Goal: Information Seeking & Learning: Find specific fact

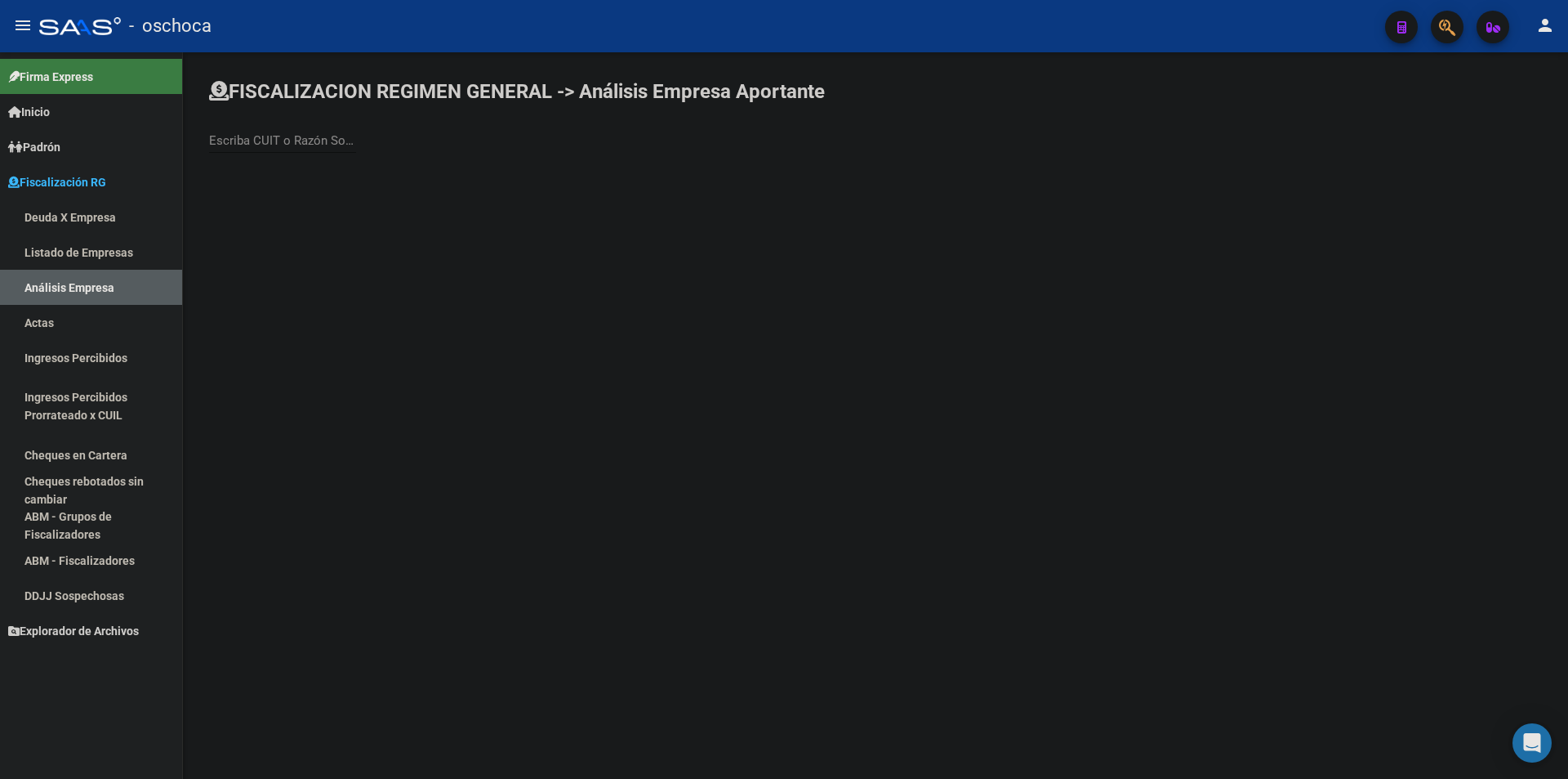
click at [91, 220] on link "Deuda X Empresa" at bounding box center [91, 216] width 182 height 35
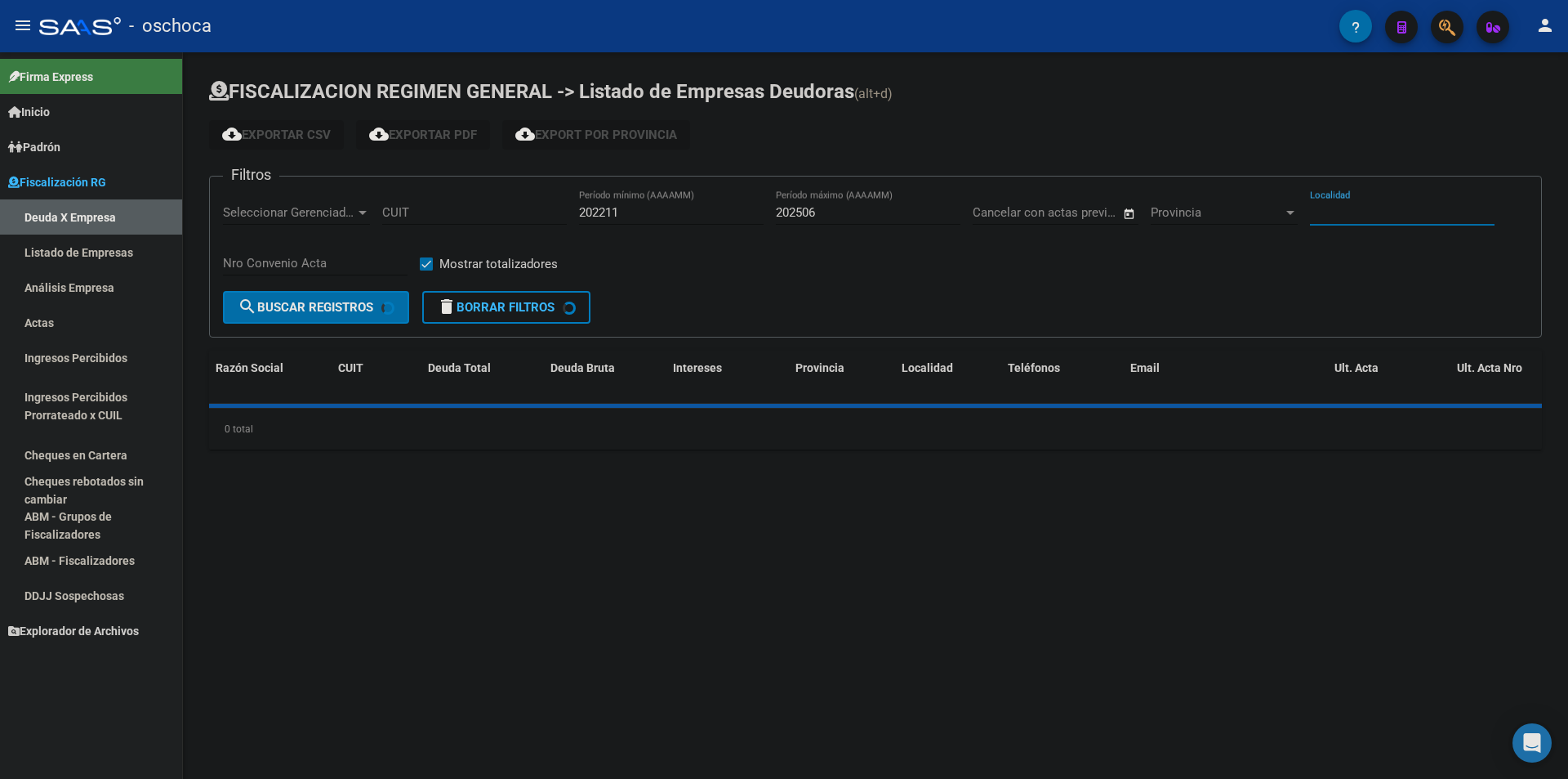
click at [1339, 216] on input "Localidad" at bounding box center [1401, 212] width 185 height 15
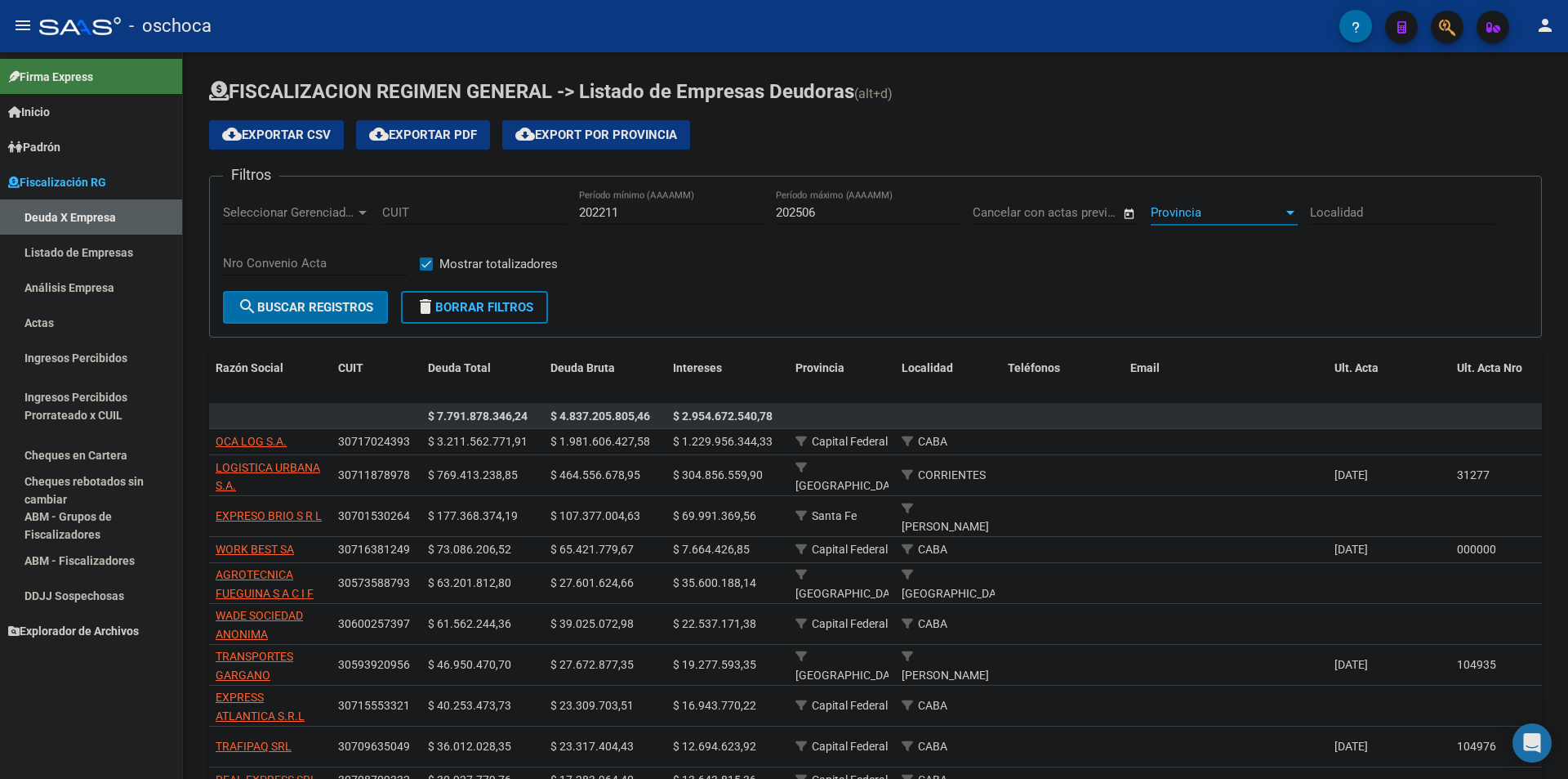
click at [1257, 212] on span "Provincia" at bounding box center [1216, 212] width 132 height 15
click at [1032, 266] on div at bounding box center [784, 389] width 1568 height 779
click at [1383, 216] on input "Localidad" at bounding box center [1401, 212] width 185 height 15
click at [1147, 260] on div "Filtros Seleccionar Gerenciador Seleccionar Gerenciador CUIT 202211 Período mín…" at bounding box center [875, 240] width 1305 height 101
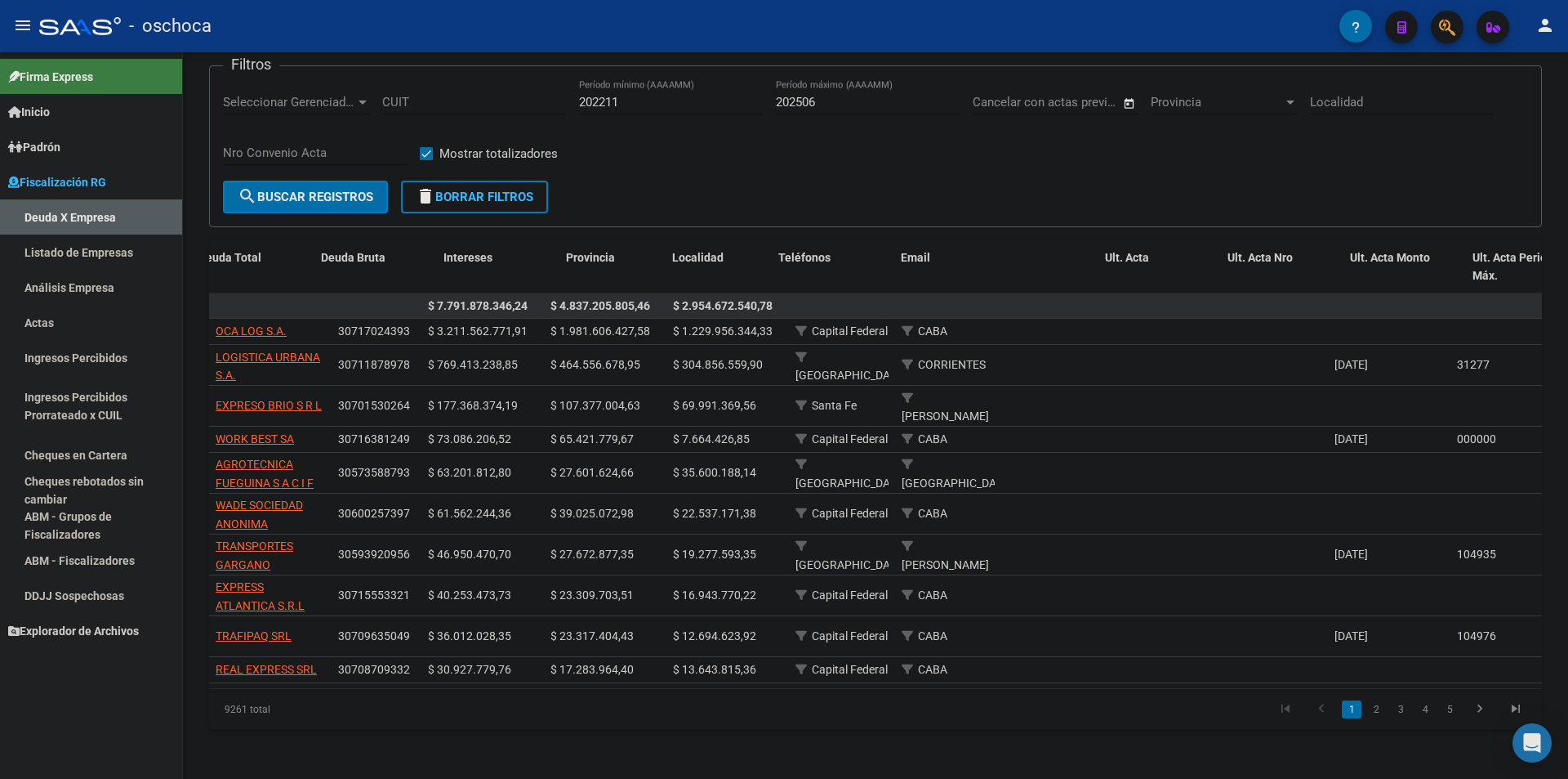
scroll to position [0, 521]
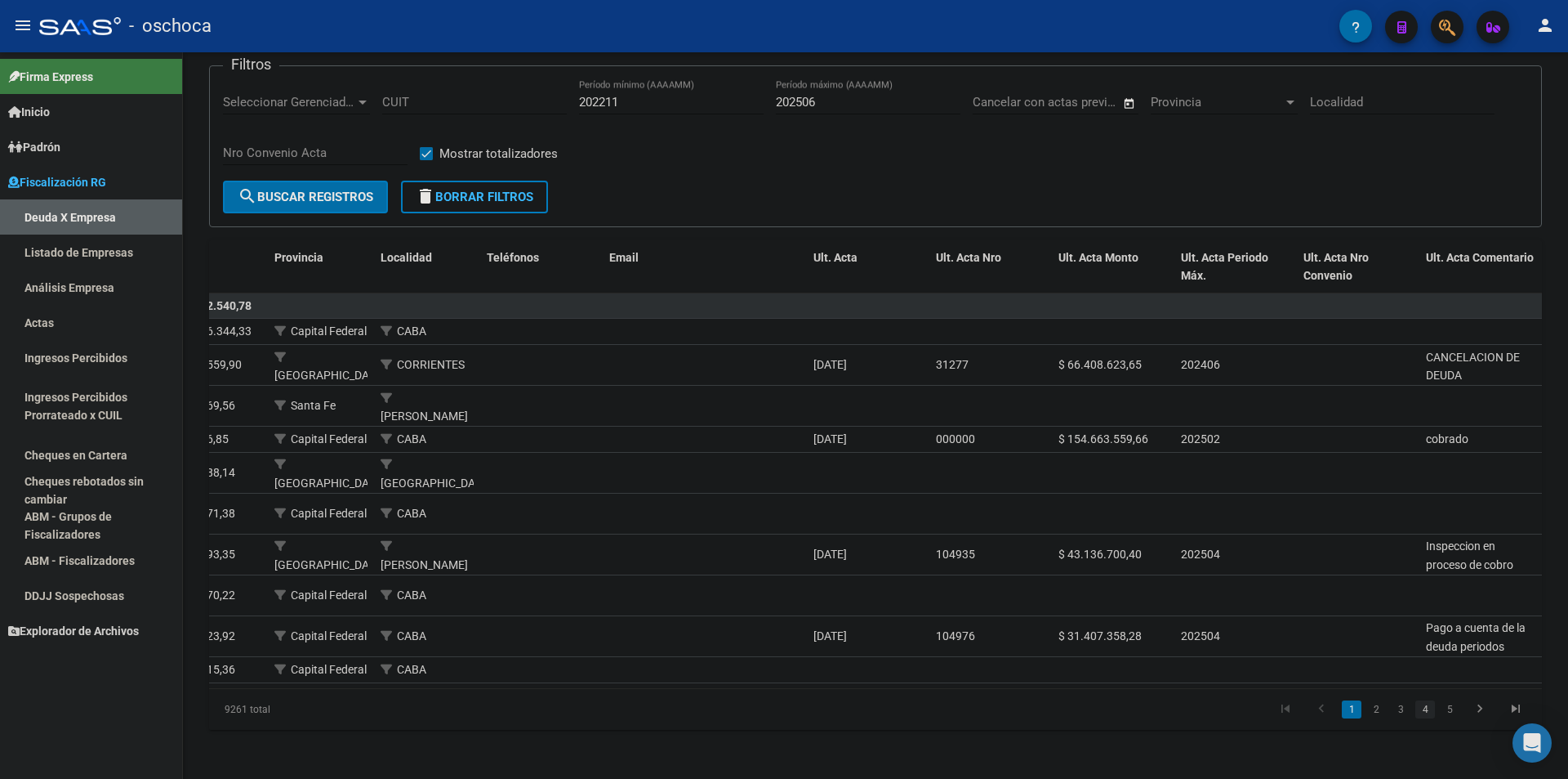
click at [1433, 705] on link "4" at bounding box center [1425, 709] width 20 height 18
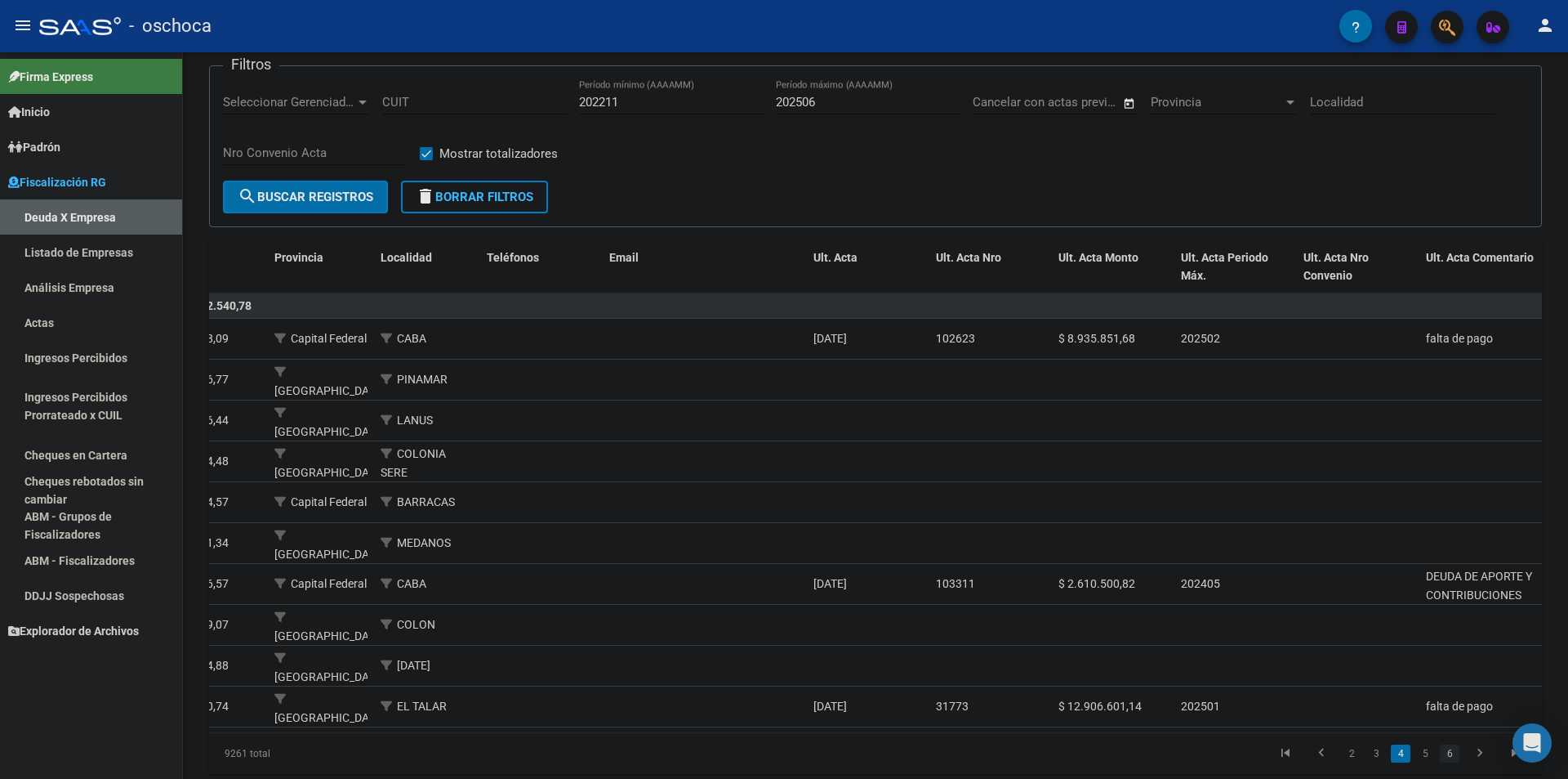
click at [1447, 755] on link "6" at bounding box center [1449, 753] width 20 height 18
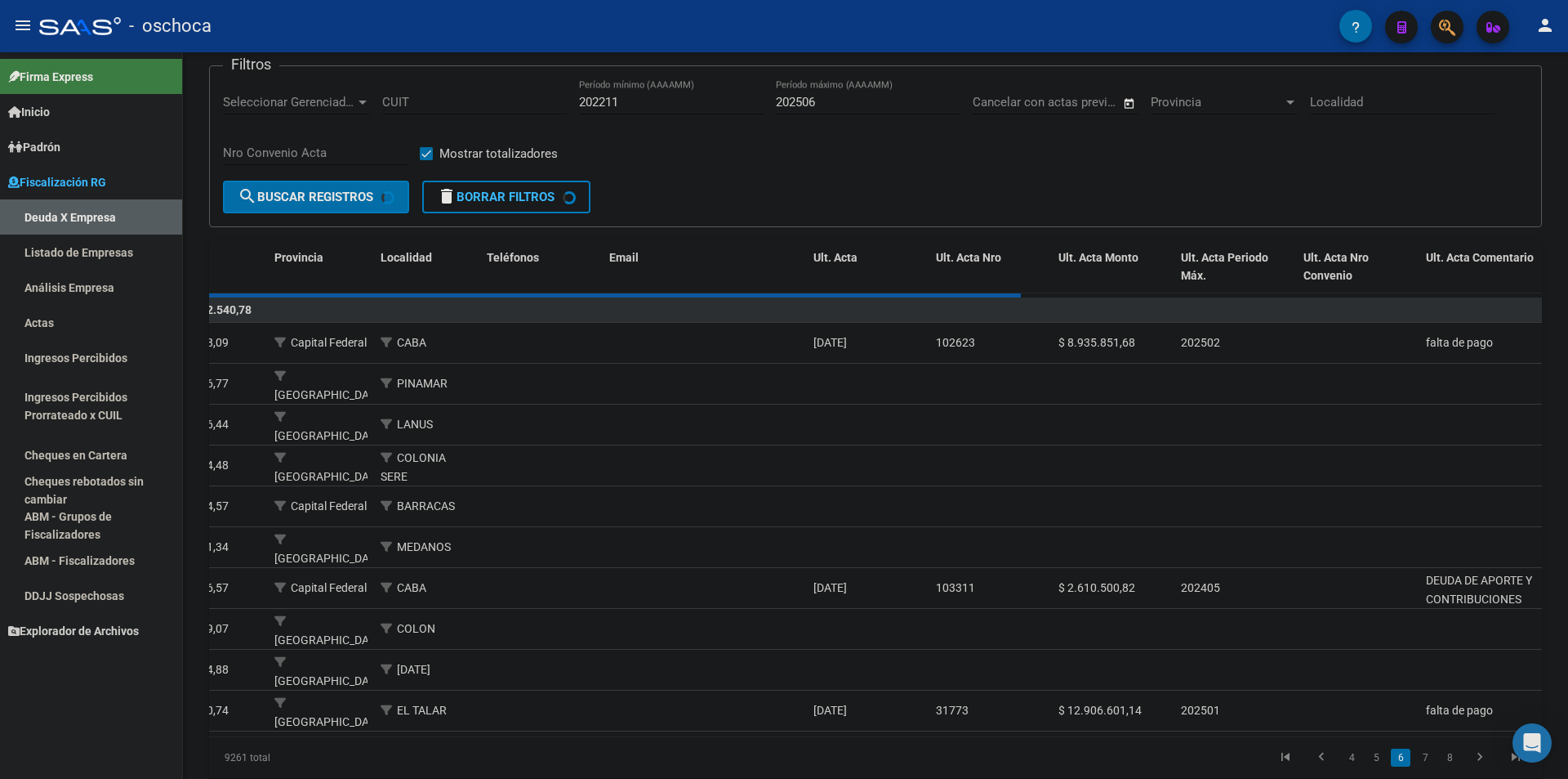
click at [1447, 755] on div "9261 total 4 5 6 7 8" at bounding box center [874, 757] width 1332 height 41
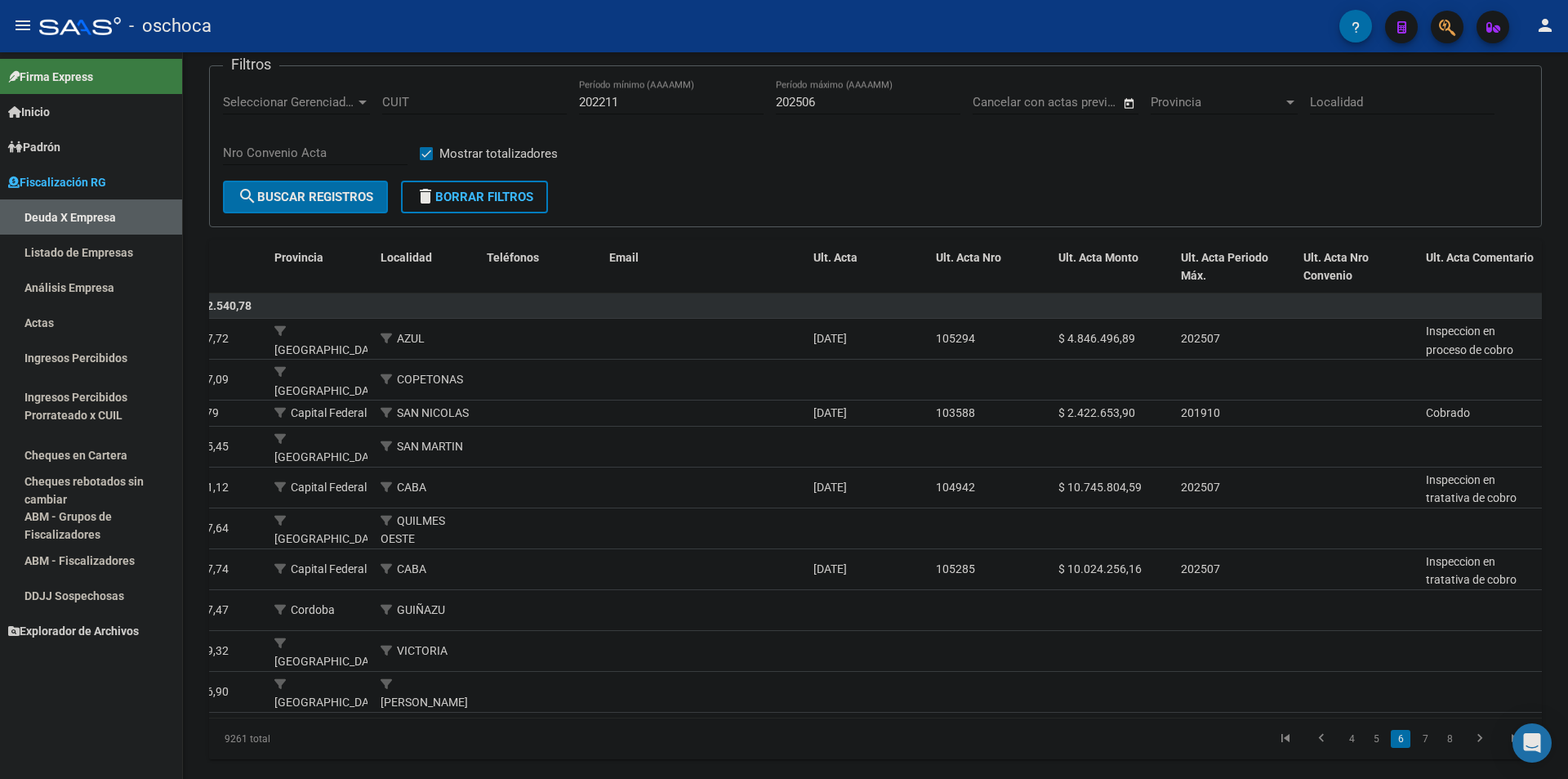
click at [1454, 752] on div "FISCALIZACION REGIMEN GENERAL -> Listado de Empresas Deudoras (alt+d) cloud_dow…" at bounding box center [875, 376] width 1385 height 869
click at [1447, 730] on link "8" at bounding box center [1449, 739] width 20 height 18
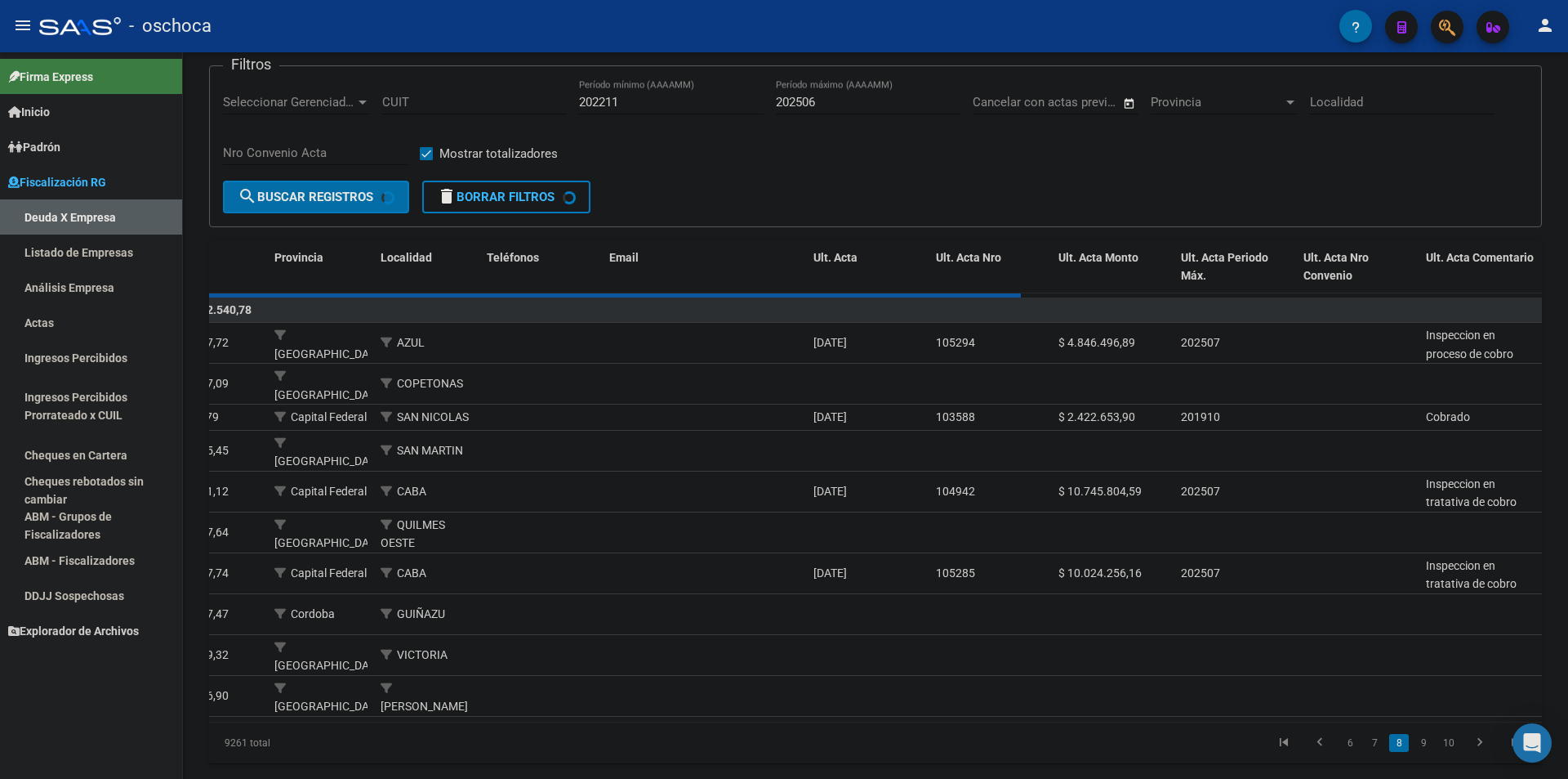
click at [1448, 722] on div "9261 total 6 7 8 9 10" at bounding box center [874, 742] width 1332 height 41
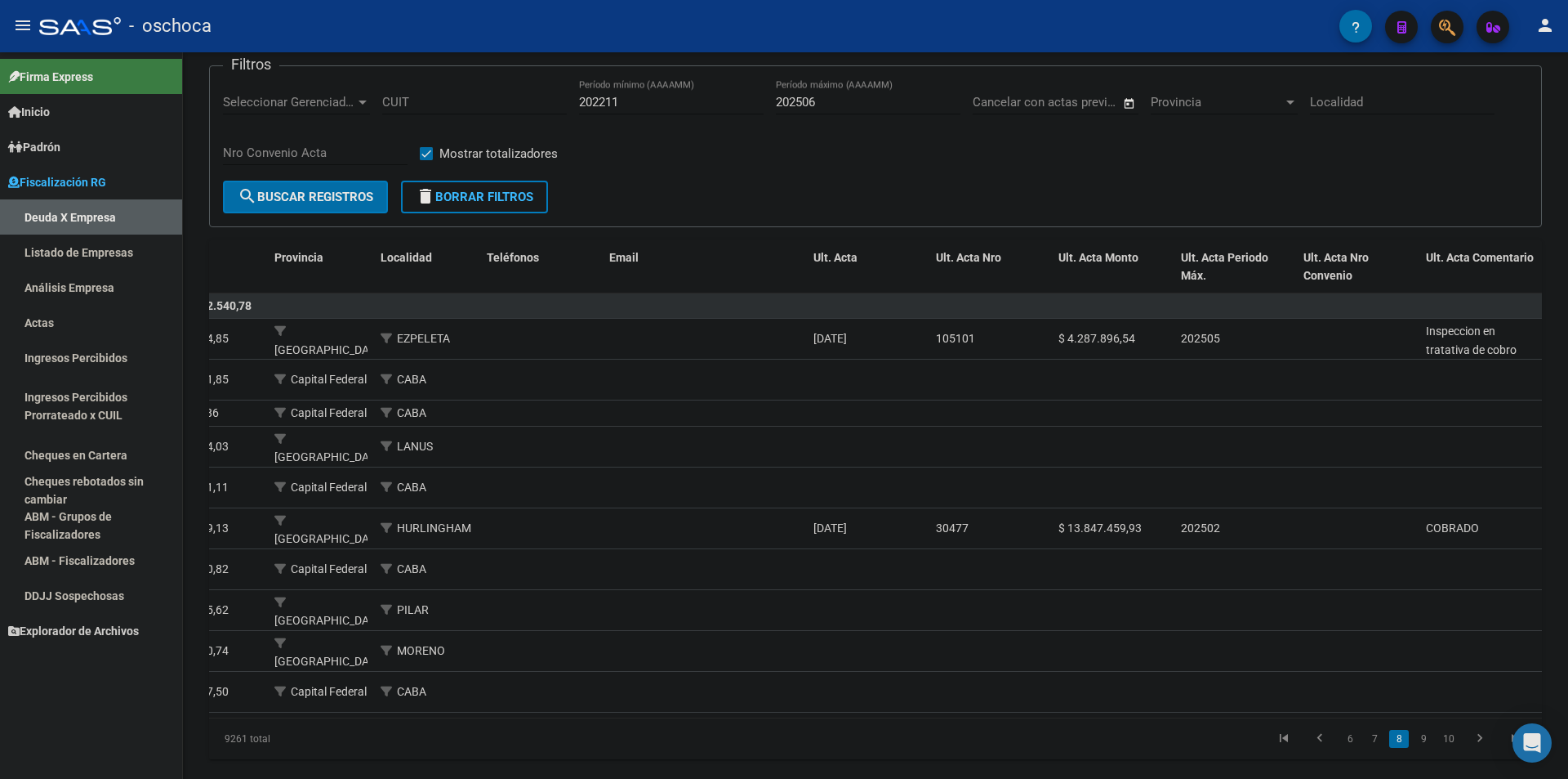
click at [1446, 725] on li "10" at bounding box center [1448, 739] width 26 height 28
click at [1450, 730] on link "10" at bounding box center [1448, 739] width 21 height 18
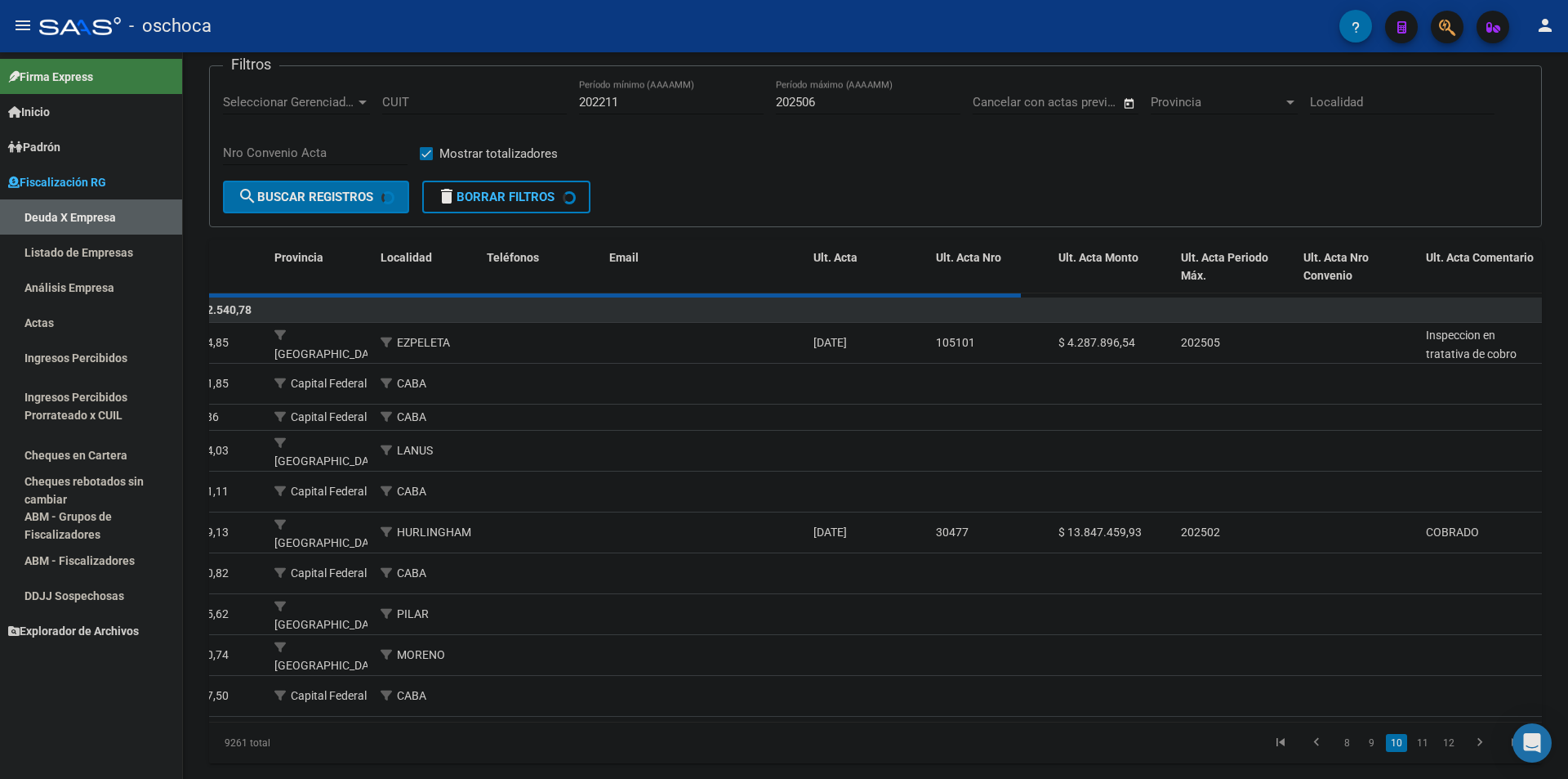
click at [1447, 723] on div "9261 total 8 9 10 11 12" at bounding box center [874, 742] width 1332 height 41
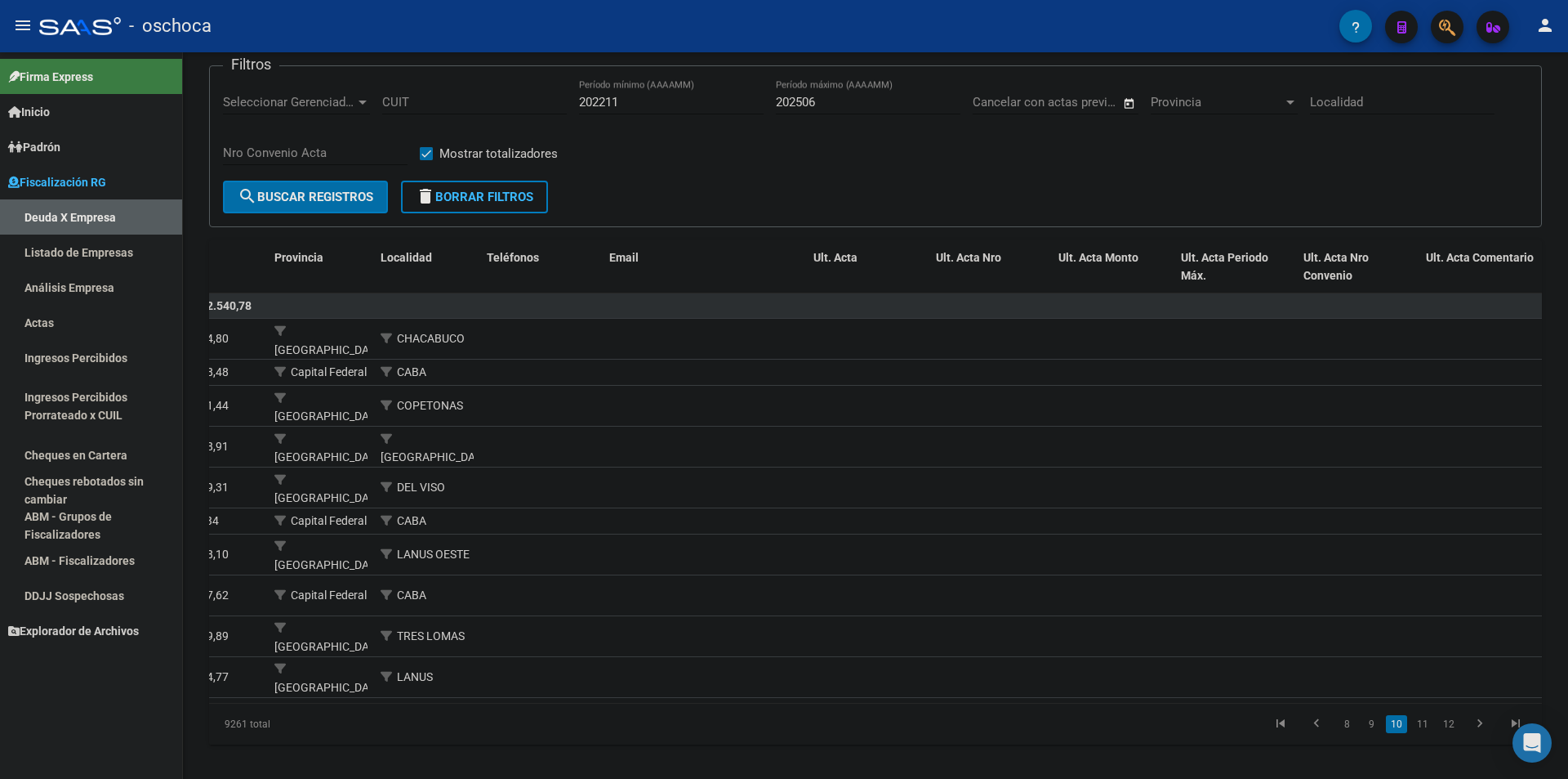
click at [1447, 723] on link "12" at bounding box center [1448, 724] width 21 height 18
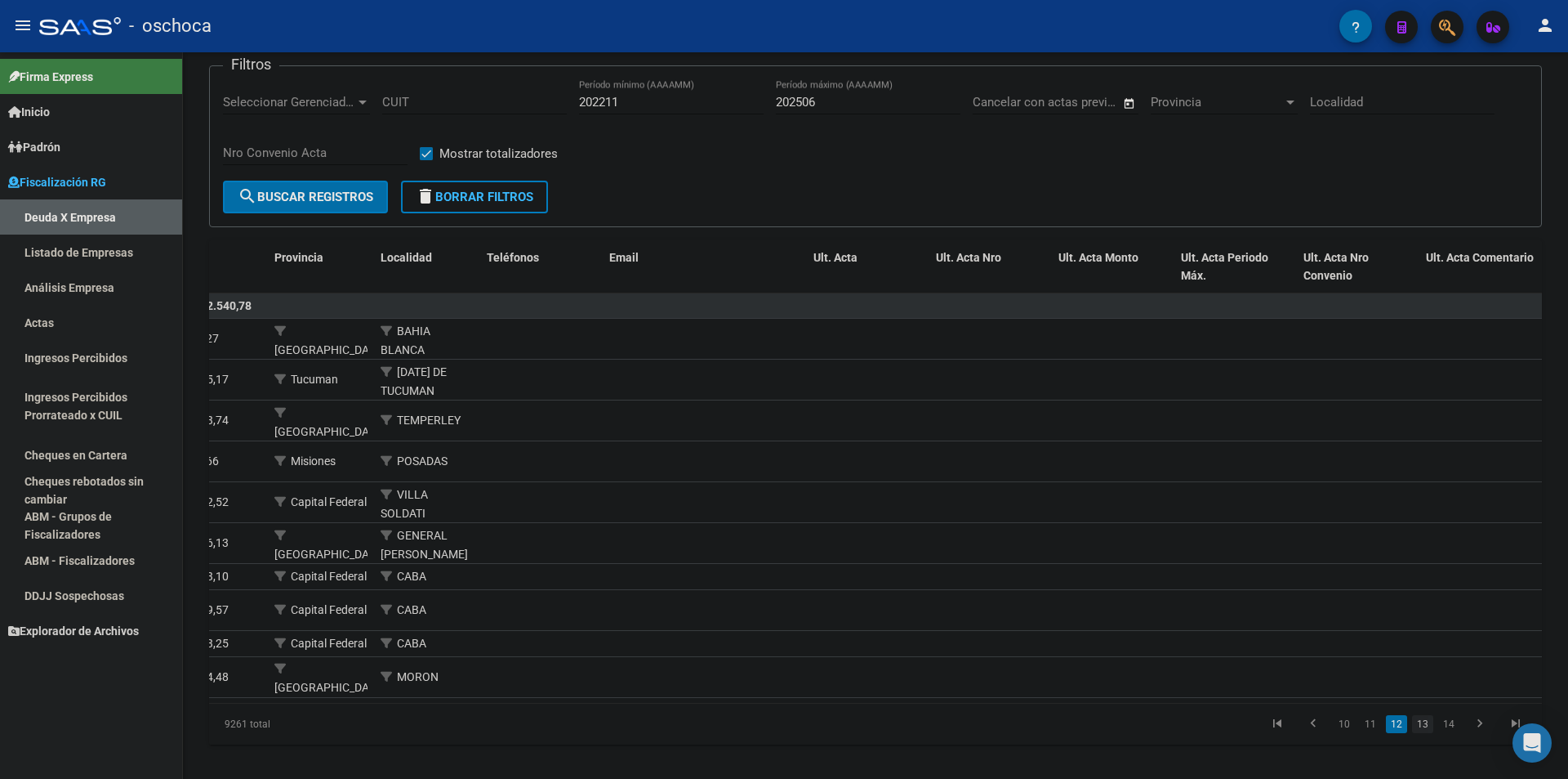
click at [1417, 733] on link "13" at bounding box center [1422, 724] width 21 height 18
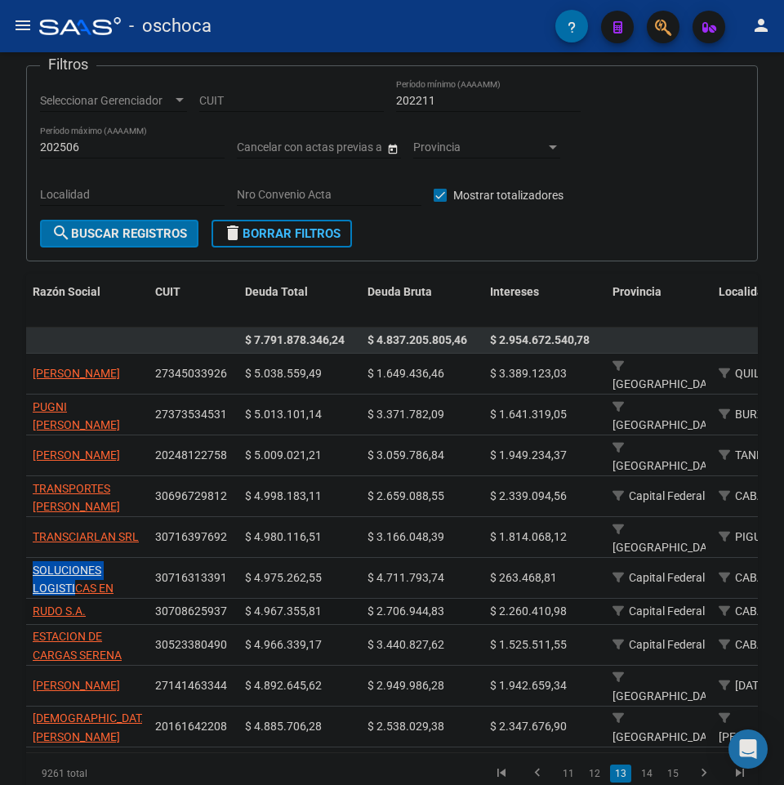
scroll to position [1, 0]
drag, startPoint x: 30, startPoint y: 554, endPoint x: 226, endPoint y: 573, distance: 197.0
copy div "SOLUCIONES LOGISTICAS EN MOVIMIENTO SRL 30716313391"
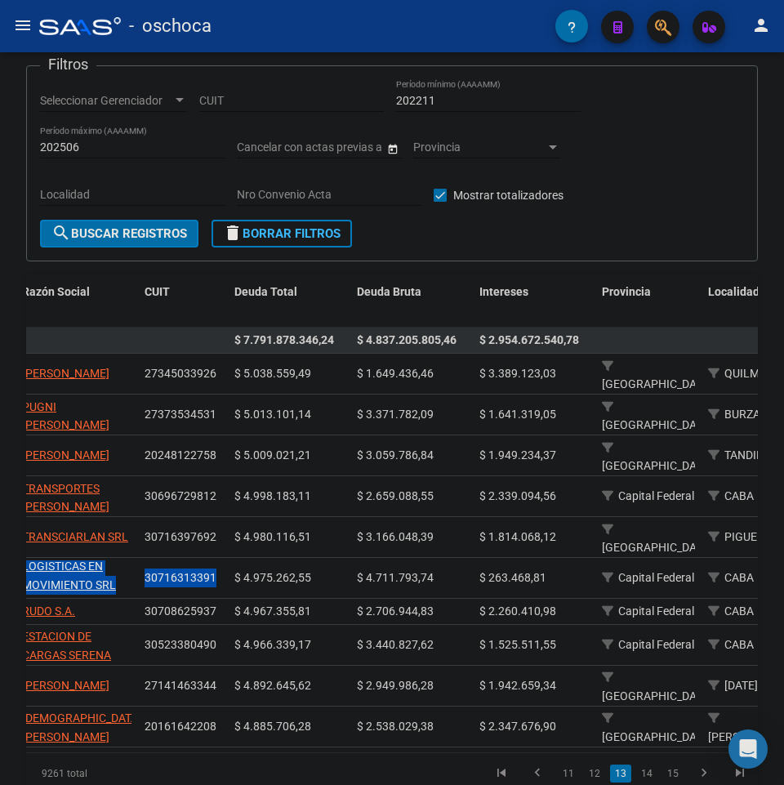
scroll to position [0, 0]
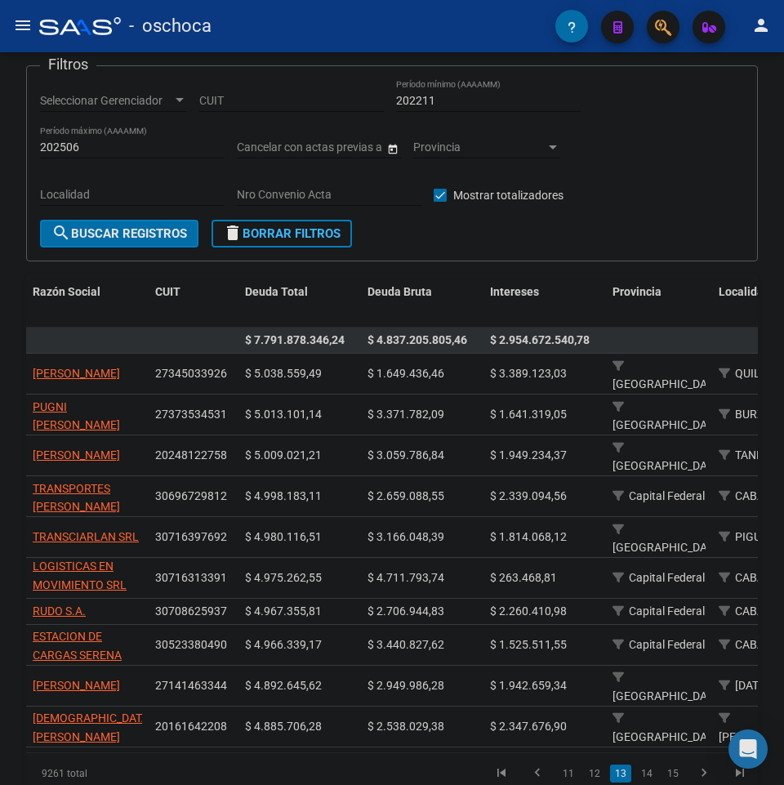
click at [20, 648] on div "FISCALIZACION REGIMEN GENERAL -> Listado de Empresas Deudoras (alt+d) cloud_dow…" at bounding box center [392, 410] width 784 height 926
drag, startPoint x: 42, startPoint y: 666, endPoint x: 224, endPoint y: 676, distance: 181.6
copy div "[PERSON_NAME] 27141463344"
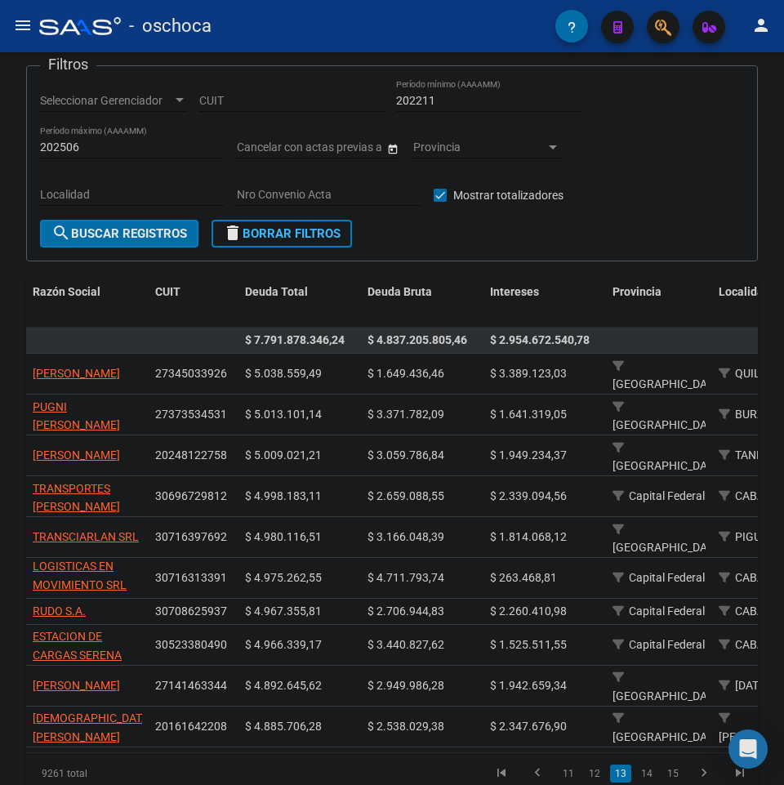
click at [20, 690] on div "FISCALIZACION REGIMEN GENERAL -> Listado de Empresas Deudoras (alt+d) cloud_dow…" at bounding box center [392, 410] width 784 height 926
drag, startPoint x: 30, startPoint y: 700, endPoint x: 230, endPoint y: 718, distance: 201.0
copy div "[PERSON_NAME] 20161642208"
click at [650, 767] on link "14" at bounding box center [646, 774] width 21 height 18
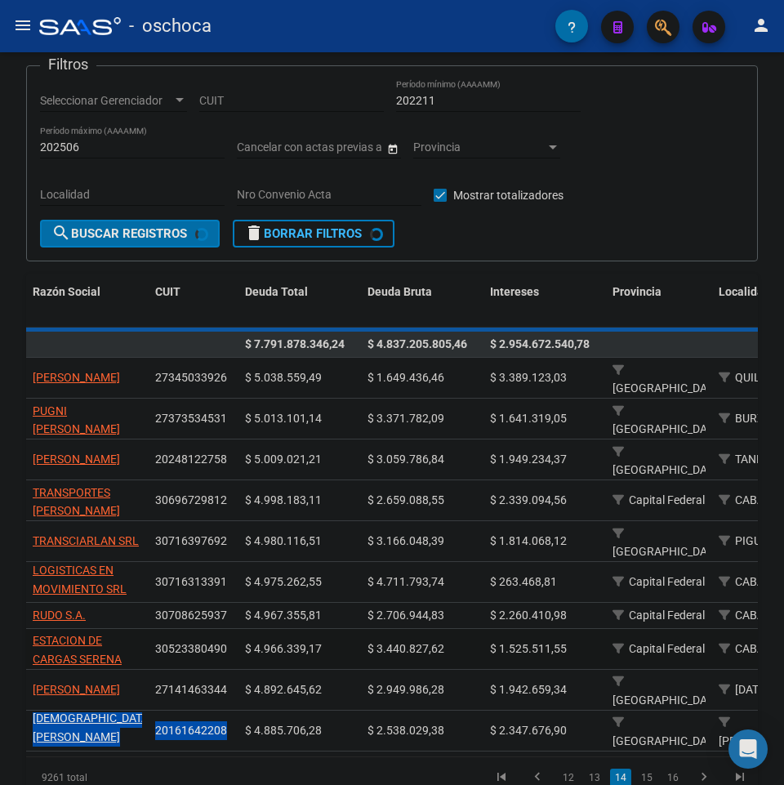
scroll to position [0, 0]
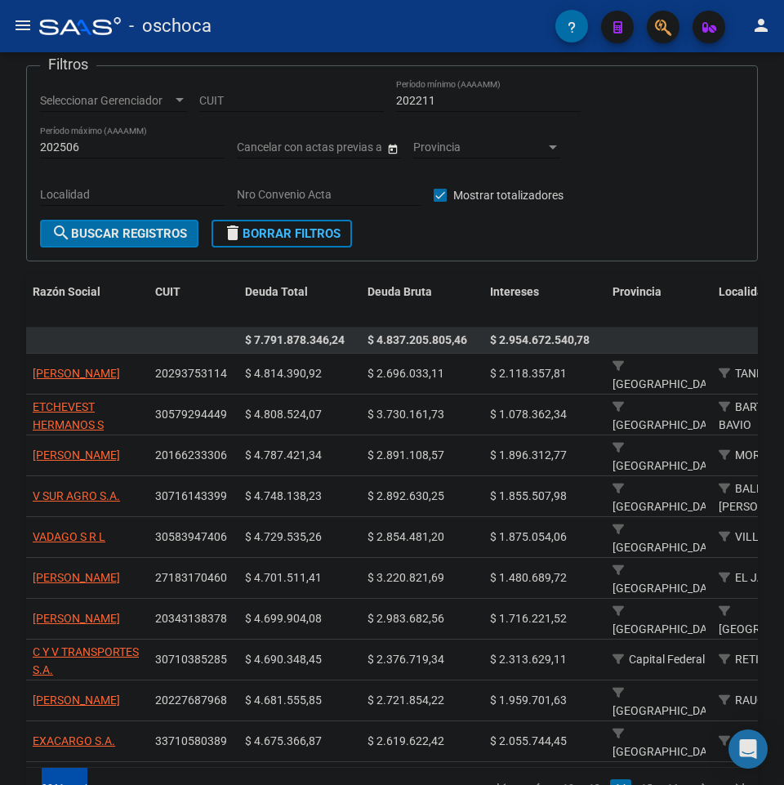
drag, startPoint x: 238, startPoint y: 737, endPoint x: 271, endPoint y: 754, distance: 37.6
click at [271, 754] on div "Razón Social CUIT Deuda Total Deuda Bruta Intereses Provincia Localidad Teléfon…" at bounding box center [392, 541] width 732 height 534
click at [261, 768] on div "9261 total 12 13 14 15 16" at bounding box center [392, 788] width 732 height 41
drag, startPoint x: 26, startPoint y: 364, endPoint x: 226, endPoint y: 386, distance: 201.5
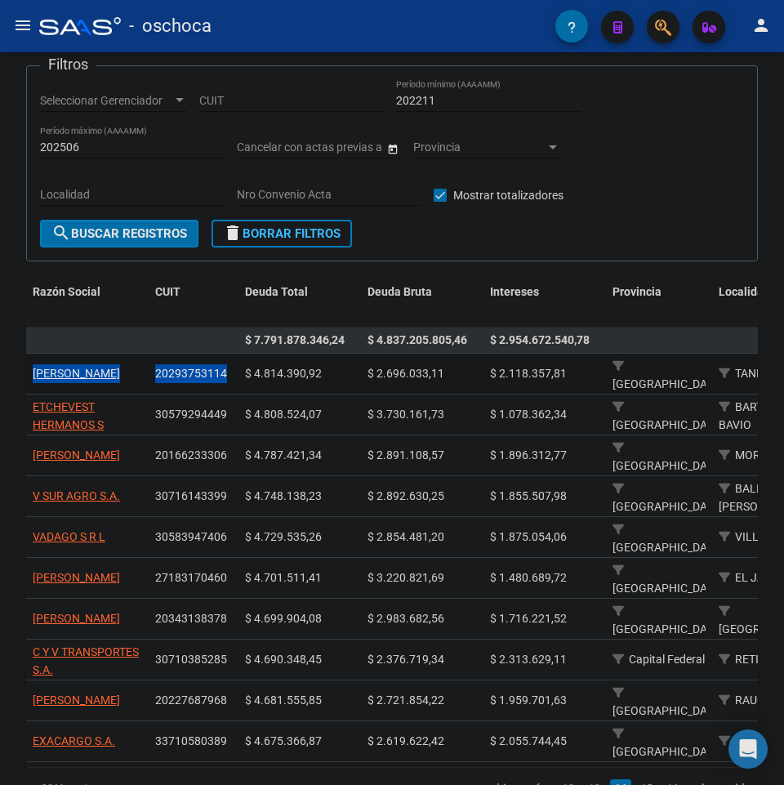
copy div "[PERSON_NAME] 20293753114"
click at [16, 404] on div "FISCALIZACION REGIMEN GENERAL -> Listado de Empresas Deudoras (alt+d) cloud_dow…" at bounding box center [392, 417] width 784 height 940
drag, startPoint x: 31, startPoint y: 446, endPoint x: 89, endPoint y: 472, distance: 63.6
click at [89, 472] on datatable-body-cell "[PERSON_NAME]" at bounding box center [87, 455] width 123 height 40
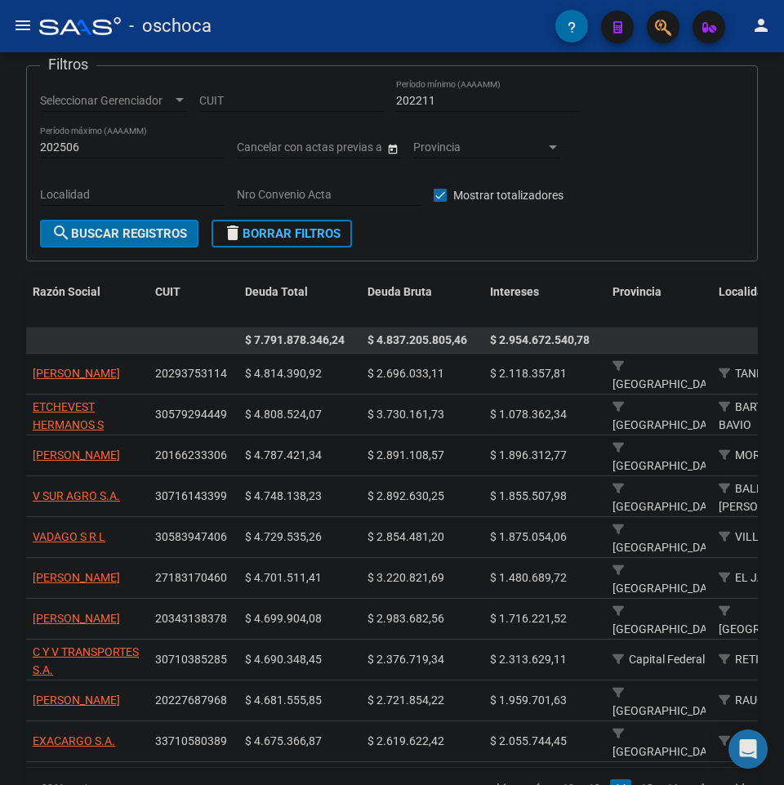
copy span "[PERSON_NAME]"
click at [22, 468] on div "FISCALIZACION REGIMEN GENERAL -> Listado de Empresas Deudoras (alt+d) cloud_dow…" at bounding box center [392, 417] width 784 height 940
drag, startPoint x: 29, startPoint y: 442, endPoint x: 224, endPoint y: 461, distance: 195.3
copy div "[PERSON_NAME] 20166233306"
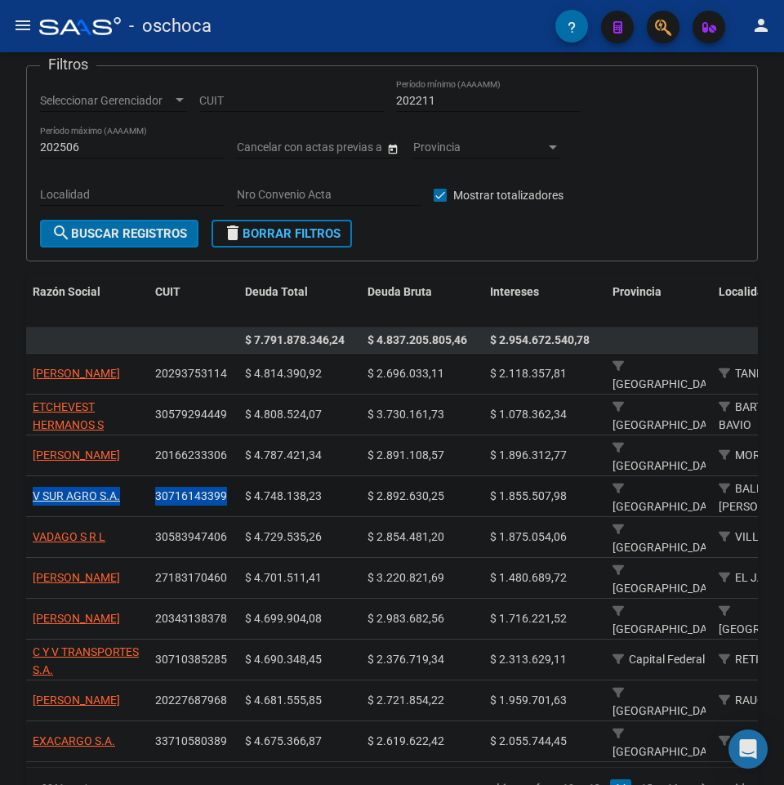
drag, startPoint x: 26, startPoint y: 492, endPoint x: 225, endPoint y: 499, distance: 198.7
copy div "V SUR AGRO S.A. 30716143399"
click at [18, 531] on div "FISCALIZACION REGIMEN GENERAL -> Listado de Empresas Deudoras (alt+d) cloud_dow…" at bounding box center [392, 417] width 784 height 940
drag, startPoint x: 29, startPoint y: 553, endPoint x: 111, endPoint y: 573, distance: 84.0
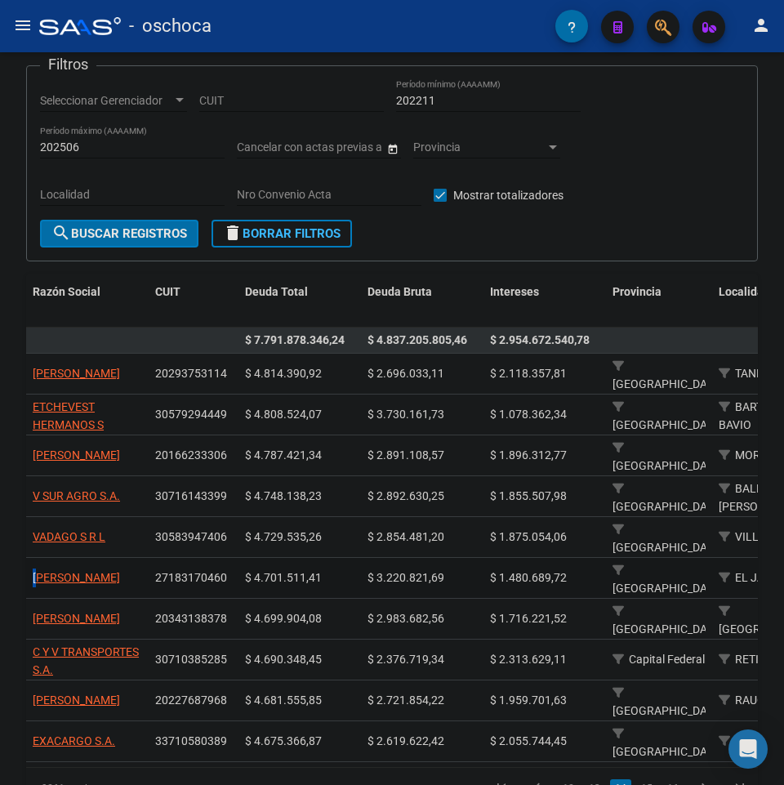
click at [111, 573] on datatable-body-cell "[PERSON_NAME]" at bounding box center [87, 578] width 123 height 40
copy span "[PERSON_NAME]"
drag, startPoint x: 0, startPoint y: 557, endPoint x: 30, endPoint y: 547, distance: 32.0
click at [0, 556] on div "FISCALIZACION REGIMEN GENERAL -> Listado de Empresas Deudoras (alt+d) cloud_dow…" at bounding box center [392, 417] width 784 height 940
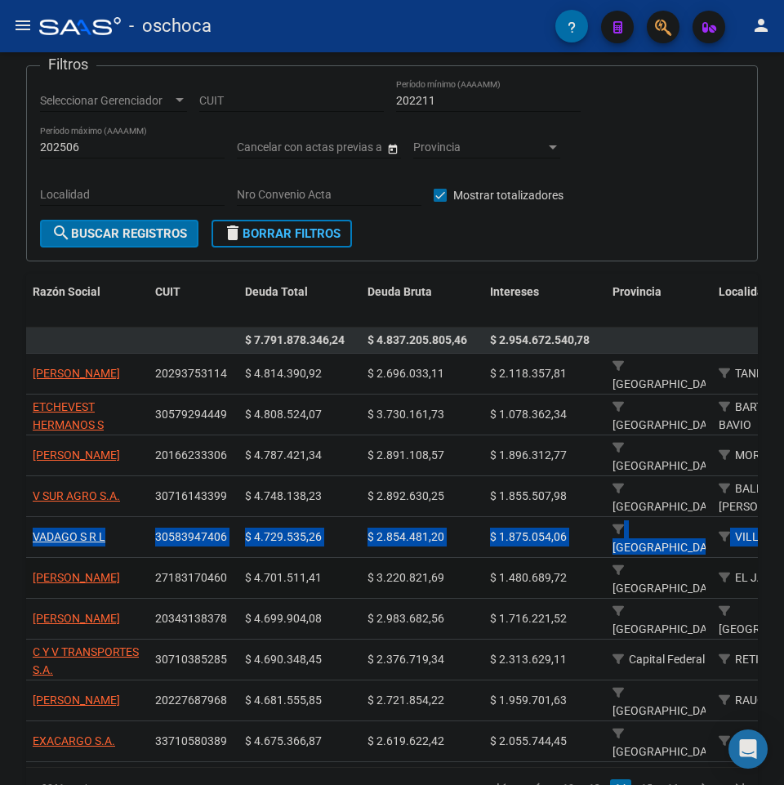
scroll to position [0, 0]
drag, startPoint x: 30, startPoint y: 547, endPoint x: 18, endPoint y: 549, distance: 12.5
click at [86, 563] on datatable-scroller "$ 7.791.878.346,24 $ 4.837.205.805,46 $ 2.954.672.540,78 [PERSON_NAME] 20293753…" at bounding box center [392, 545] width 732 height 435
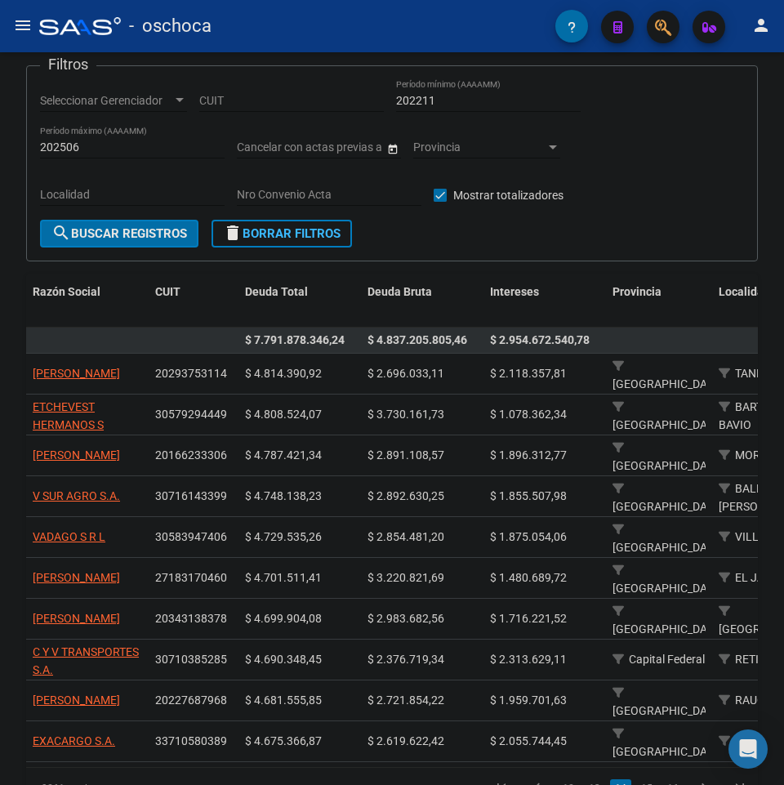
click at [18, 549] on div "FISCALIZACION REGIMEN GENERAL -> Listado de Empresas Deudoras (alt+d) cloud_dow…" at bounding box center [392, 417] width 784 height 940
drag, startPoint x: 31, startPoint y: 550, endPoint x: 226, endPoint y: 578, distance: 197.2
copy div "[PERSON_NAME] 27183170460"
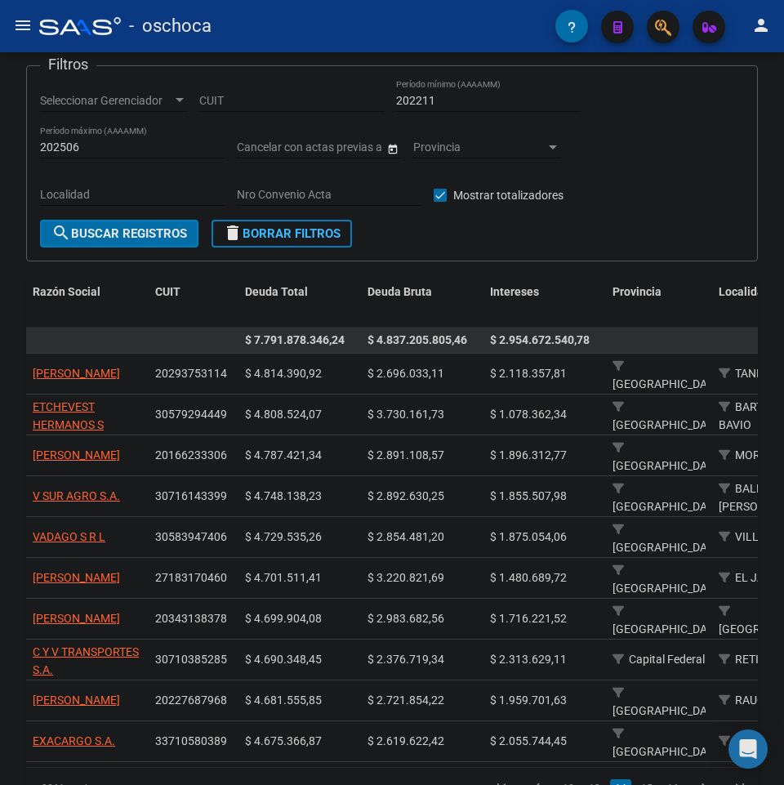
click at [21, 592] on div "FISCALIZACION REGIMEN GENERAL -> Listado de Empresas Deudoras (alt+d) cloud_dow…" at bounding box center [392, 417] width 784 height 940
drag, startPoint x: 30, startPoint y: 600, endPoint x: 223, endPoint y: 615, distance: 193.4
copy div "[PERSON_NAME] 20343138378"
click at [8, 641] on div "FISCALIZACION REGIMEN GENERAL -> Listado de Empresas Deudoras (alt+d) cloud_dow…" at bounding box center [392, 417] width 784 height 940
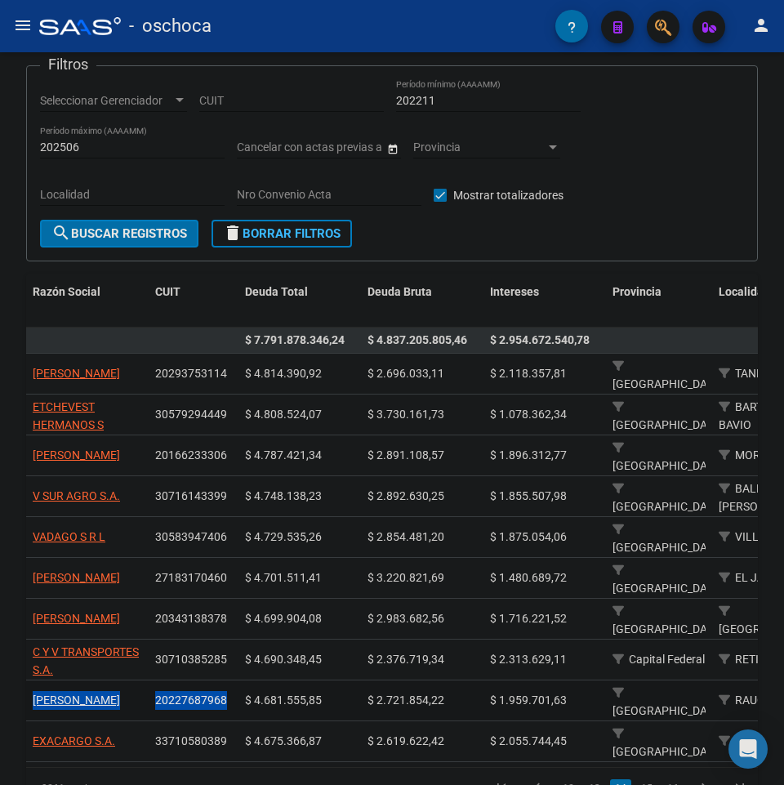
drag, startPoint x: 29, startPoint y: 675, endPoint x: 229, endPoint y: 705, distance: 201.6
click at [0, 680] on div "FISCALIZACION REGIMEN GENERAL -> Listado de Empresas Deudoras (alt+d) cloud_dow…" at bounding box center [392, 417] width 784 height 940
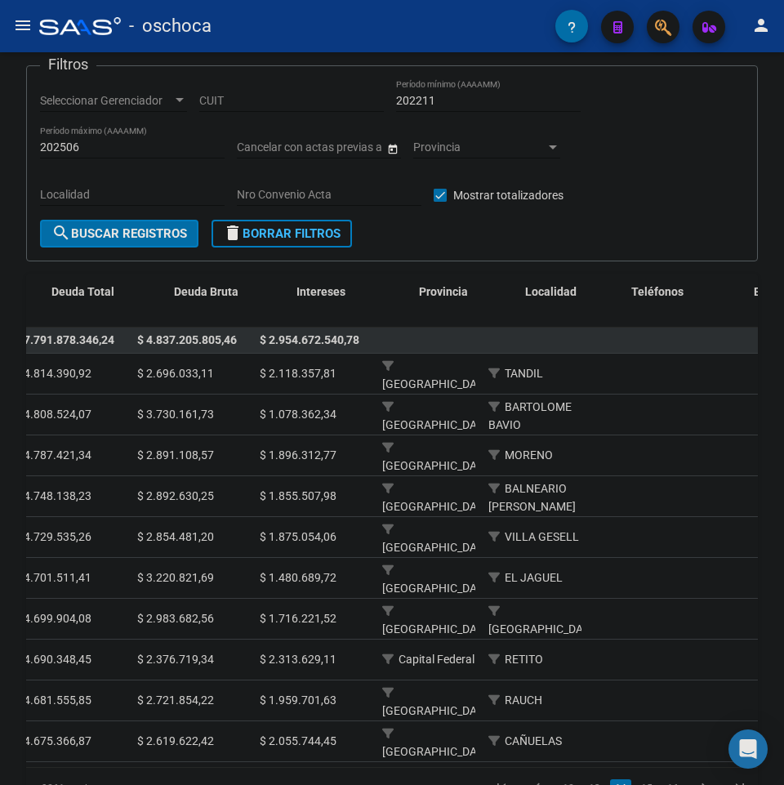
scroll to position [0, 0]
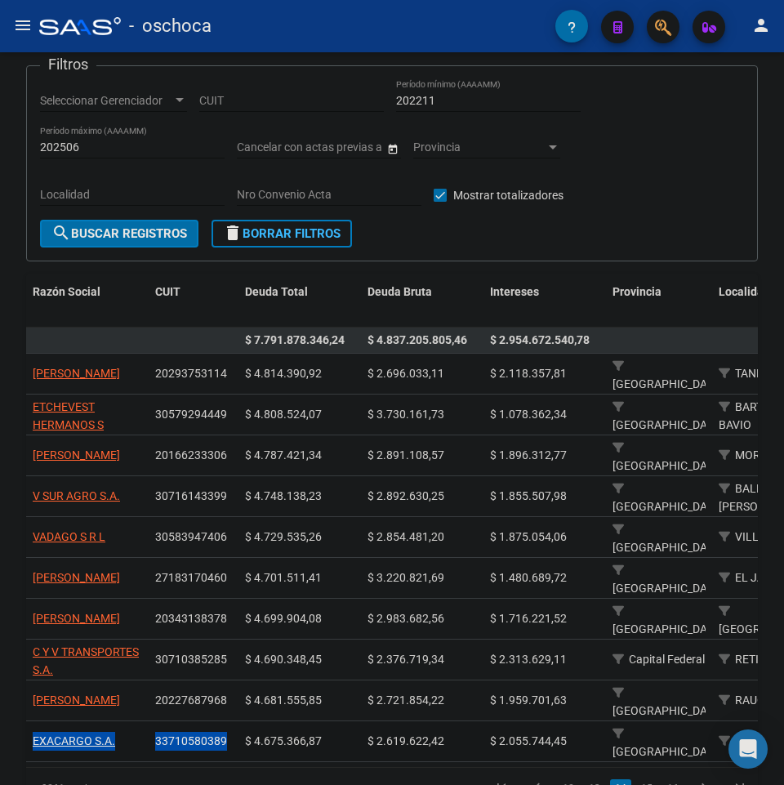
drag, startPoint x: 29, startPoint y: 720, endPoint x: 226, endPoint y: 717, distance: 196.9
click at [650, 778] on link "15" at bounding box center [646, 788] width 21 height 18
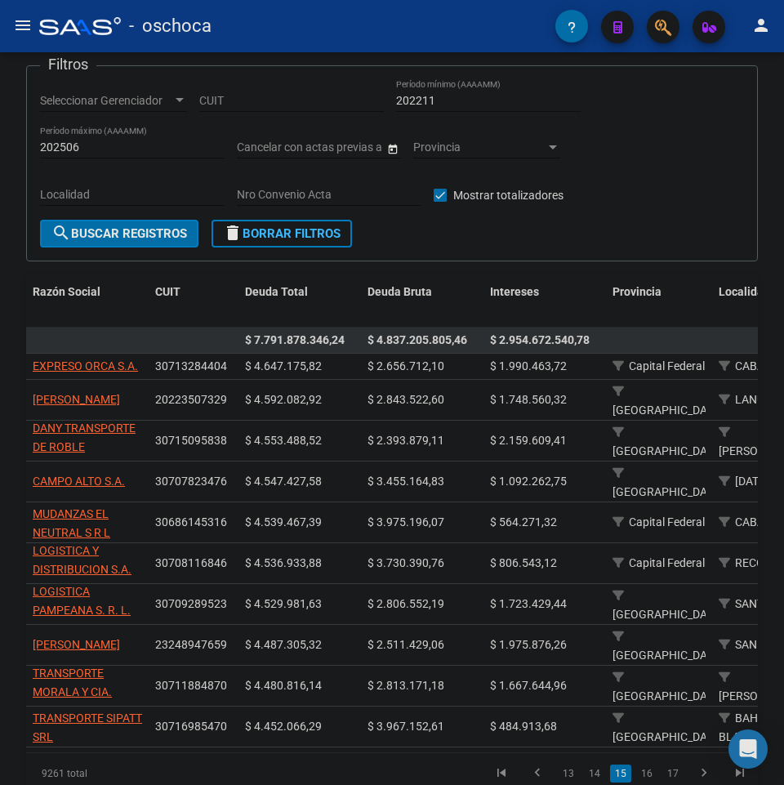
click at [11, 378] on div "FISCALIZACION REGIMEN GENERAL -> Listado de Empresas Deudoras (alt+d) cloud_dow…" at bounding box center [392, 410] width 784 height 926
click at [599, 765] on link "14" at bounding box center [594, 774] width 21 height 18
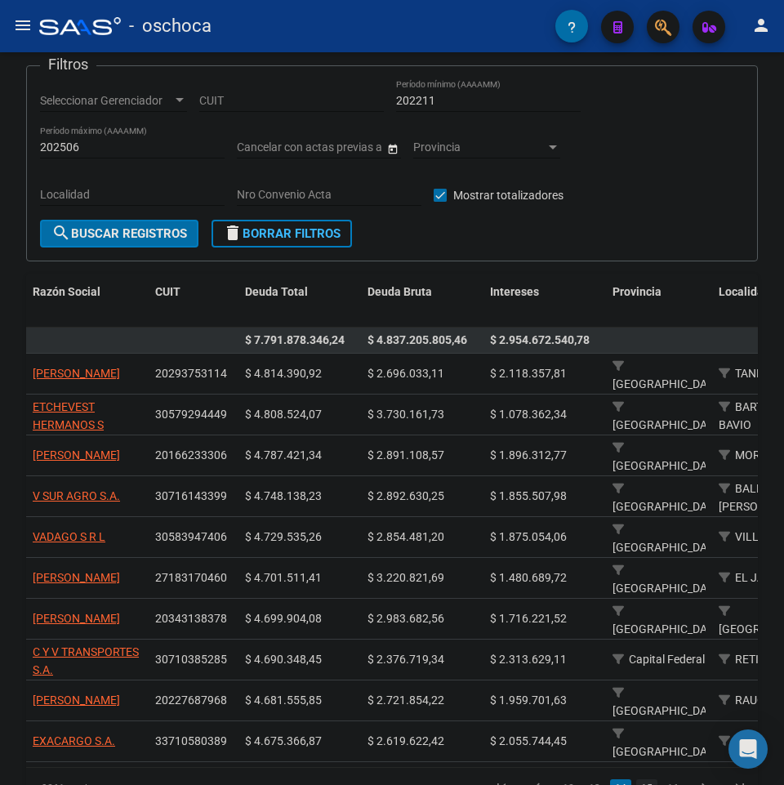
click at [656, 778] on link "15" at bounding box center [646, 788] width 21 height 18
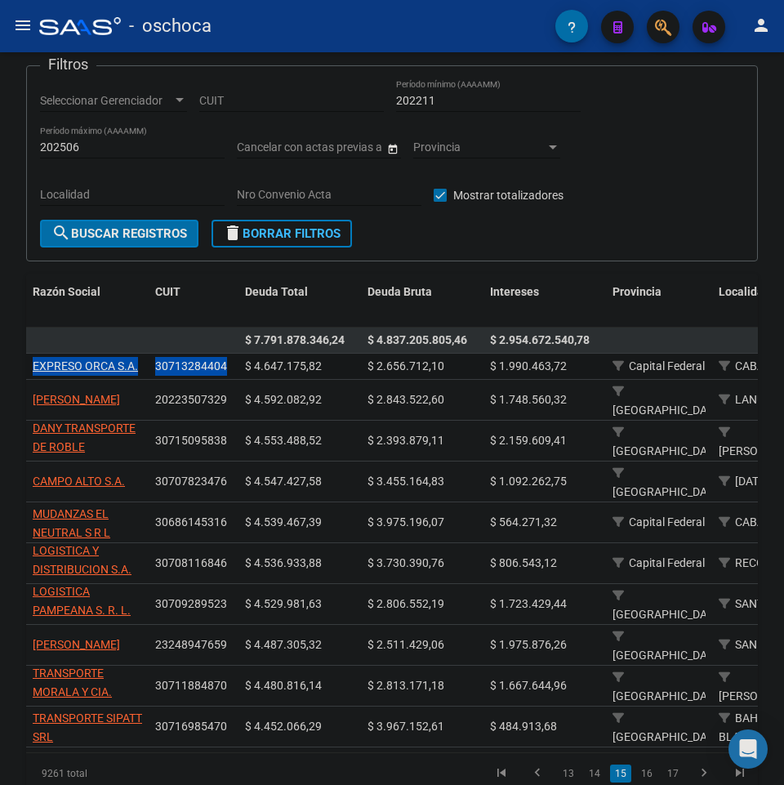
drag, startPoint x: 30, startPoint y: 366, endPoint x: 225, endPoint y: 374, distance: 194.6
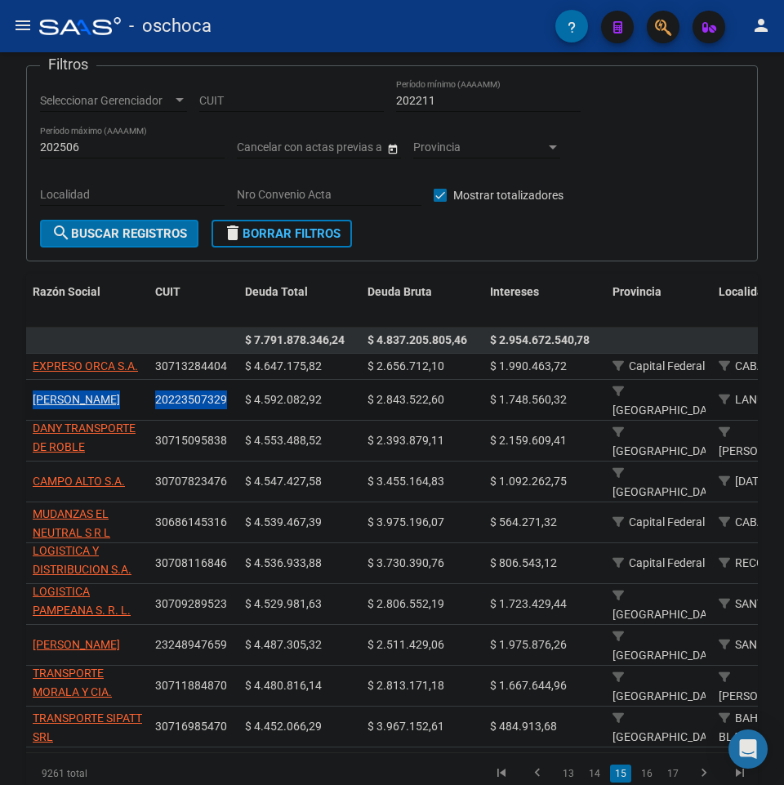
drag, startPoint x: 27, startPoint y: 389, endPoint x: 236, endPoint y: 408, distance: 210.1
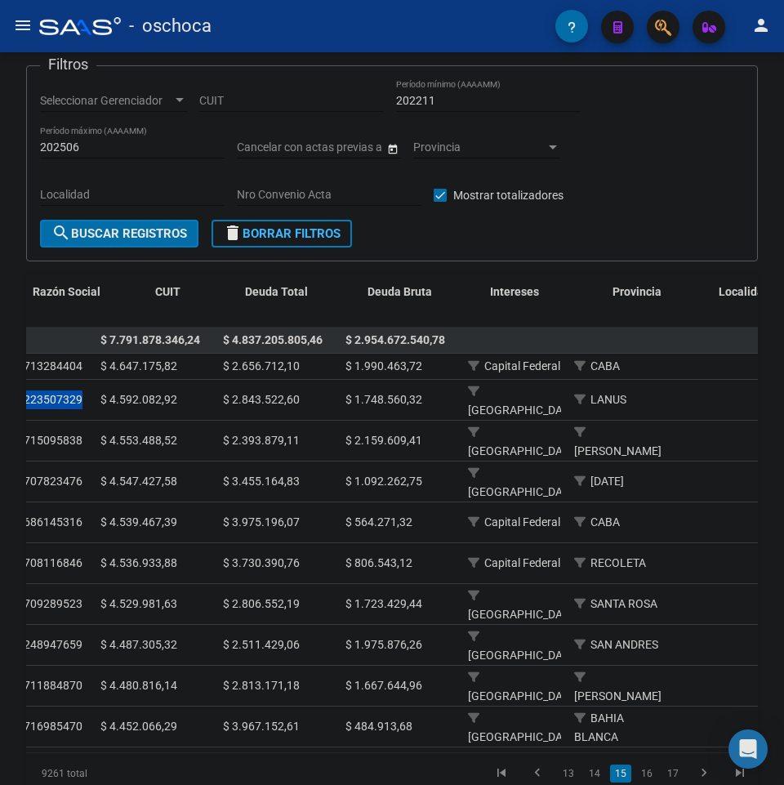
scroll to position [0, 0]
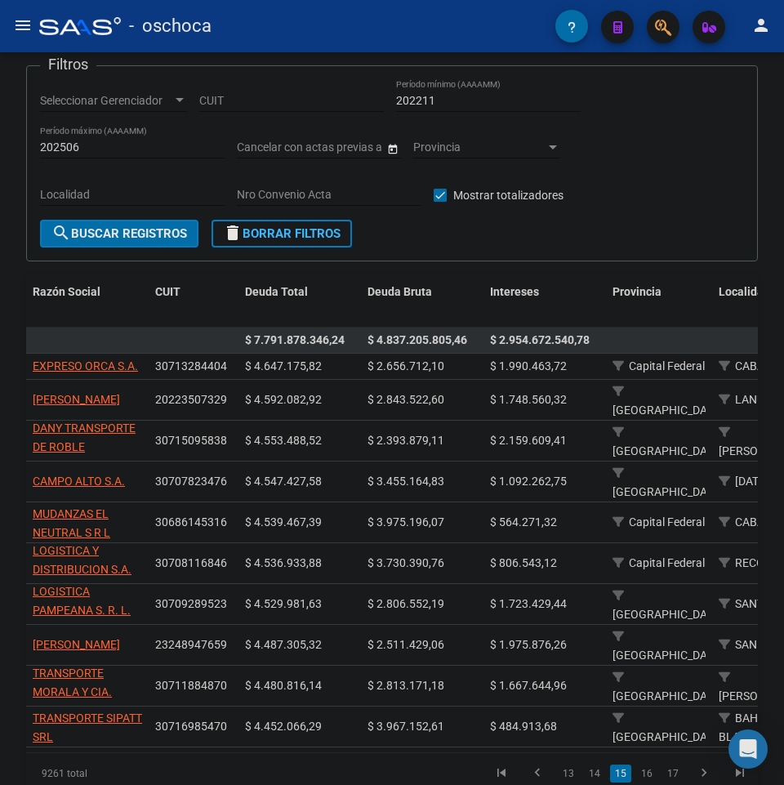
click at [0, 475] on div "FISCALIZACION REGIMEN GENERAL -> Listado de Empresas Deudoras (alt+d) cloud_dow…" at bounding box center [392, 410] width 784 height 926
drag, startPoint x: 27, startPoint y: 427, endPoint x: 229, endPoint y: 450, distance: 203.1
click at [11, 474] on div "FISCALIZACION REGIMEN GENERAL -> Listado de Empresas Deudoras (alt+d) cloud_dow…" at bounding box center [392, 410] width 784 height 926
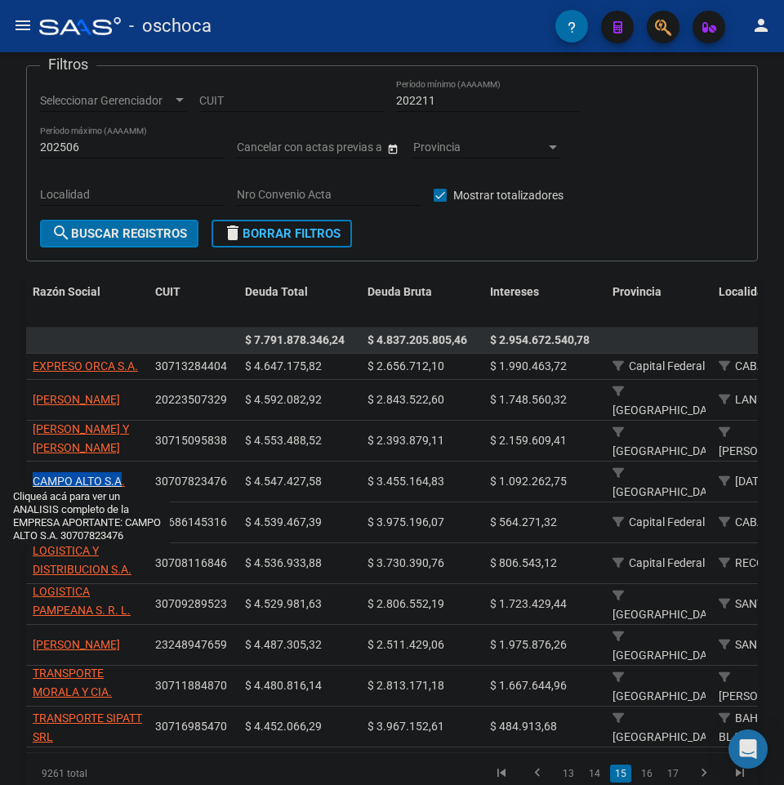
drag, startPoint x: 28, startPoint y: 475, endPoint x: 0, endPoint y: 479, distance: 28.0
click at [118, 478] on datatable-body-cell "CAMPO ALTO S.A." at bounding box center [87, 482] width 123 height 40
click at [0, 479] on div "FISCALIZACION REGIMEN GENERAL -> Listado de Empresas Deudoras (alt+d) cloud_dow…" at bounding box center [392, 410] width 784 height 926
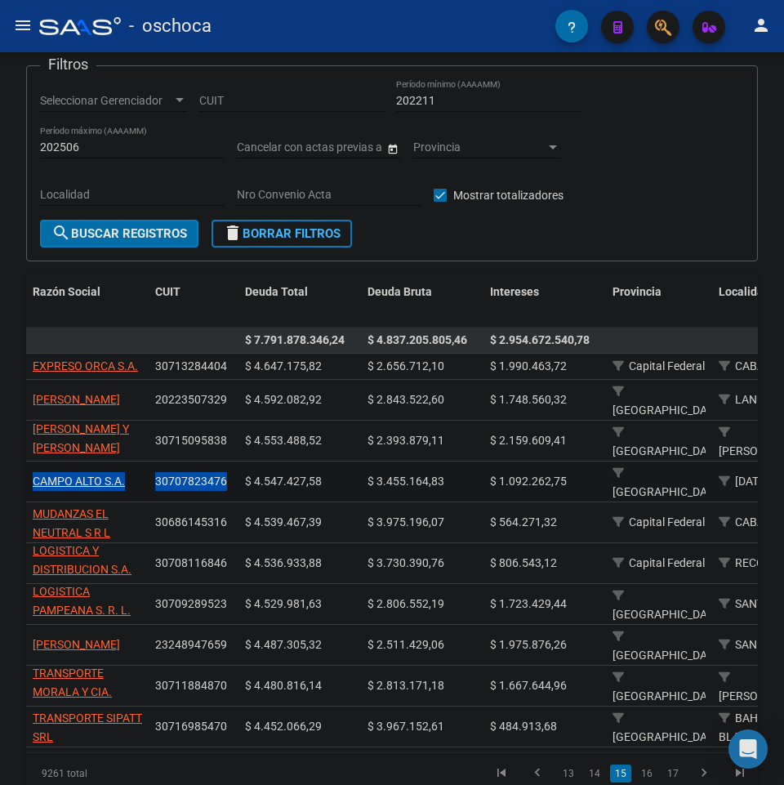
drag, startPoint x: 29, startPoint y: 476, endPoint x: 223, endPoint y: 475, distance: 194.4
drag, startPoint x: 0, startPoint y: 490, endPoint x: 7, endPoint y: 471, distance: 20.7
click at [0, 490] on div "FISCALIZACION REGIMEN GENERAL -> Listado de Empresas Deudoras (alt+d) cloud_dow…" at bounding box center [392, 410] width 784 height 926
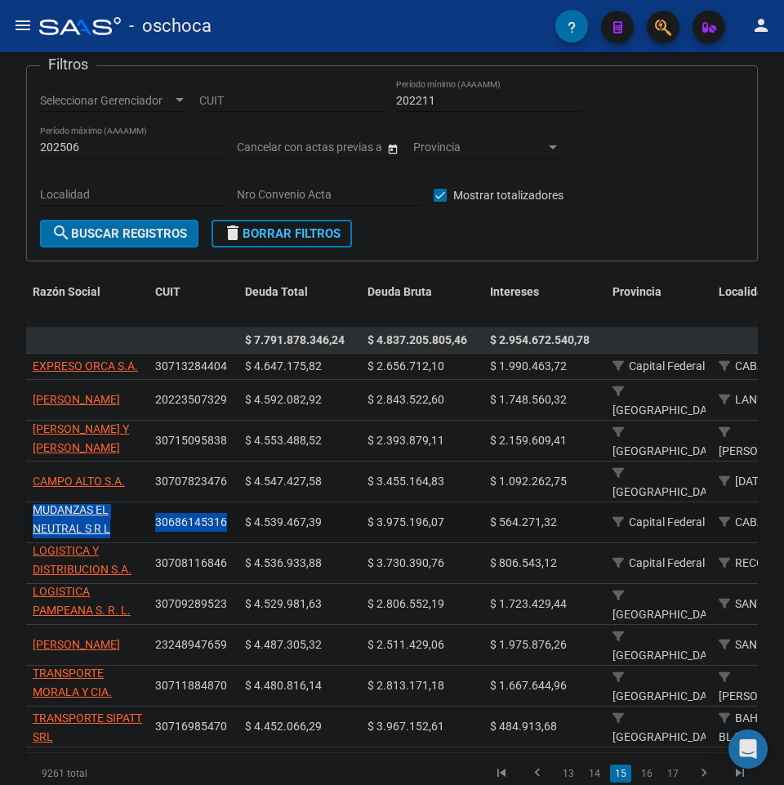
drag, startPoint x: 29, startPoint y: 496, endPoint x: 225, endPoint y: 512, distance: 196.8
click at [0, 505] on div "FISCALIZACION REGIMEN GENERAL -> Listado de Empresas Deudoras (alt+d) cloud_dow…" at bounding box center [392, 410] width 784 height 926
drag, startPoint x: 18, startPoint y: 538, endPoint x: 42, endPoint y: 527, distance: 26.3
click at [19, 536] on div "FISCALIZACION REGIMEN GENERAL -> Listado de Empresas Deudoras (alt+d) cloud_dow…" at bounding box center [392, 410] width 784 height 926
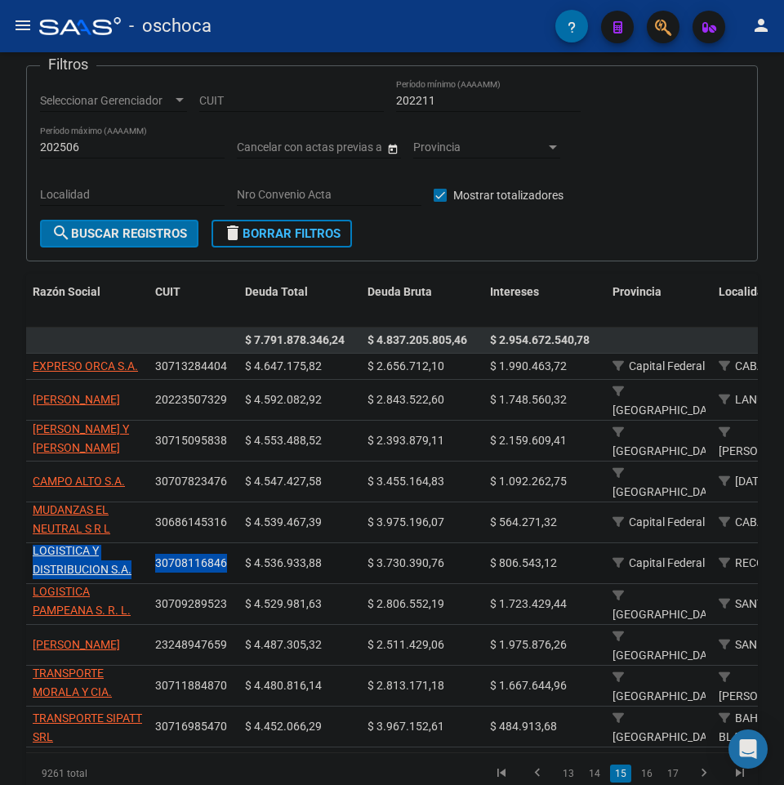
drag, startPoint x: 30, startPoint y: 534, endPoint x: 227, endPoint y: 565, distance: 199.3
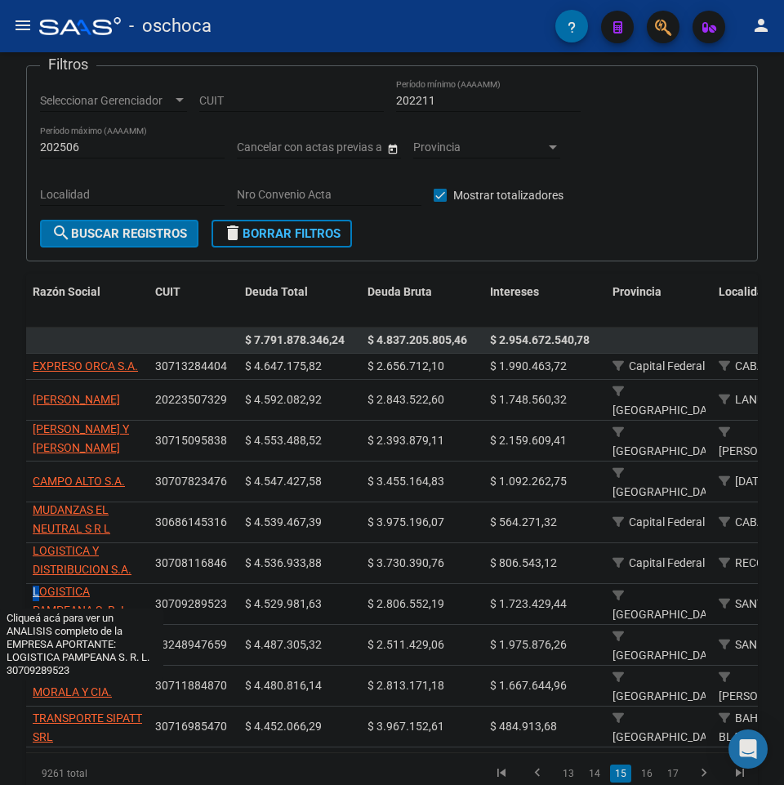
scroll to position [0, 0]
drag, startPoint x: 31, startPoint y: 579, endPoint x: 0, endPoint y: 573, distance: 31.7
click at [46, 584] on datatable-body-cell "LOGISTICA PAMPEANA S. R. L." at bounding box center [87, 604] width 123 height 40
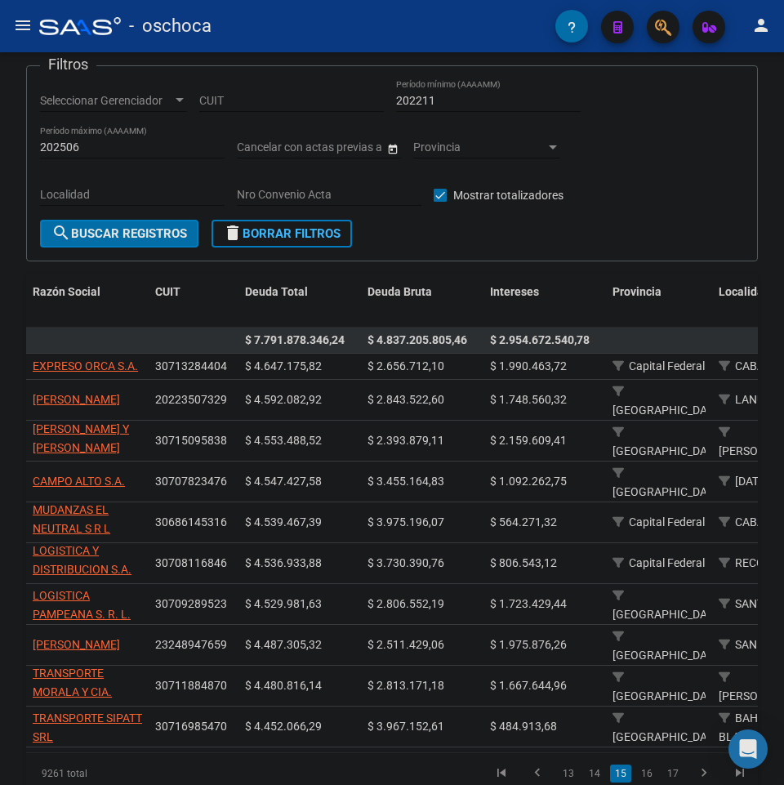
click at [0, 573] on div "FISCALIZACION REGIMEN GENERAL -> Listado de Empresas Deudoras (alt+d) cloud_dow…" at bounding box center [392, 410] width 784 height 926
drag, startPoint x: 27, startPoint y: 614, endPoint x: 230, endPoint y: 636, distance: 204.6
drag, startPoint x: 275, startPoint y: 734, endPoint x: 310, endPoint y: 746, distance: 36.9
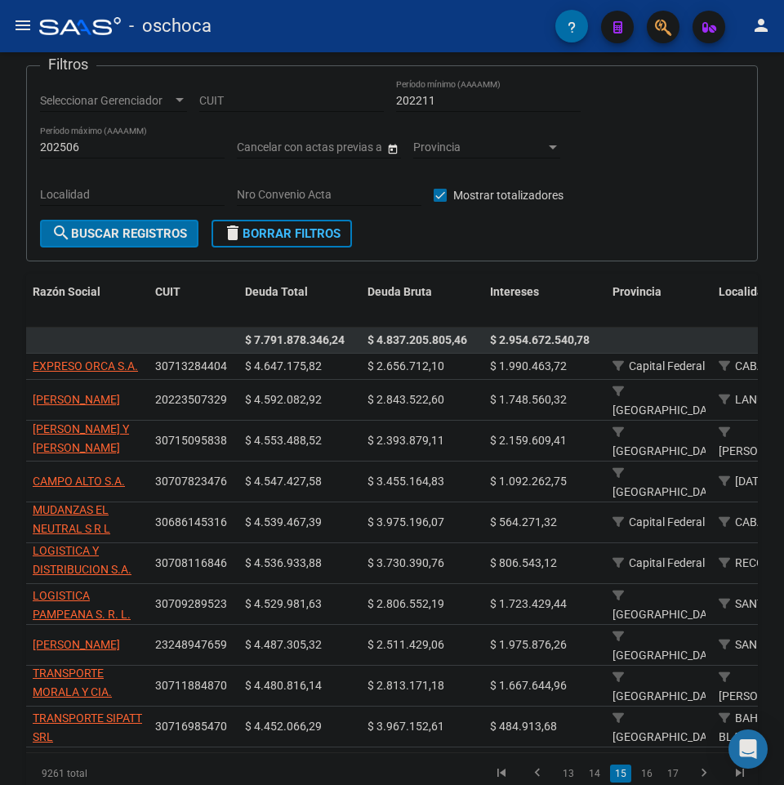
click at [323, 746] on datatable-body "$ 7.791.878.346,24 $ 4.837.205.805,46 $ 2.954.672.540,78 EXPRESO ORCA S.A. 3071…" at bounding box center [392, 540] width 732 height 425
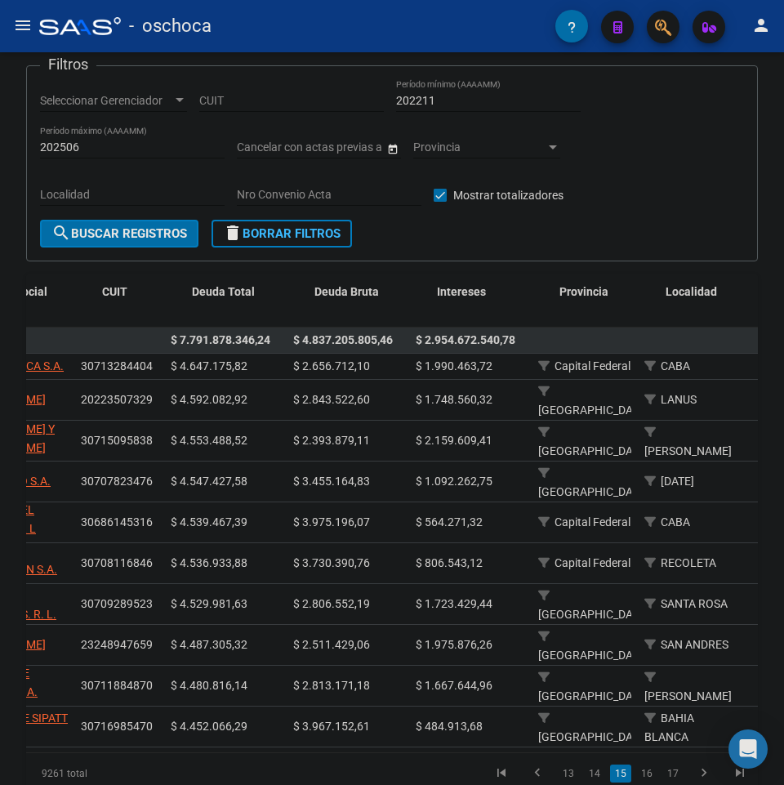
scroll to position [0, 0]
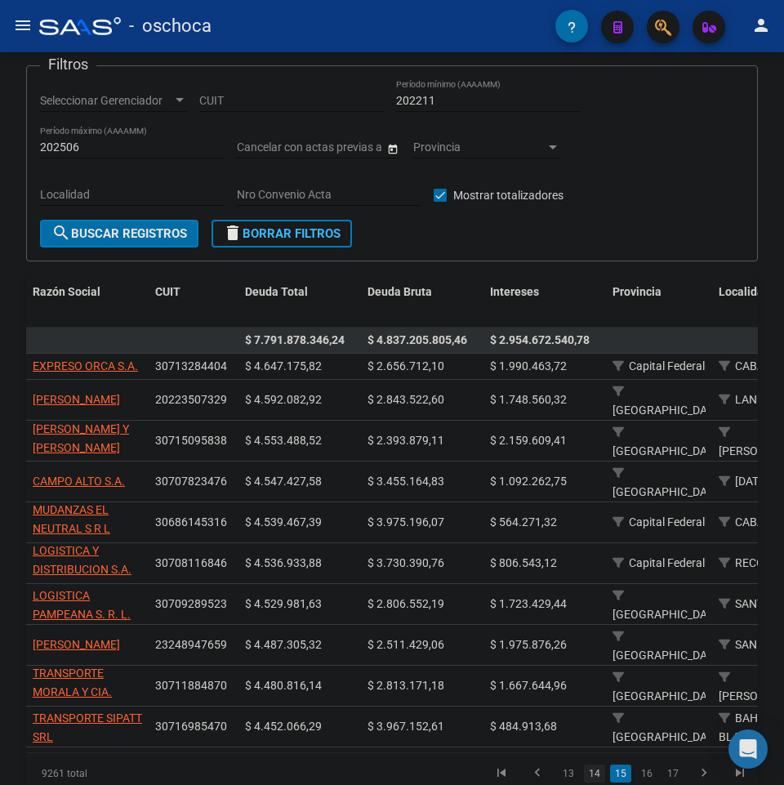
click at [591, 774] on link "14" at bounding box center [594, 774] width 21 height 18
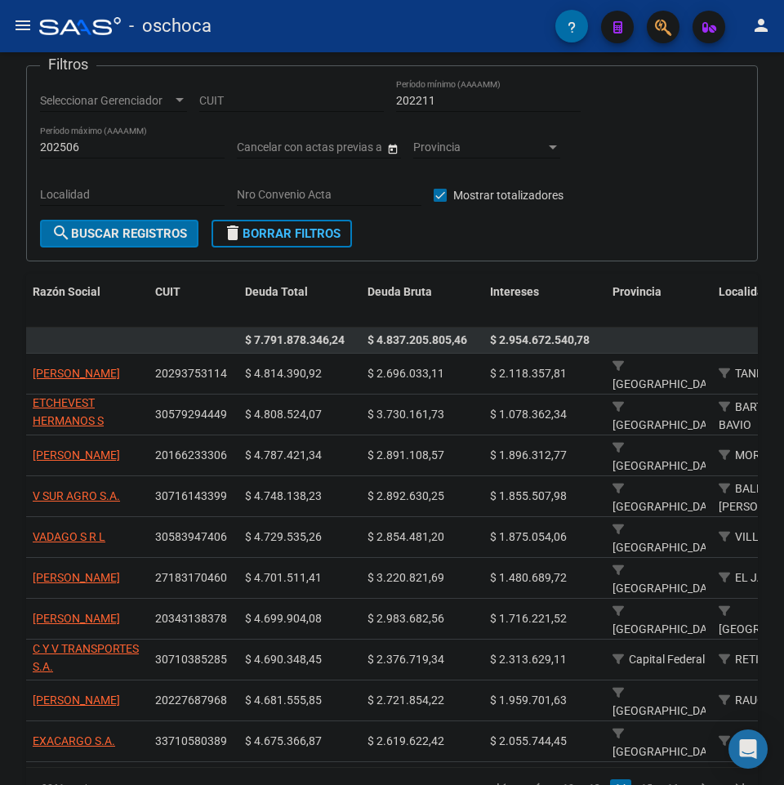
click at [286, 736] on datatable-body "$ 7.791.878.346,24 $ 4.837.205.805,46 $ 2.954.672.540,78 [PERSON_NAME] 20293753…" at bounding box center [392, 548] width 732 height 440
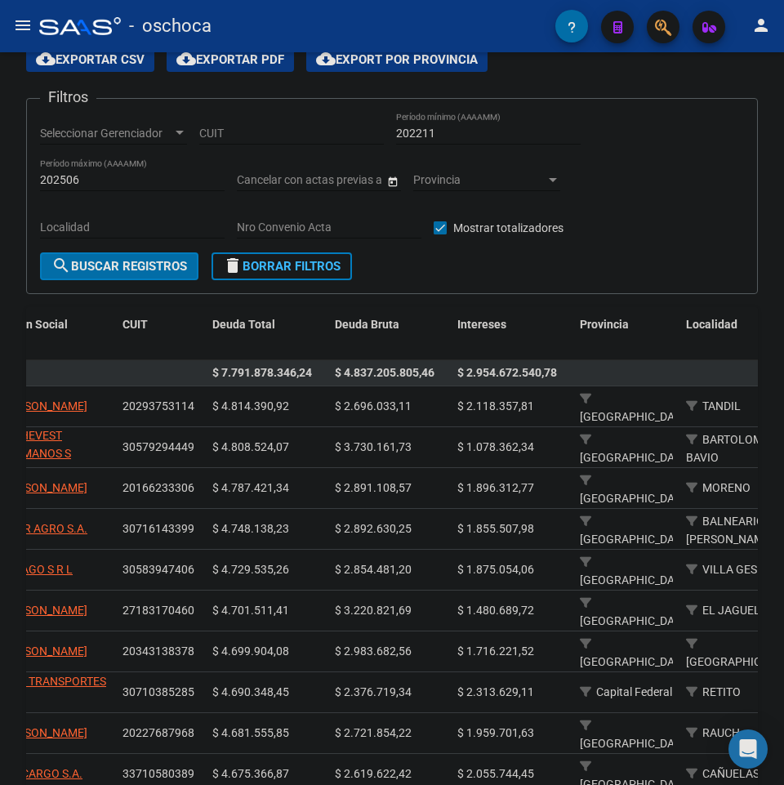
scroll to position [105, 0]
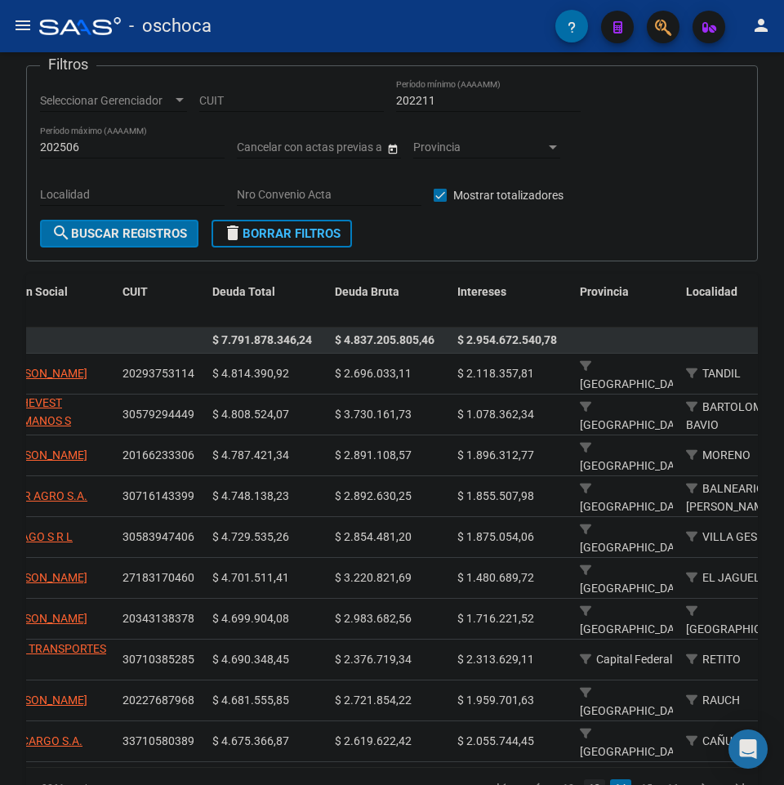
click at [600, 778] on link "13" at bounding box center [594, 788] width 21 height 18
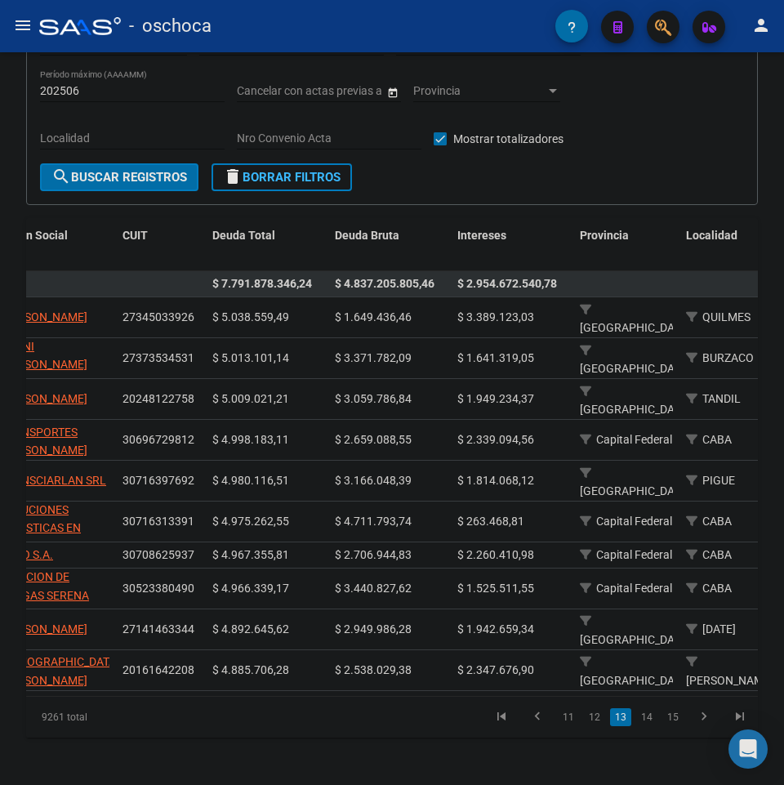
scroll to position [191, 0]
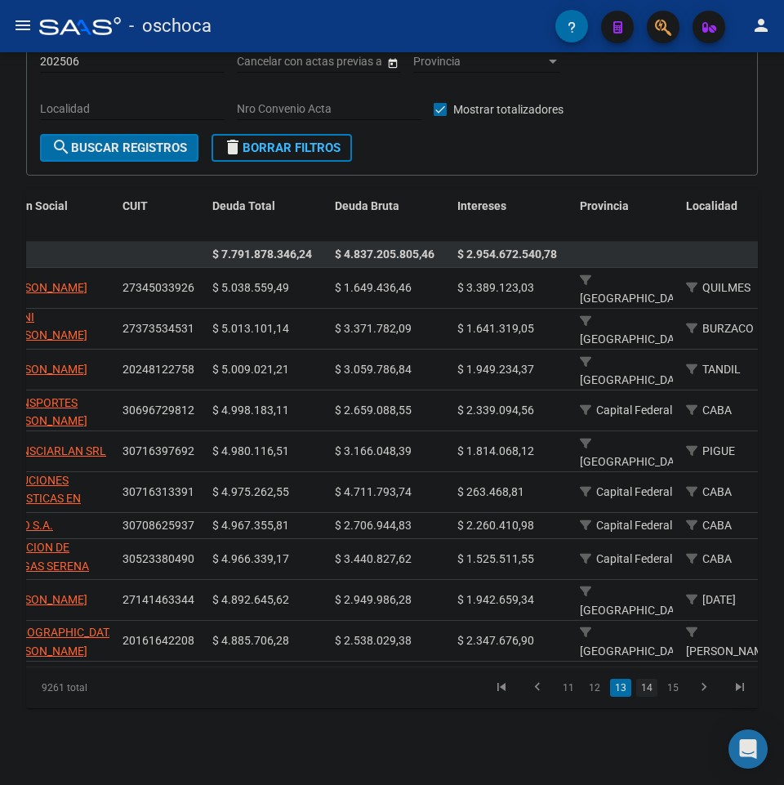
click at [655, 682] on link "14" at bounding box center [646, 688] width 21 height 18
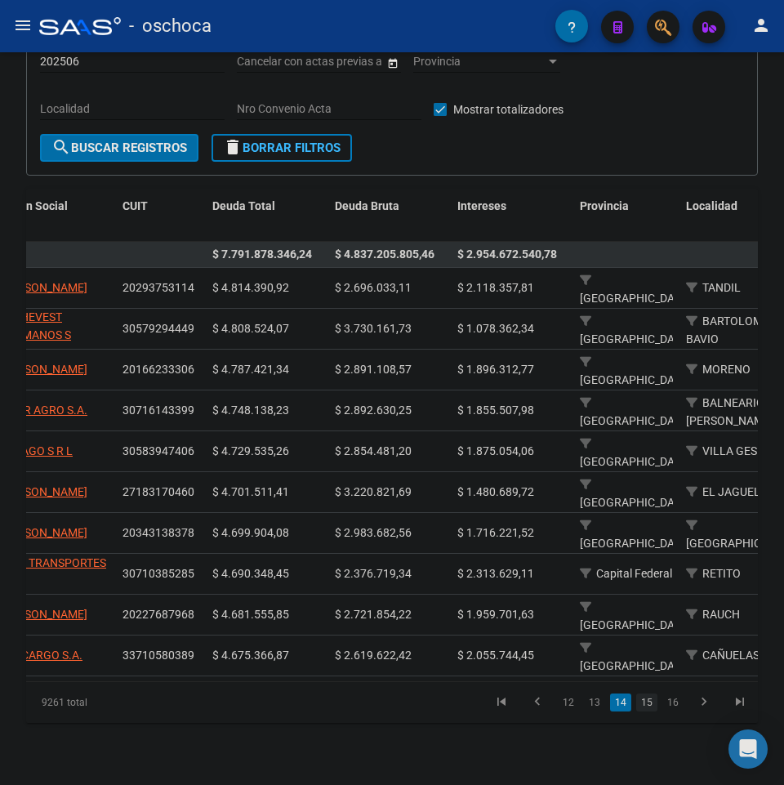
click at [654, 694] on link "15" at bounding box center [646, 703] width 21 height 18
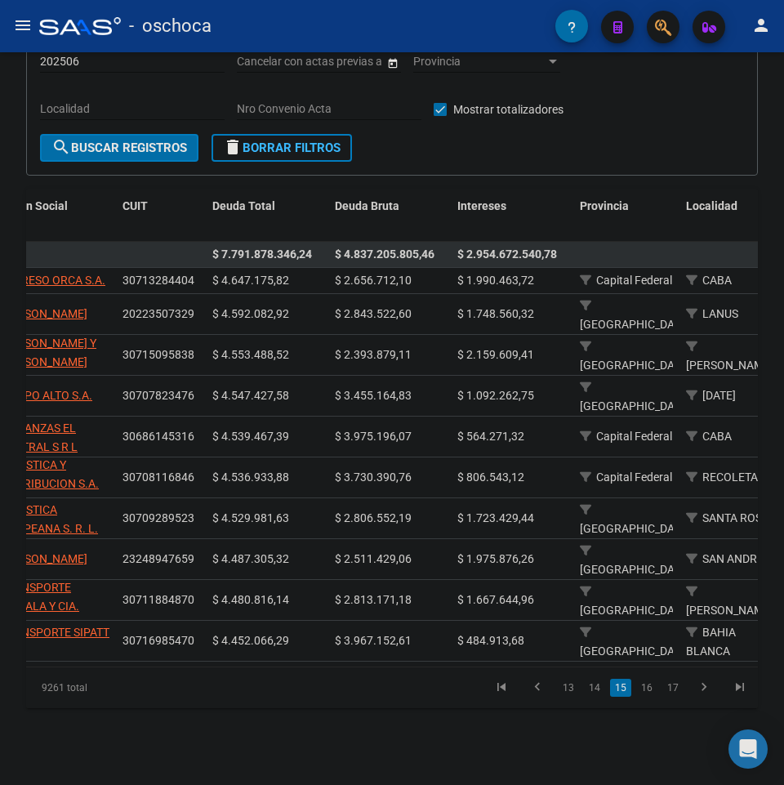
scroll to position [0, 0]
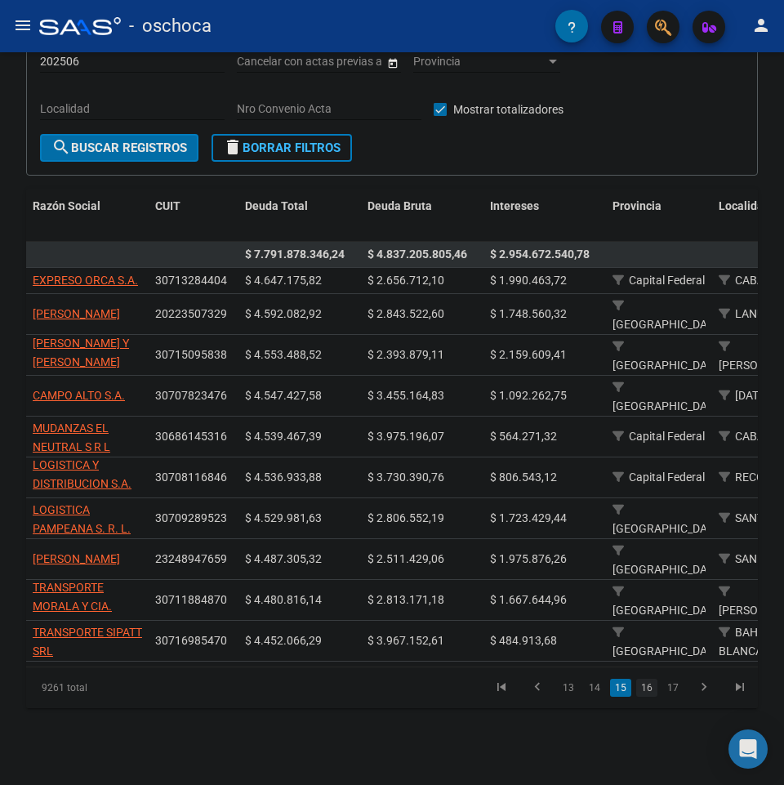
click at [645, 686] on link "16" at bounding box center [646, 688] width 21 height 18
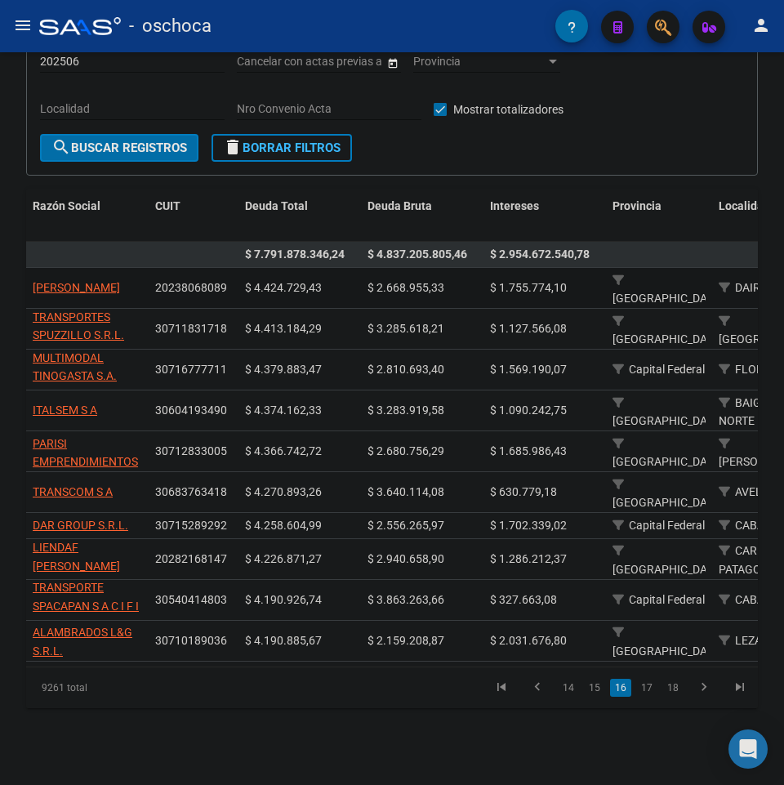
scroll to position [1, 0]
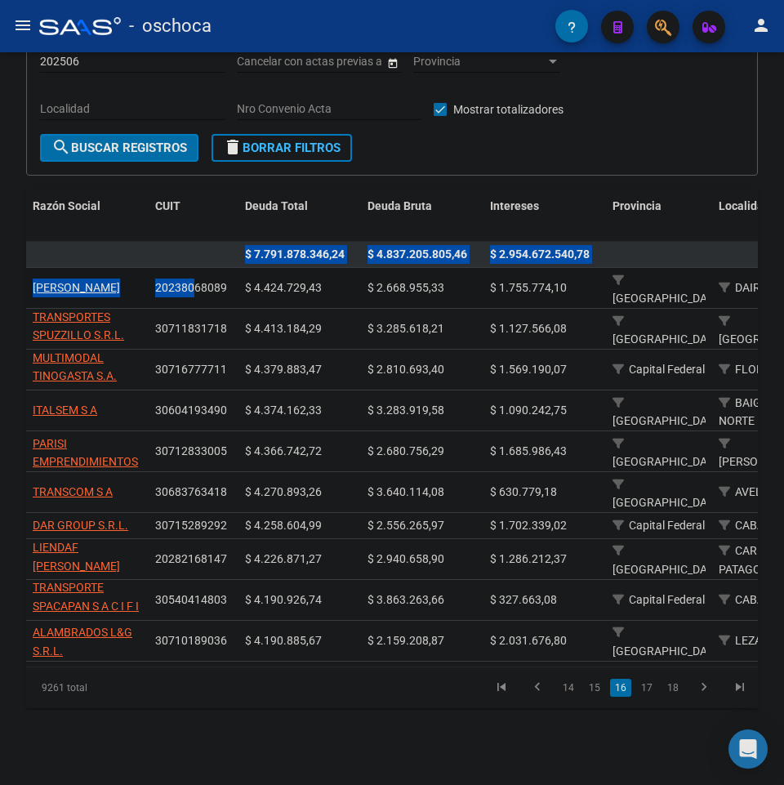
drag, startPoint x: 21, startPoint y: 273, endPoint x: 192, endPoint y: 284, distance: 171.1
click at [192, 284] on div "FISCALIZACION REGIMEN GENERAL -> Listado de Empresas Deudoras (alt+d) cloud_dow…" at bounding box center [392, 324] width 784 height 926
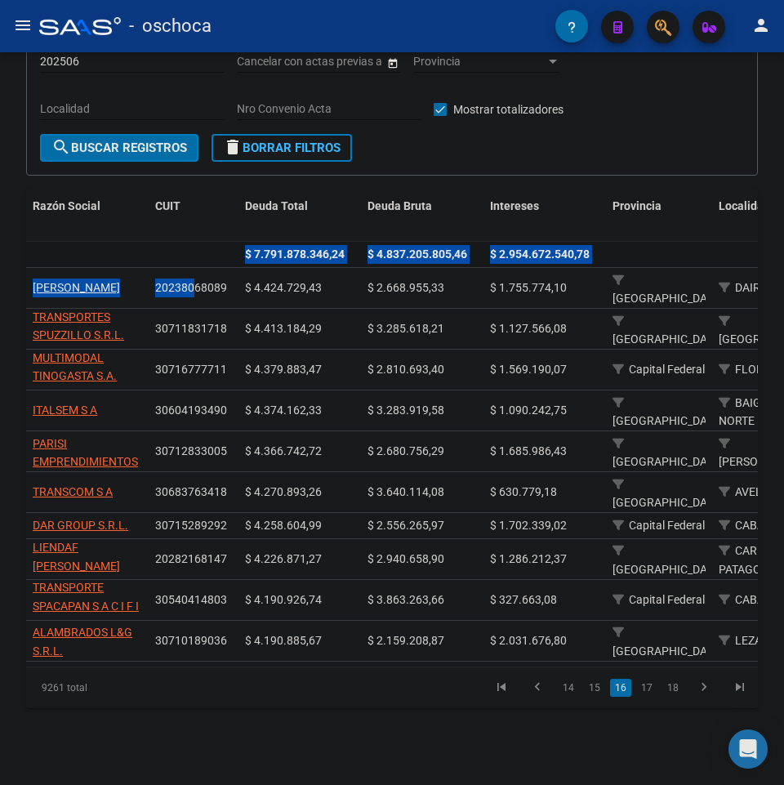
click at [148, 261] on datatable-body-cell at bounding box center [87, 254] width 123 height 25
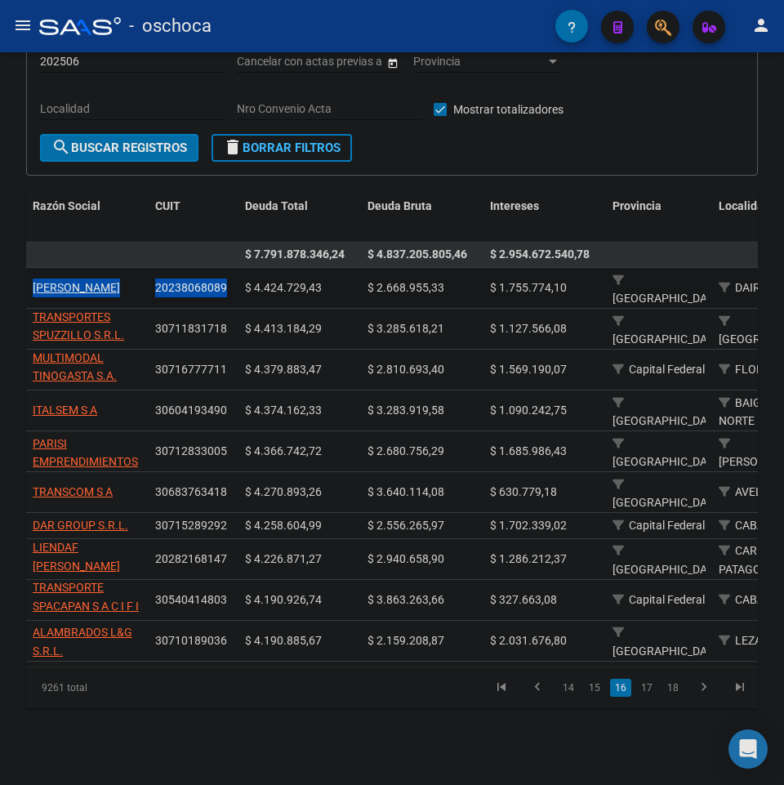
drag, startPoint x: 29, startPoint y: 276, endPoint x: 225, endPoint y: 302, distance: 197.0
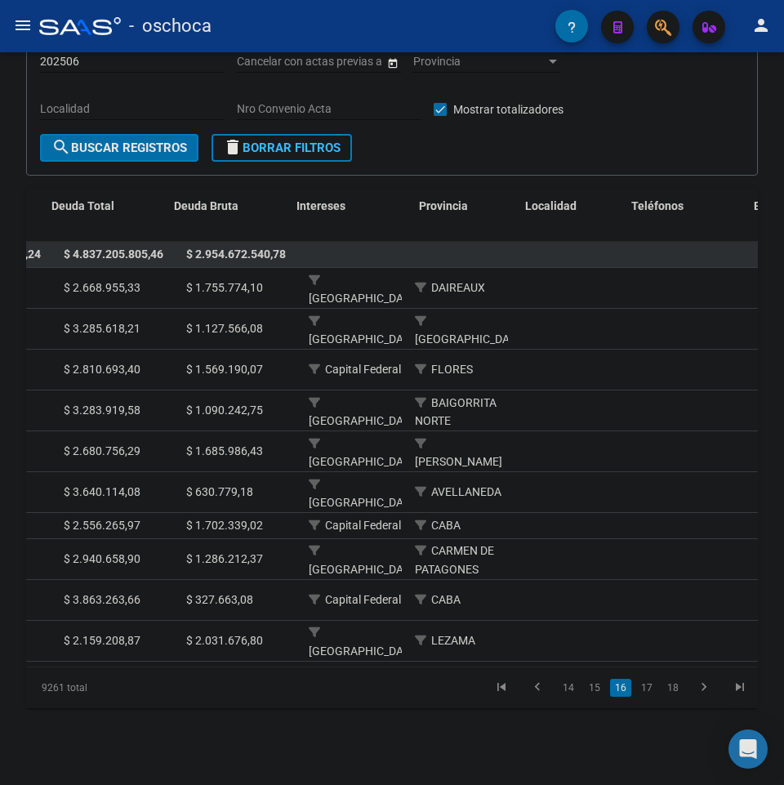
scroll to position [0, 0]
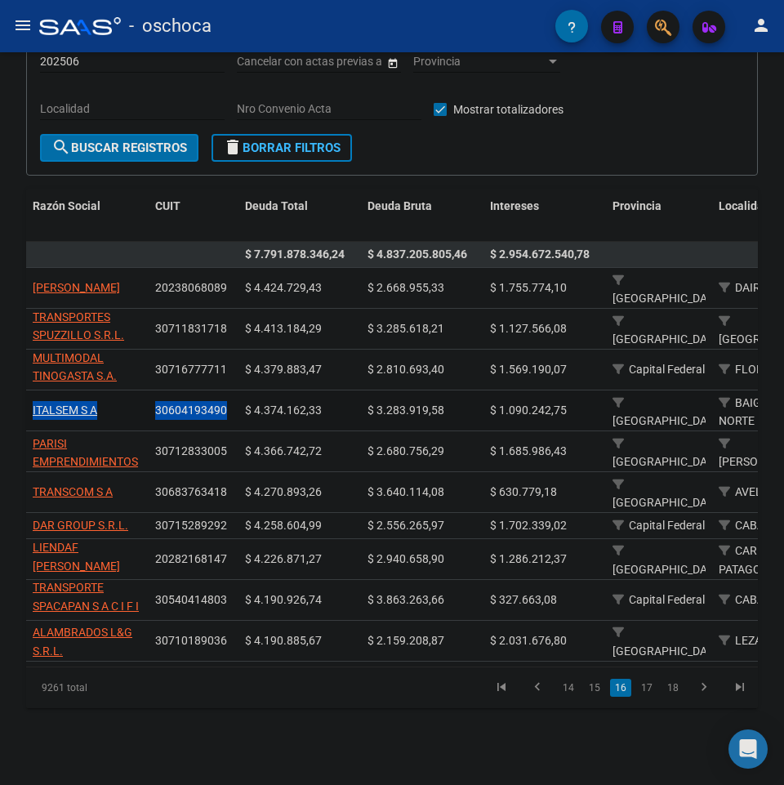
drag, startPoint x: 29, startPoint y: 408, endPoint x: 234, endPoint y: 417, distance: 206.1
click at [16, 458] on div "FISCALIZACION REGIMEN GENERAL -> Listado de Empresas Deudoras (alt+d) cloud_dow…" at bounding box center [392, 324] width 784 height 926
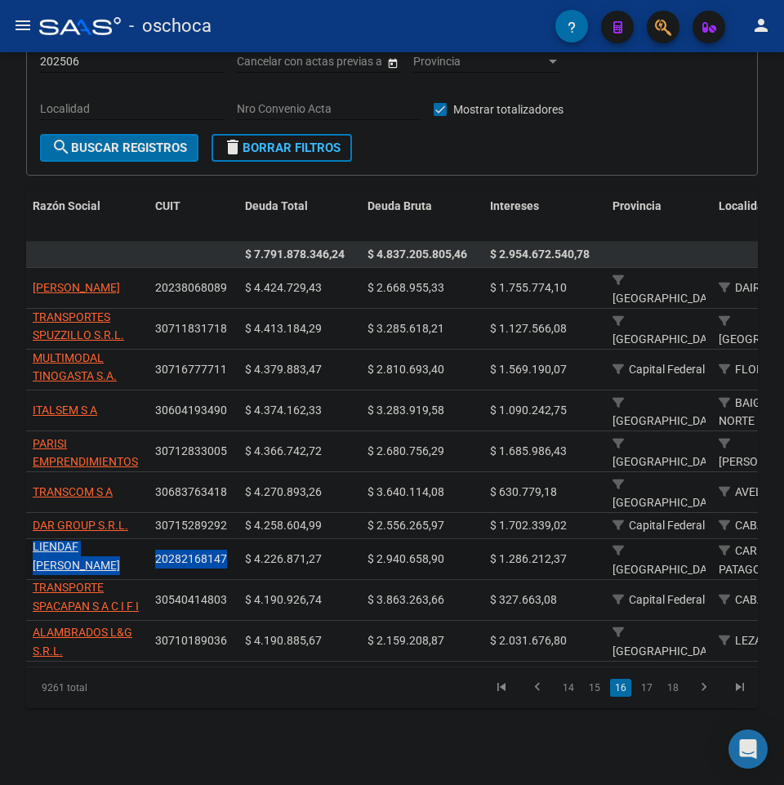
drag, startPoint x: 28, startPoint y: 528, endPoint x: 225, endPoint y: 547, distance: 198.7
click at [25, 574] on div "FISCALIZACION REGIMEN GENERAL -> Listado de Empresas Deudoras (alt+d) cloud_dow…" at bounding box center [392, 324] width 784 height 926
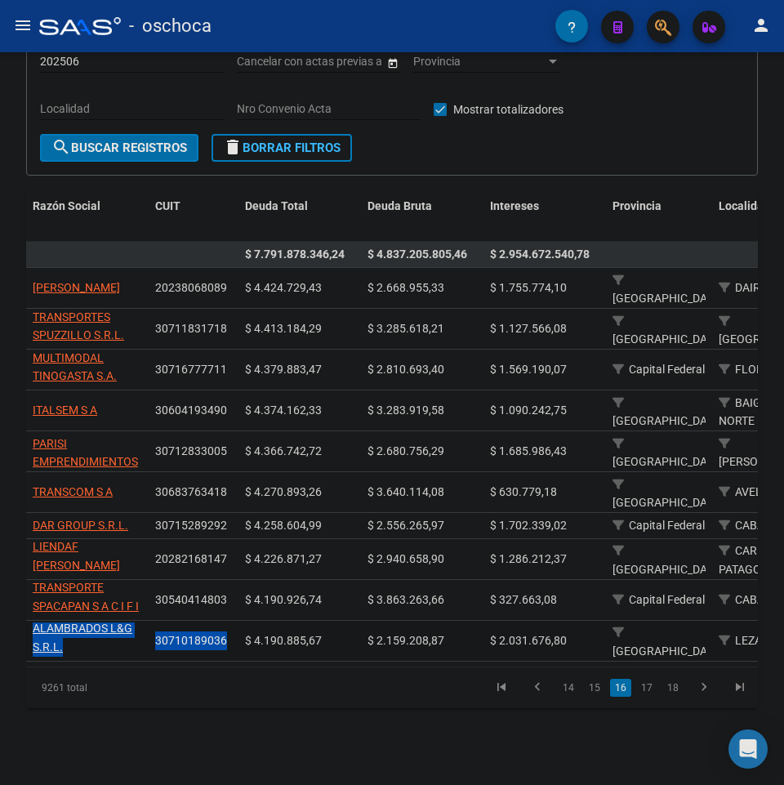
drag, startPoint x: 27, startPoint y: 616, endPoint x: 231, endPoint y: 636, distance: 205.2
click at [648, 676] on li "17" at bounding box center [647, 688] width 26 height 28
click at [645, 685] on link "17" at bounding box center [646, 688] width 21 height 18
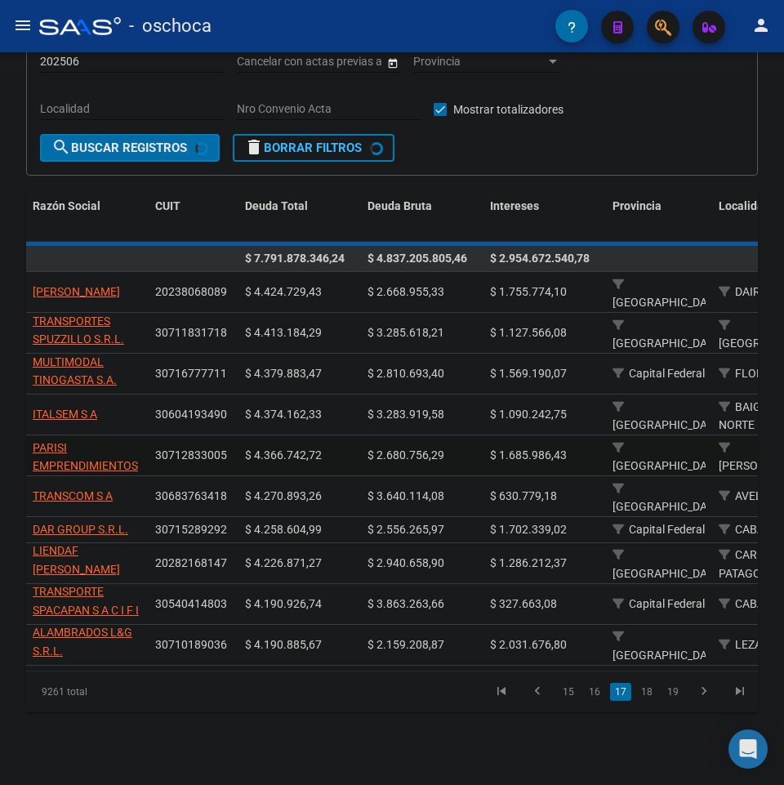
scroll to position [0, 0]
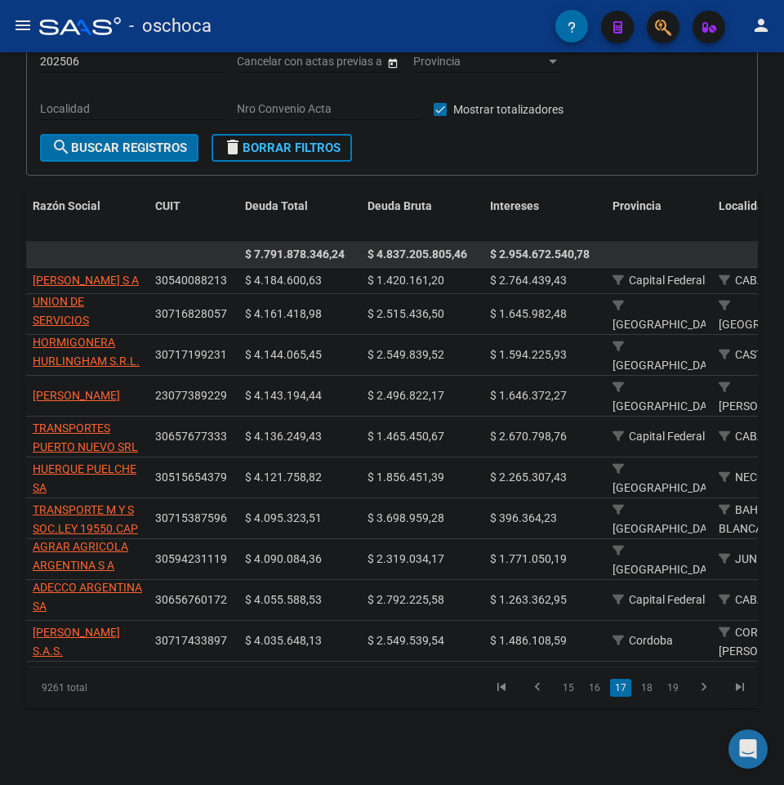
drag, startPoint x: 218, startPoint y: 667, endPoint x: 274, endPoint y: 674, distance: 56.8
click at [283, 667] on datatable-body "$ 7.791.878.346,24 $ 4.837.205.805,46 $ 2.954.672.540,78 [PERSON_NAME] S A 3054…" at bounding box center [392, 454] width 732 height 425
drag, startPoint x: 30, startPoint y: 305, endPoint x: 233, endPoint y: 324, distance: 203.5
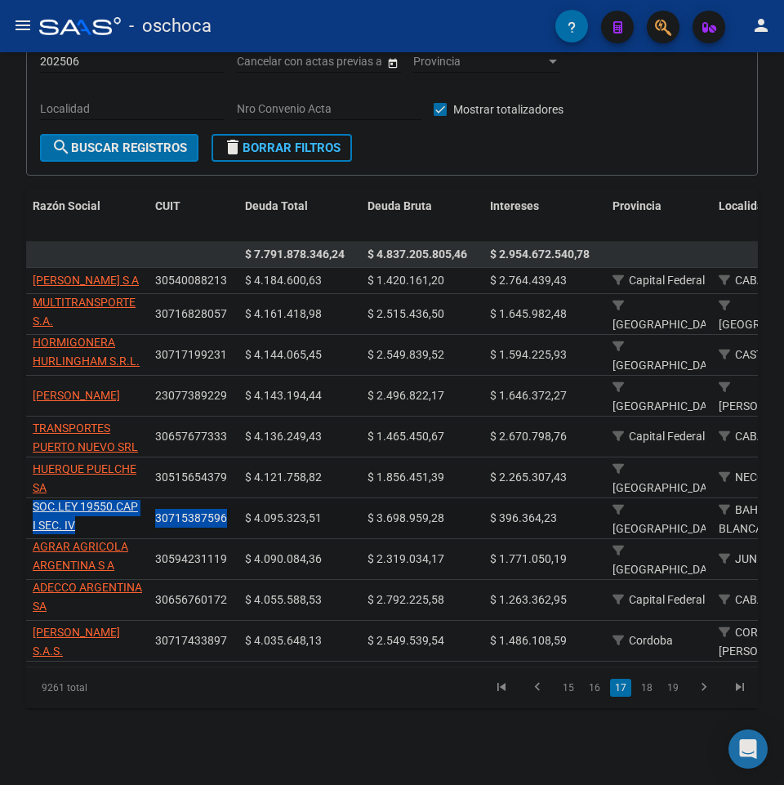
drag, startPoint x: 32, startPoint y: 506, endPoint x: 225, endPoint y: 523, distance: 194.4
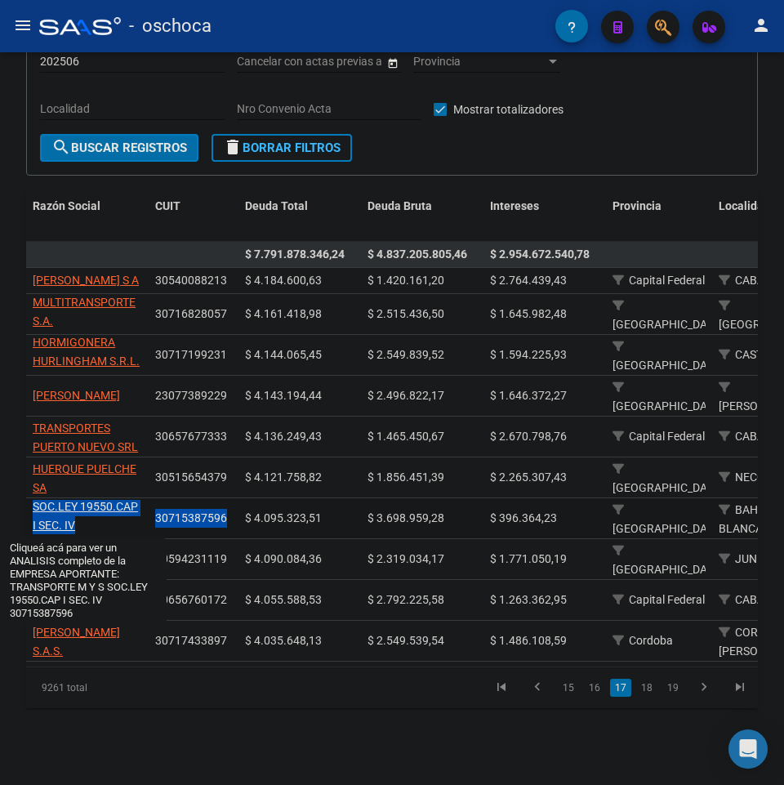
scroll to position [0, 0]
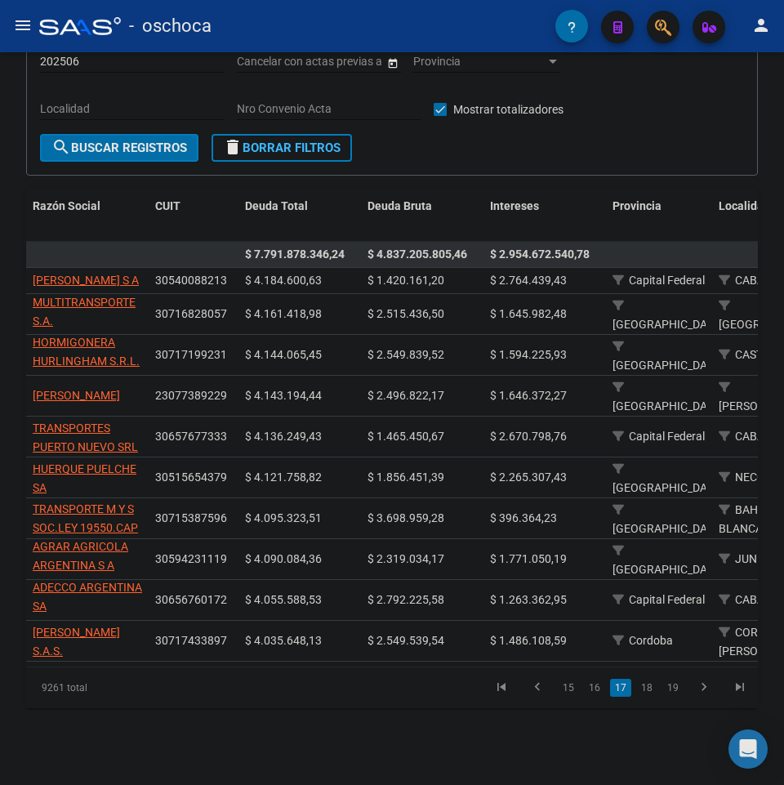
click at [607, 702] on li "16" at bounding box center [595, 688] width 26 height 28
click at [601, 697] on link "16" at bounding box center [594, 688] width 21 height 18
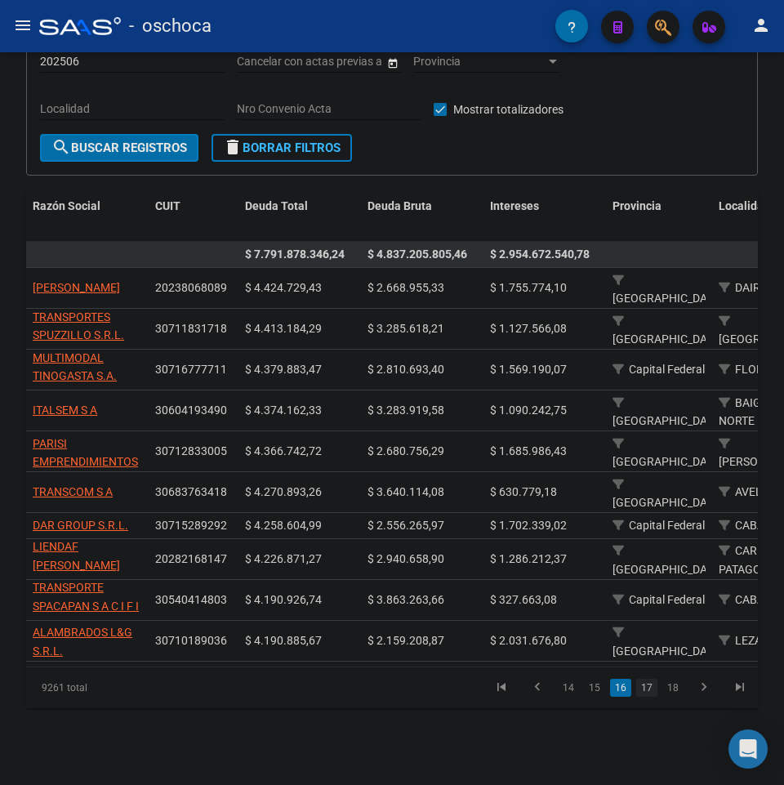
click at [652, 679] on link "17" at bounding box center [646, 688] width 21 height 18
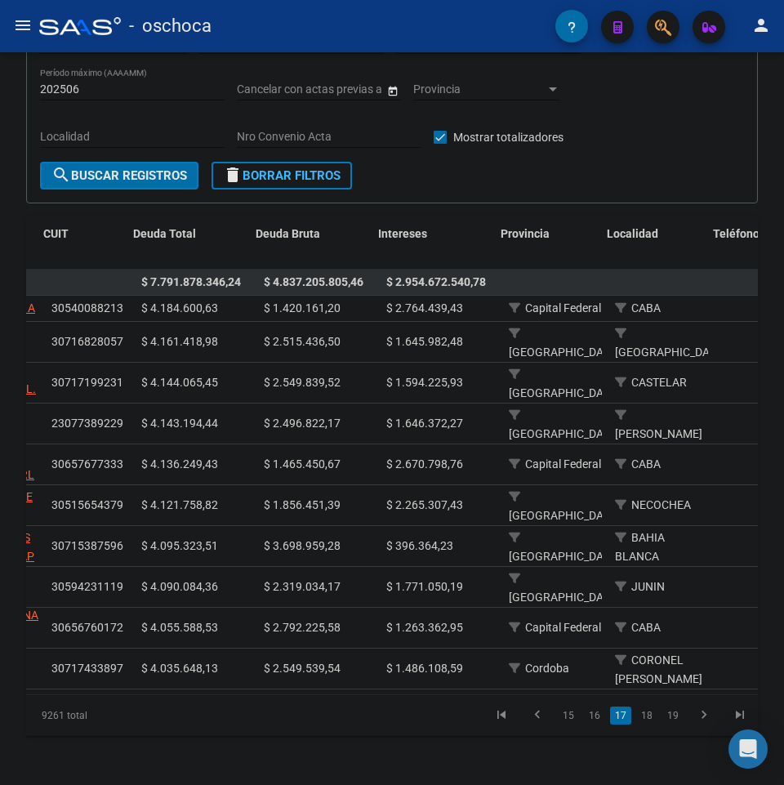
scroll to position [0, 116]
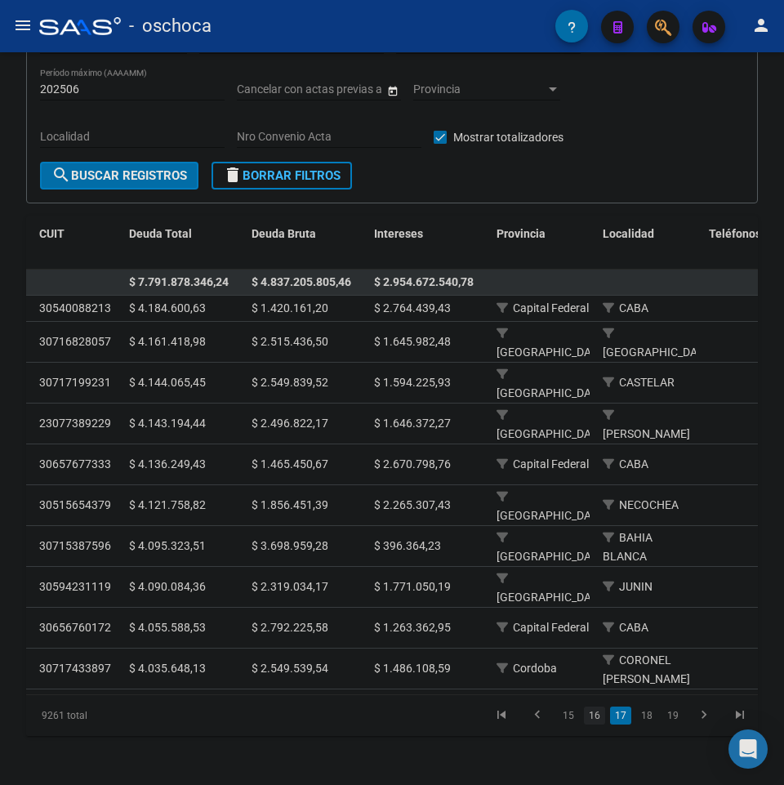
click at [602, 725] on link "16" at bounding box center [594, 716] width 21 height 18
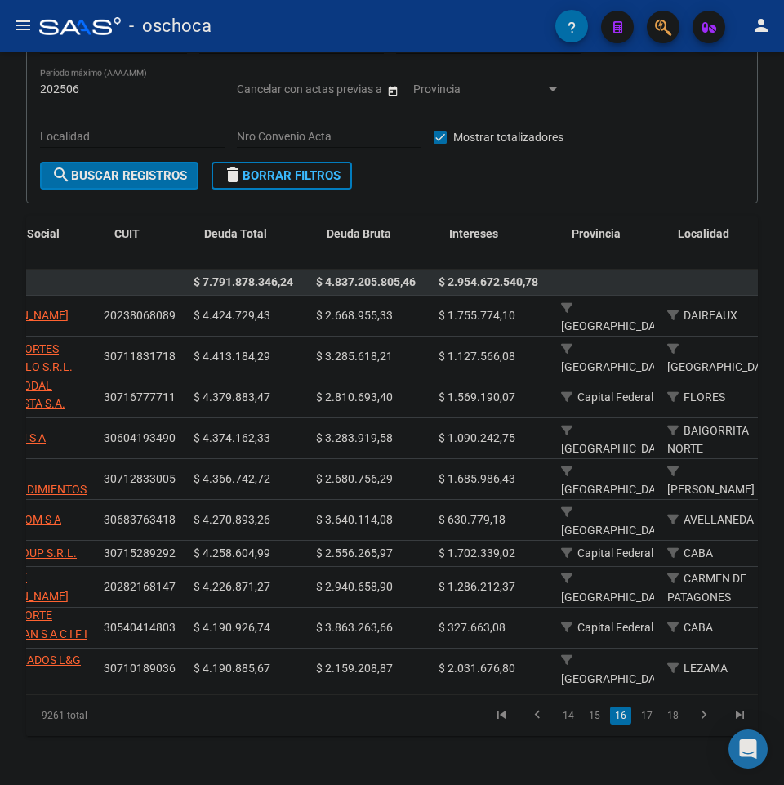
scroll to position [0, 0]
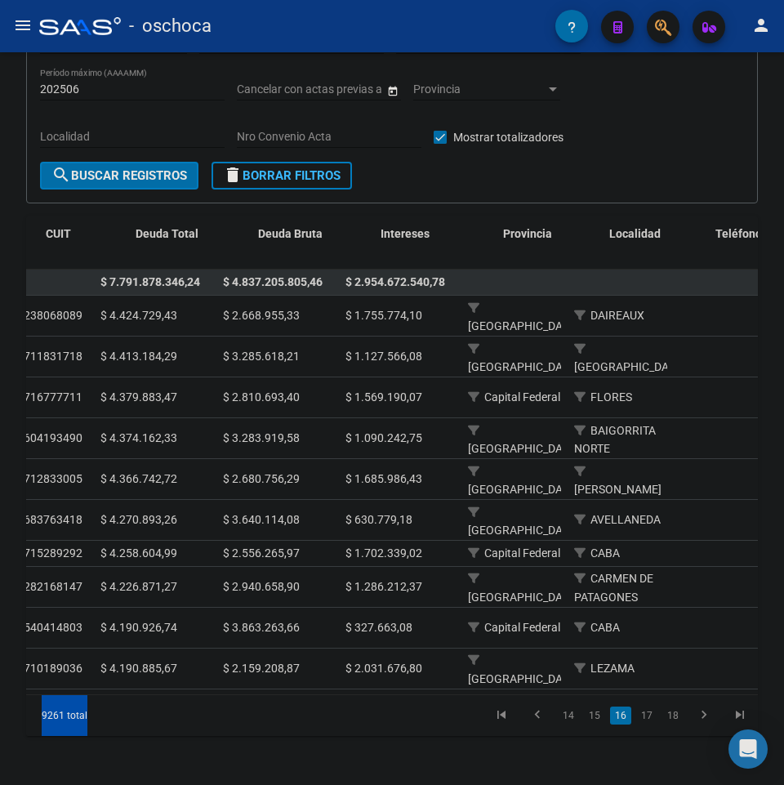
drag, startPoint x: 261, startPoint y: 692, endPoint x: 321, endPoint y: 701, distance: 61.1
click at [321, 701] on div "Razón Social CUIT Deuda Total Deuda Bruta Intereses Provincia Localidad Teléfon…" at bounding box center [392, 476] width 732 height 520
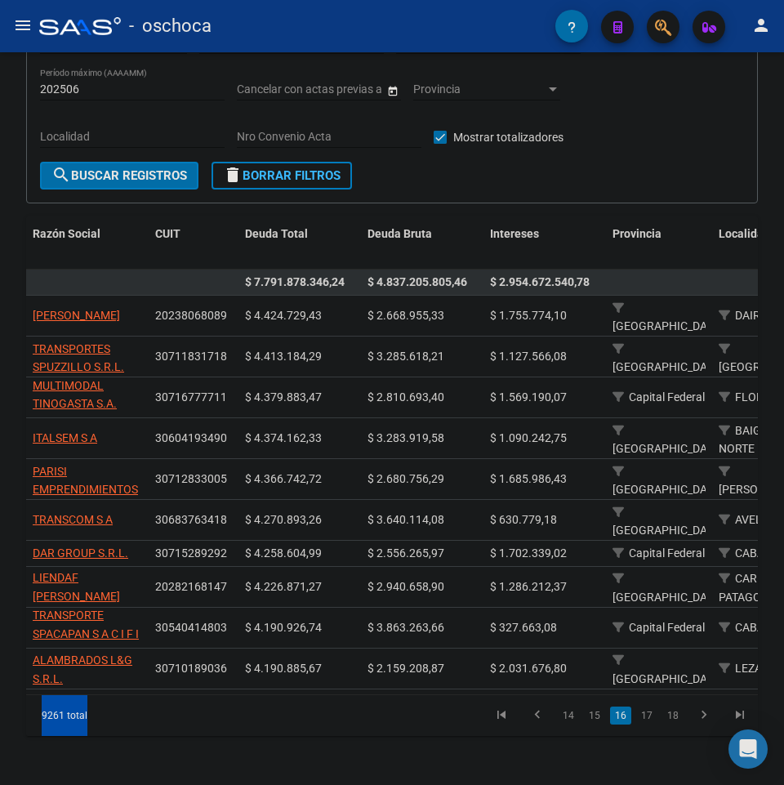
click at [162, 721] on div "9261 total" at bounding box center [99, 715] width 146 height 41
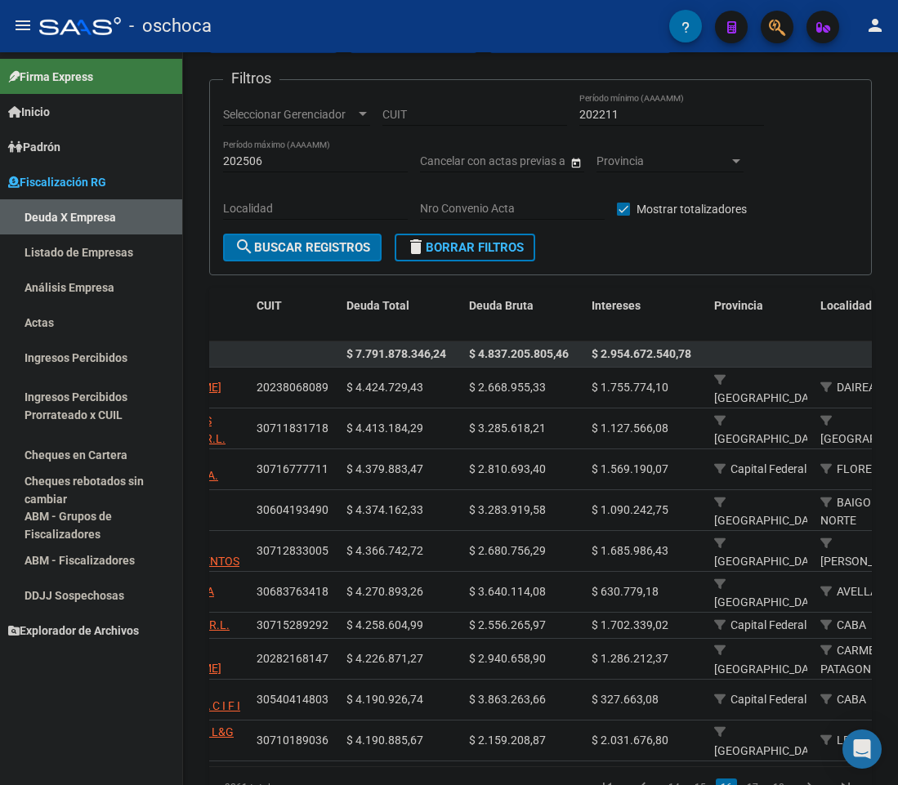
scroll to position [144, 0]
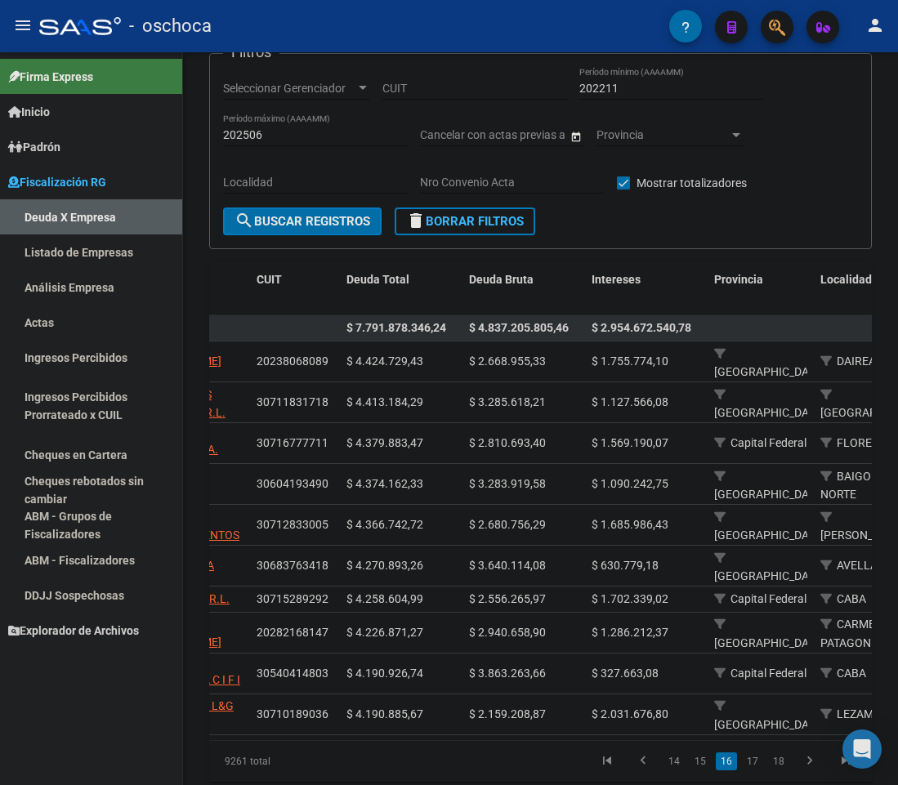
drag, startPoint x: 395, startPoint y: 739, endPoint x: 365, endPoint y: 739, distance: 29.4
click at [365, 741] on div "9261 total 14 15 16 17 18" at bounding box center [540, 761] width 663 height 41
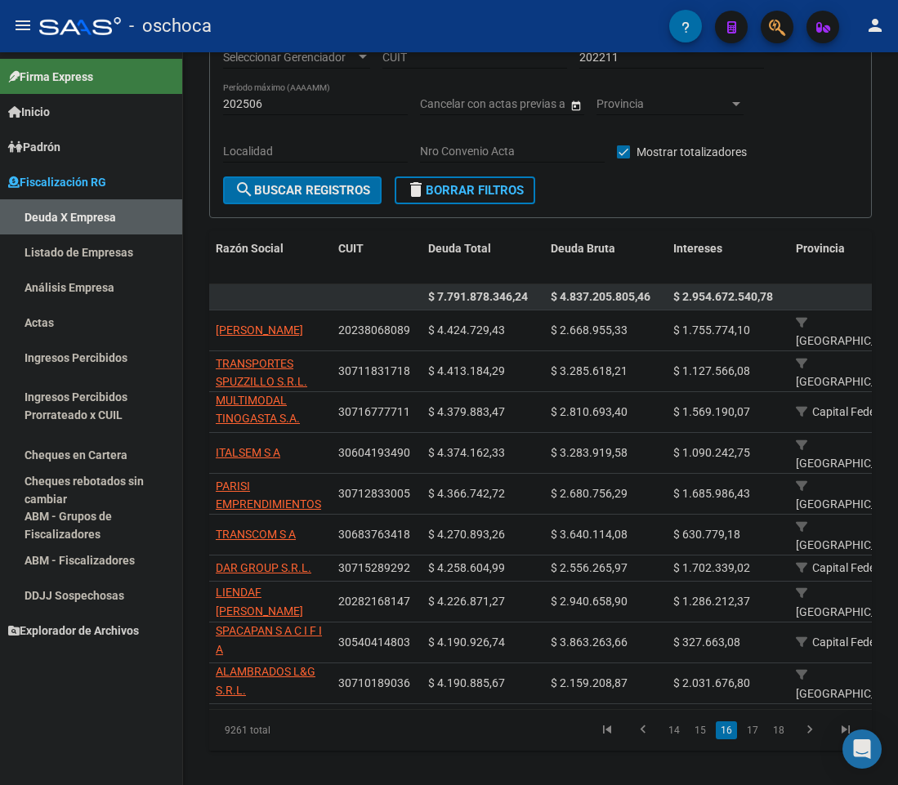
scroll to position [191, 0]
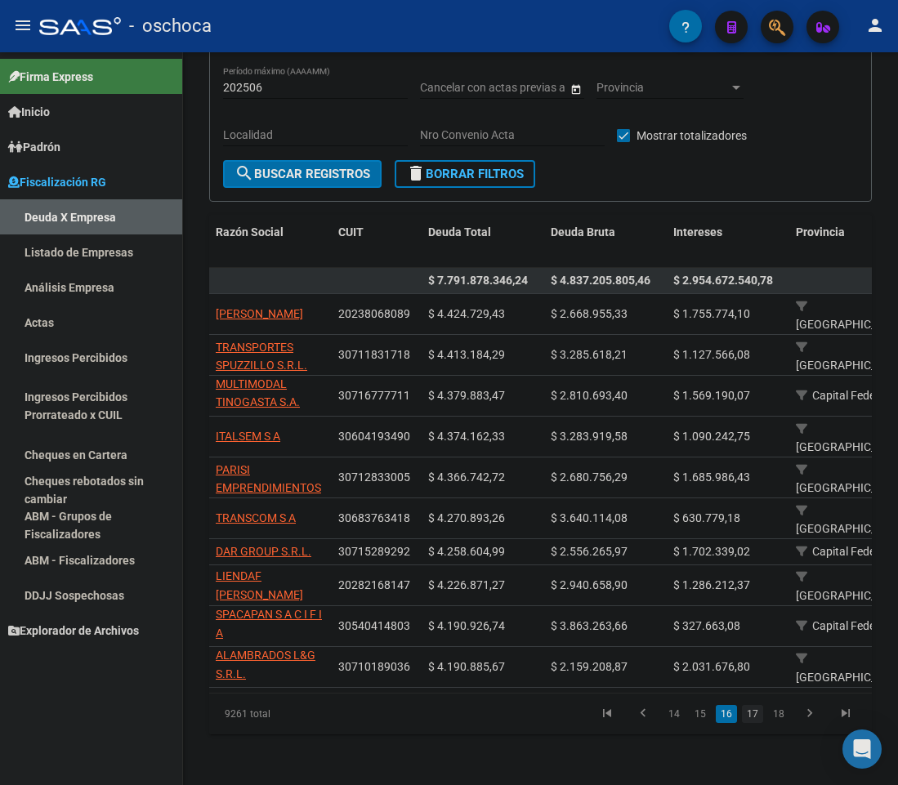
click at [760, 712] on link "17" at bounding box center [752, 714] width 21 height 18
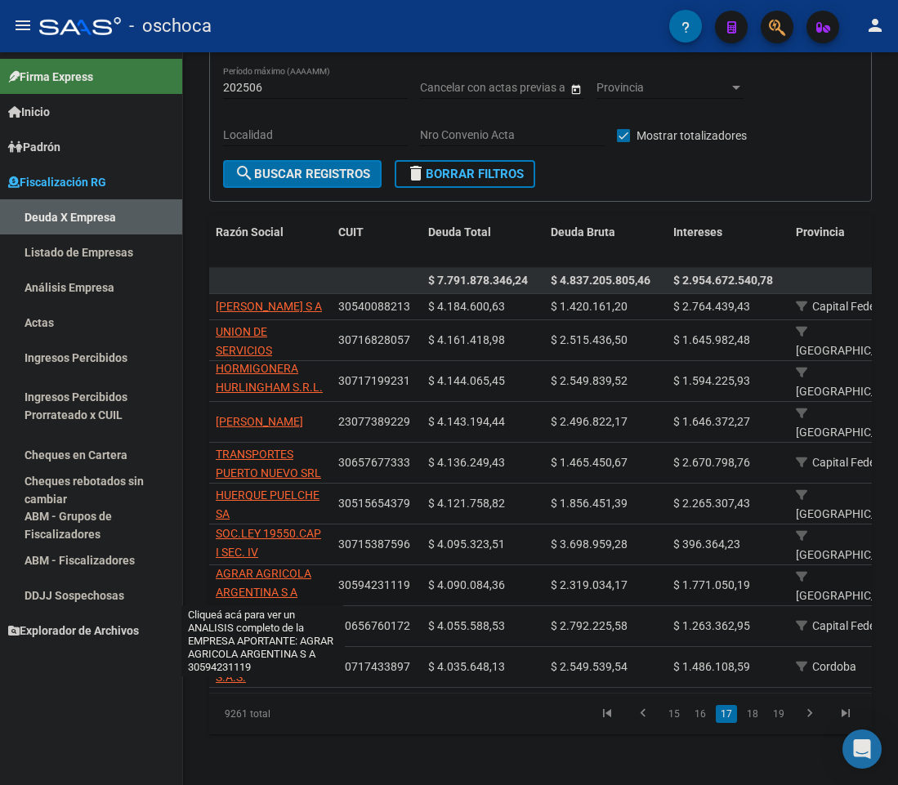
scroll to position [0, 0]
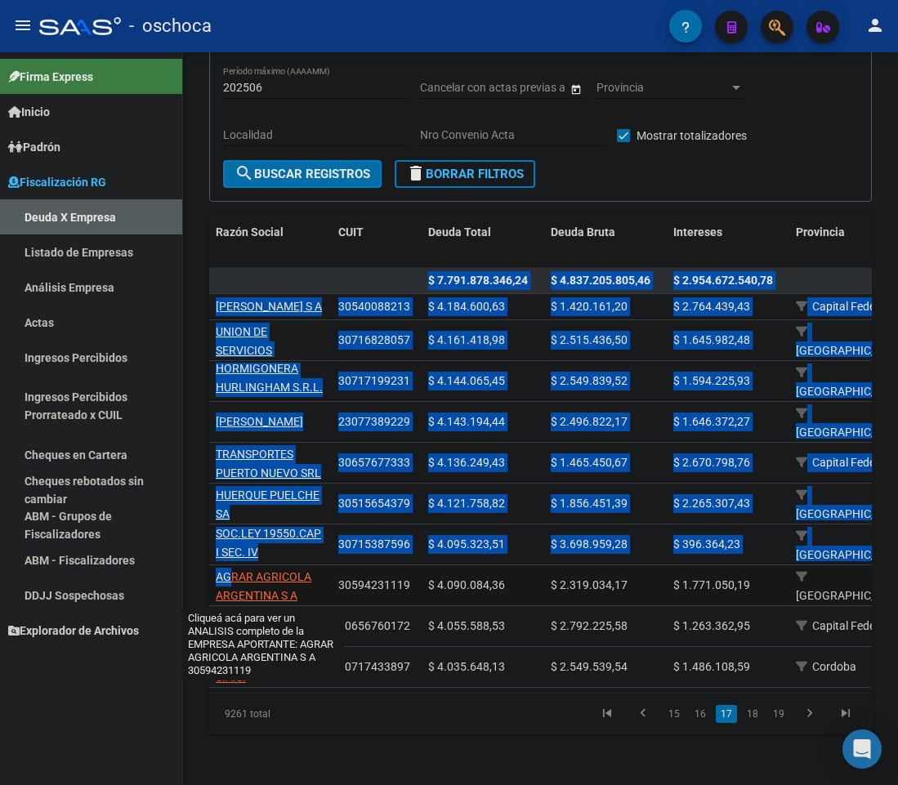
drag, startPoint x: 208, startPoint y: 578, endPoint x: 229, endPoint y: 583, distance: 22.0
click at [229, 583] on div "FISCALIZACION REGIMEN GENERAL -> Listado de Empresas Deudoras (alt+d) cloud_dow…" at bounding box center [540, 324] width 715 height 926
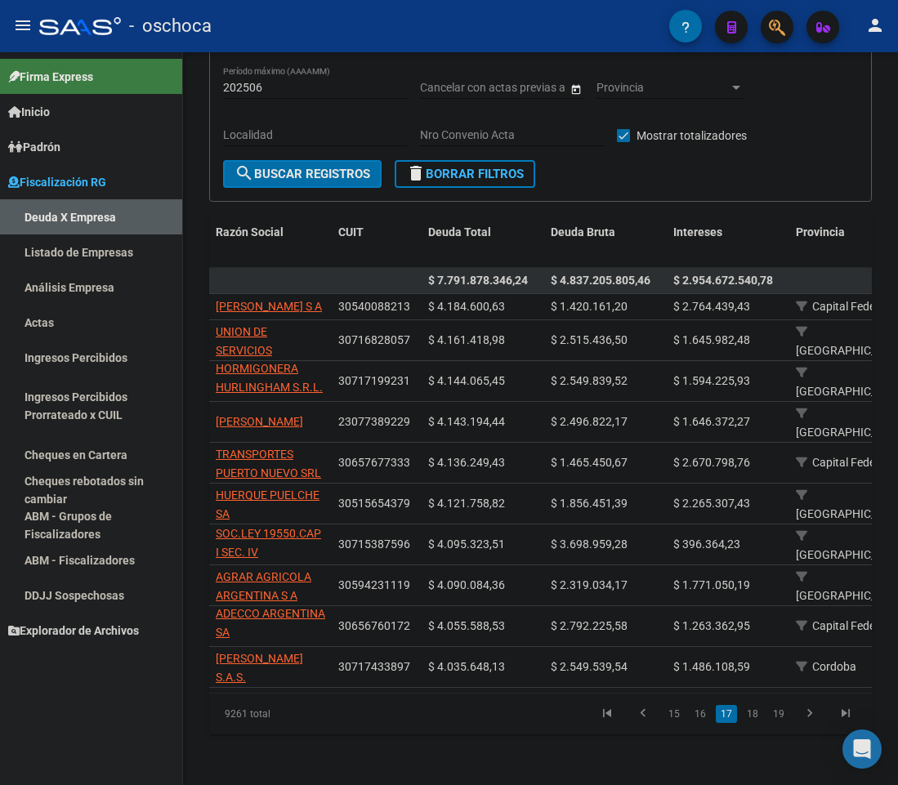
click at [208, 576] on div "FISCALIZACION REGIMEN GENERAL -> Listado de Empresas Deudoras (alt+d) cloud_dow…" at bounding box center [540, 324] width 715 height 926
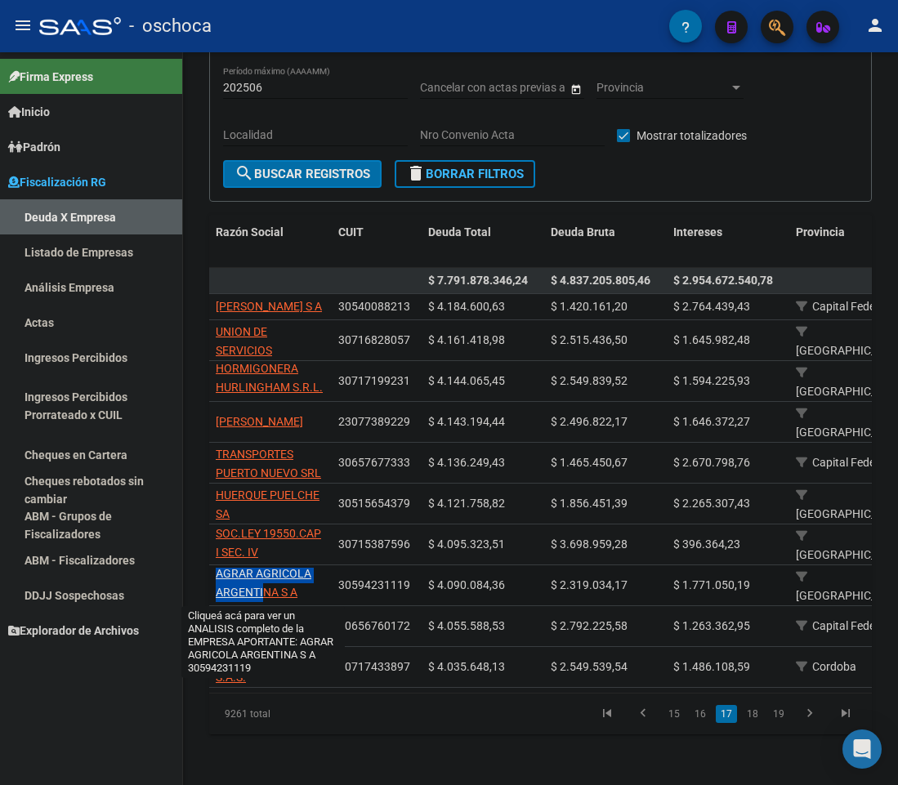
scroll to position [1, 0]
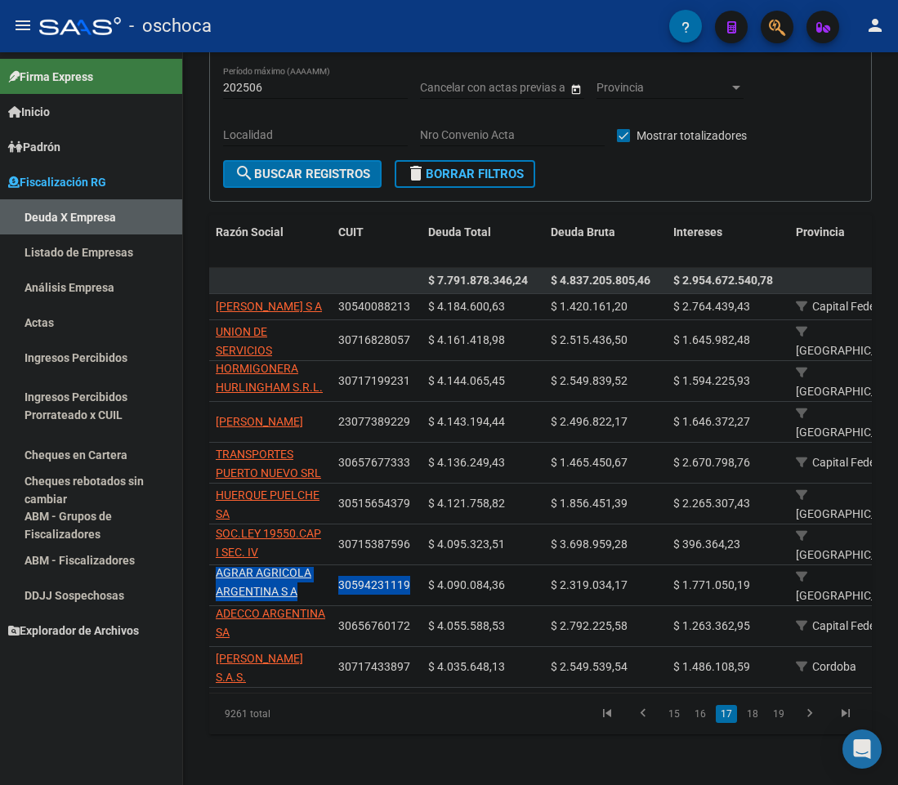
drag, startPoint x: 211, startPoint y: 572, endPoint x: 409, endPoint y: 597, distance: 200.1
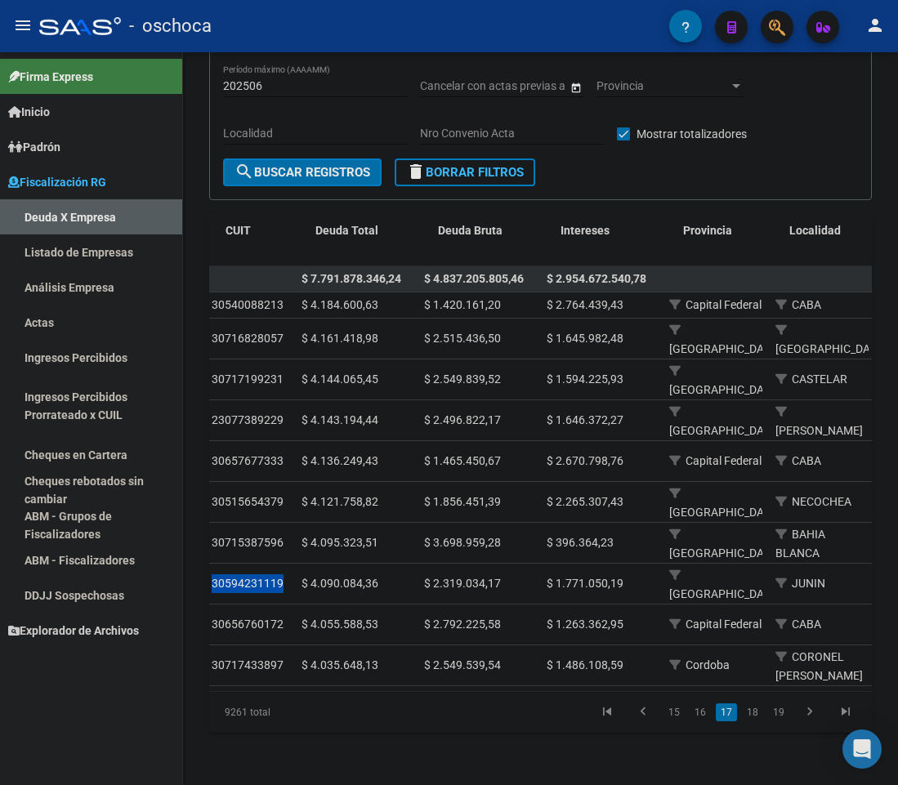
scroll to position [0, 0]
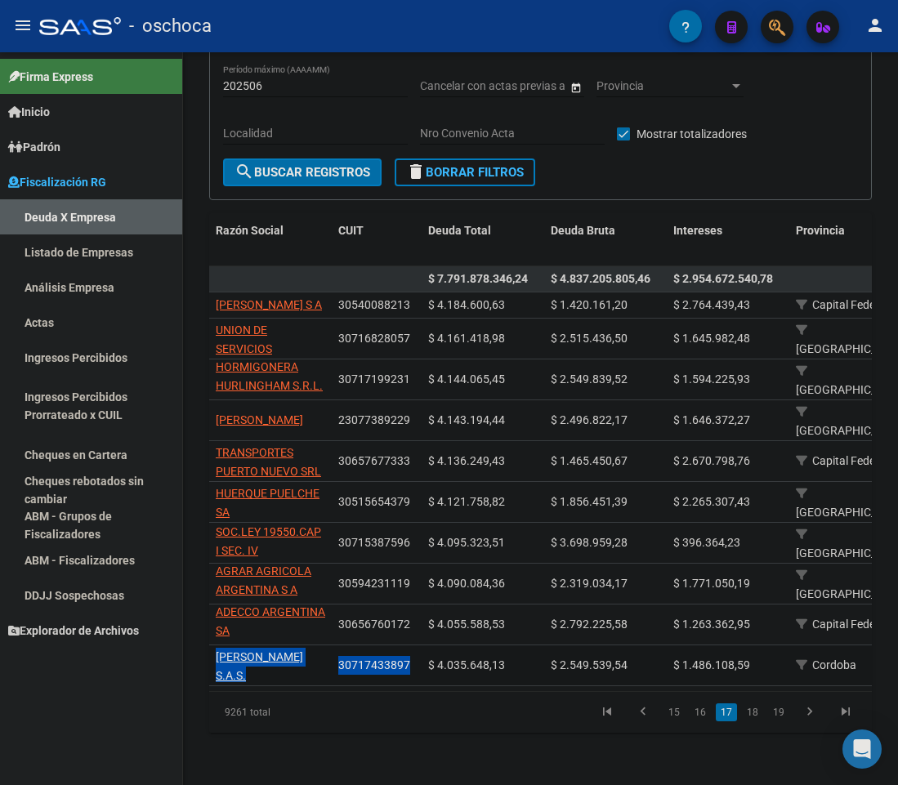
drag, startPoint x: 221, startPoint y: 653, endPoint x: 407, endPoint y: 655, distance: 185.5
click at [747, 709] on link "18" at bounding box center [752, 712] width 21 height 18
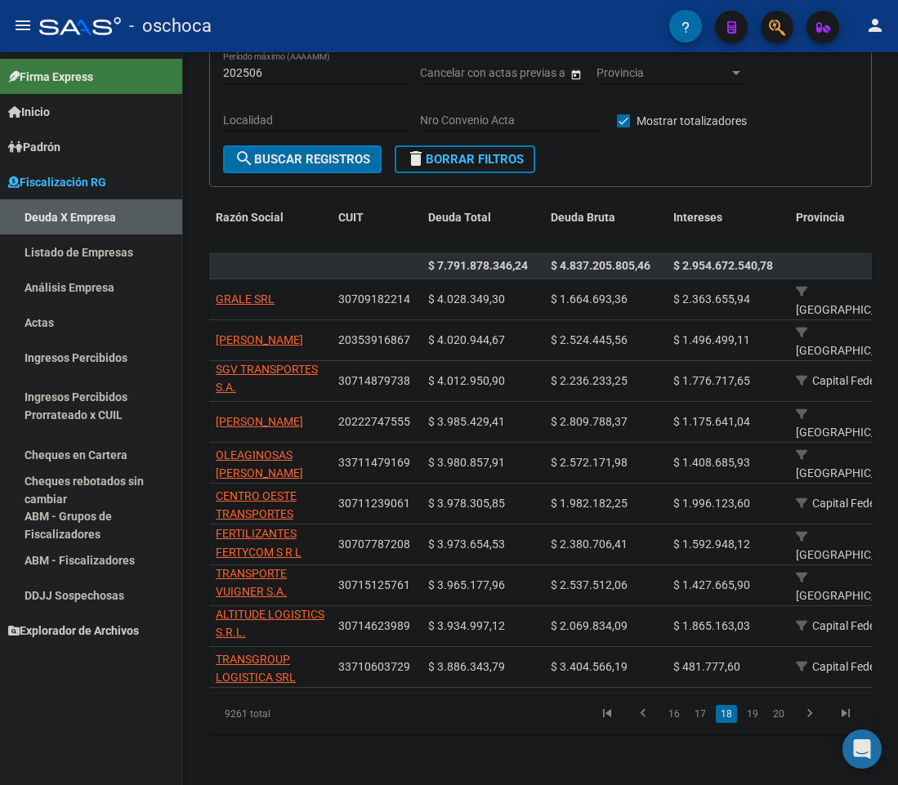
click at [206, 321] on div "FISCALIZACION REGIMEN GENERAL -> Listado de Empresas Deudoras (alt+d) cloud_dow…" at bounding box center [540, 316] width 715 height 940
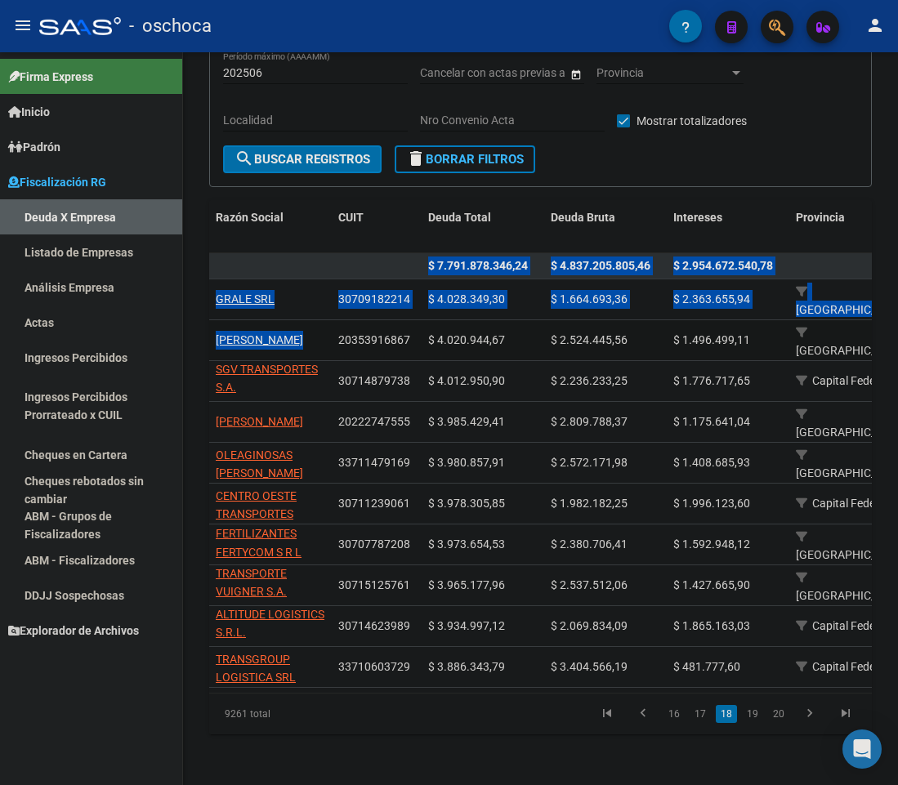
drag, startPoint x: 208, startPoint y: 295, endPoint x: 338, endPoint y: 305, distance: 131.1
click at [338, 305] on div "FISCALIZACION REGIMEN GENERAL -> Listado de Empresas Deudoras (alt+d) cloud_dow…" at bounding box center [540, 316] width 715 height 940
click at [274, 281] on datatable-body-cell "GRALE SRL" at bounding box center [270, 299] width 123 height 40
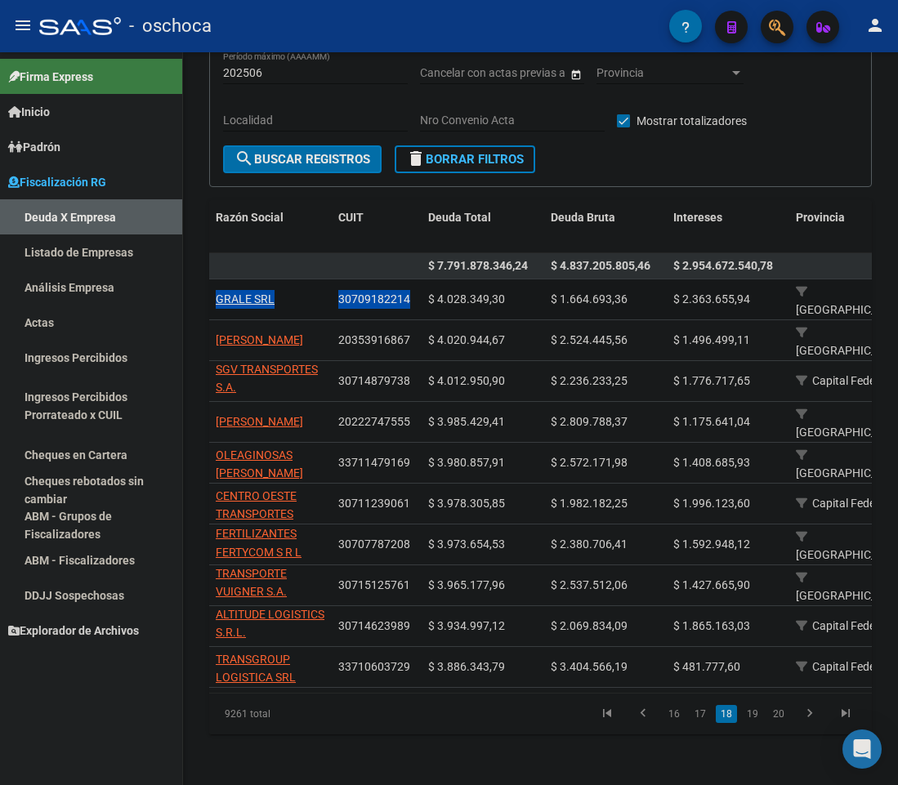
drag, startPoint x: 211, startPoint y: 292, endPoint x: 409, endPoint y: 298, distance: 198.6
click at [22, 37] on button "menu" at bounding box center [23, 26] width 33 height 33
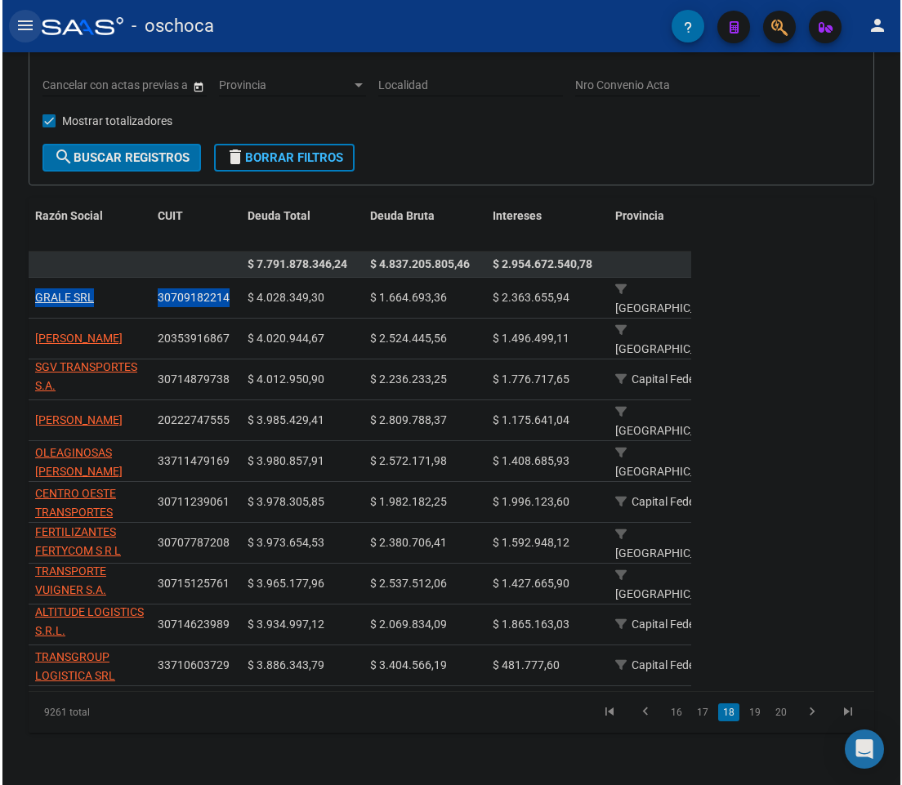
scroll to position [133, 0]
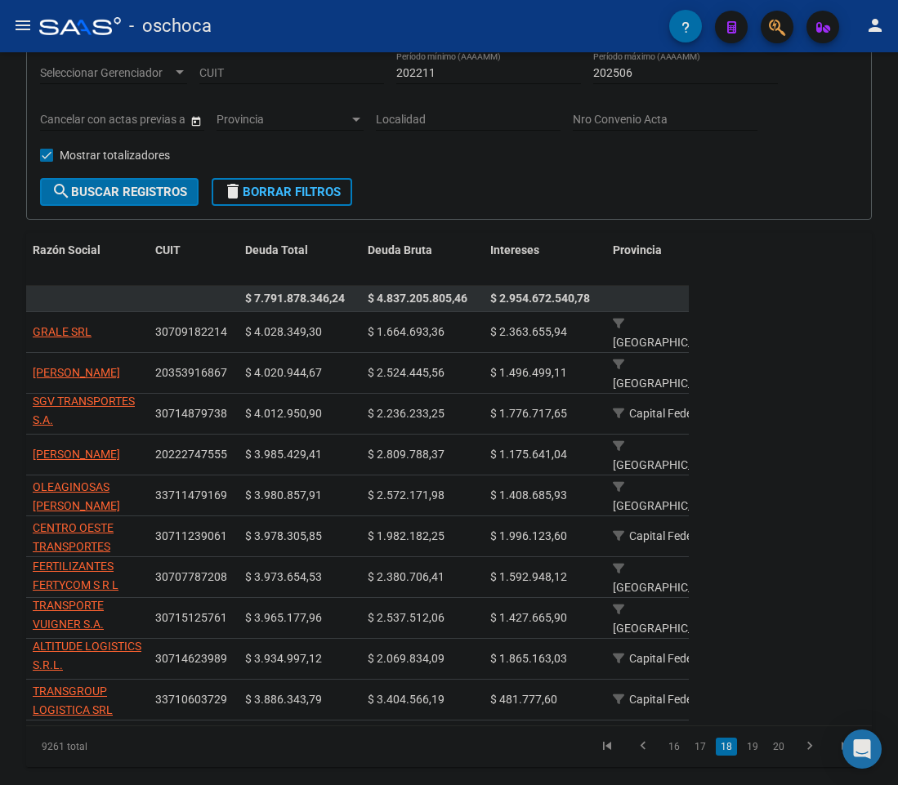
click at [778, 312] on div "Razón Social CUIT Deuda Total Deuda Bruta Intereses Provincia Localidad Teléfon…" at bounding box center [449, 500] width 846 height 534
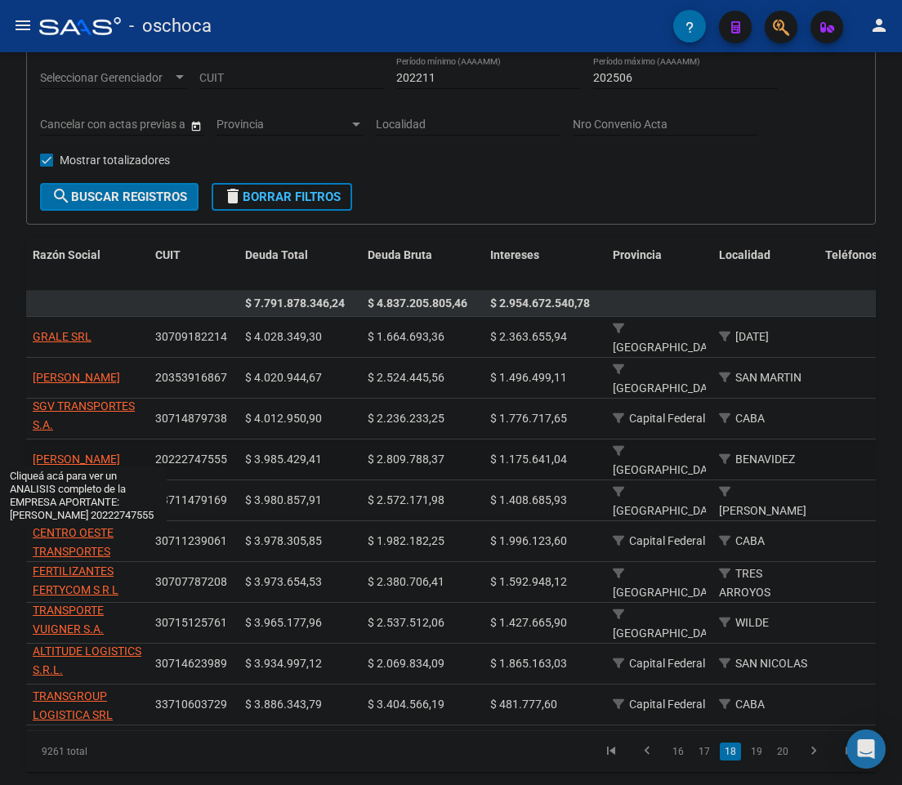
scroll to position [1, 0]
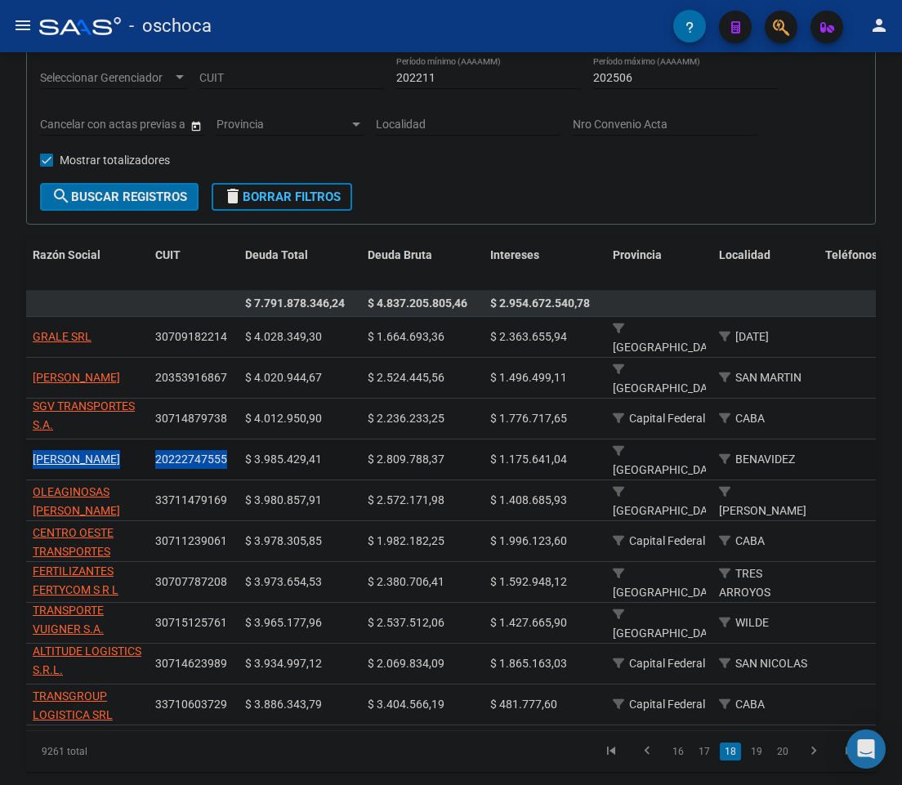
drag, startPoint x: 29, startPoint y: 434, endPoint x: 234, endPoint y: 454, distance: 206.1
click at [15, 484] on div "FISCALIZACION REGIMEN GENERAL -> Listado de Empresas Deudoras (alt+d) cloud_dow…" at bounding box center [451, 374] width 902 height 900
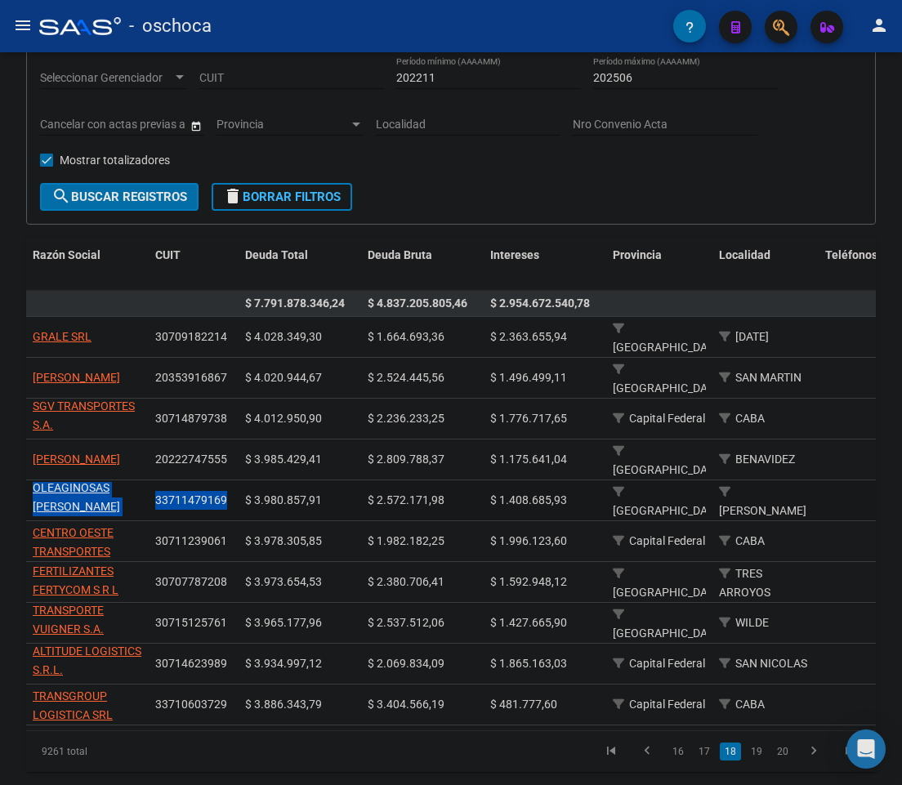
drag, startPoint x: 29, startPoint y: 475, endPoint x: 230, endPoint y: 499, distance: 201.7
click at [7, 499] on div "FISCALIZACION REGIMEN GENERAL -> Listado de Empresas Deudoras (alt+d) cloud_dow…" at bounding box center [451, 374] width 902 height 900
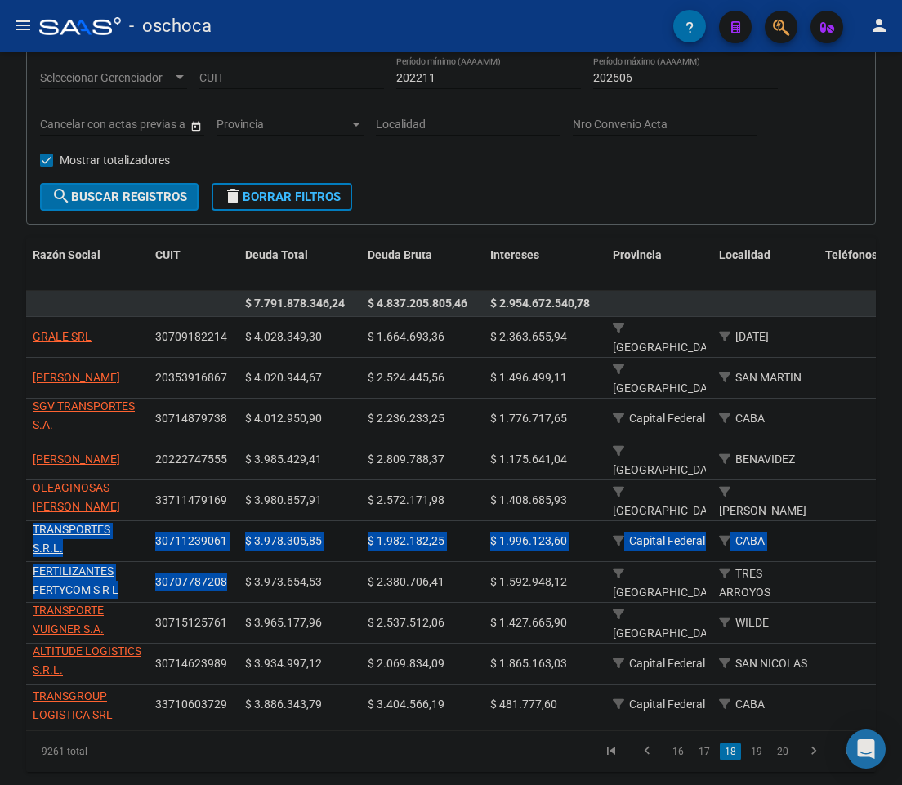
drag, startPoint x: 30, startPoint y: 514, endPoint x: 208, endPoint y: 546, distance: 180.1
click at [224, 547] on datatable-scroller "$ 7.791.878.346,24 $ 4.837.205.805,46 $ 2.954.672.540,78 GRALE SRL 30709182214 …" at bounding box center [451, 508] width 850 height 435
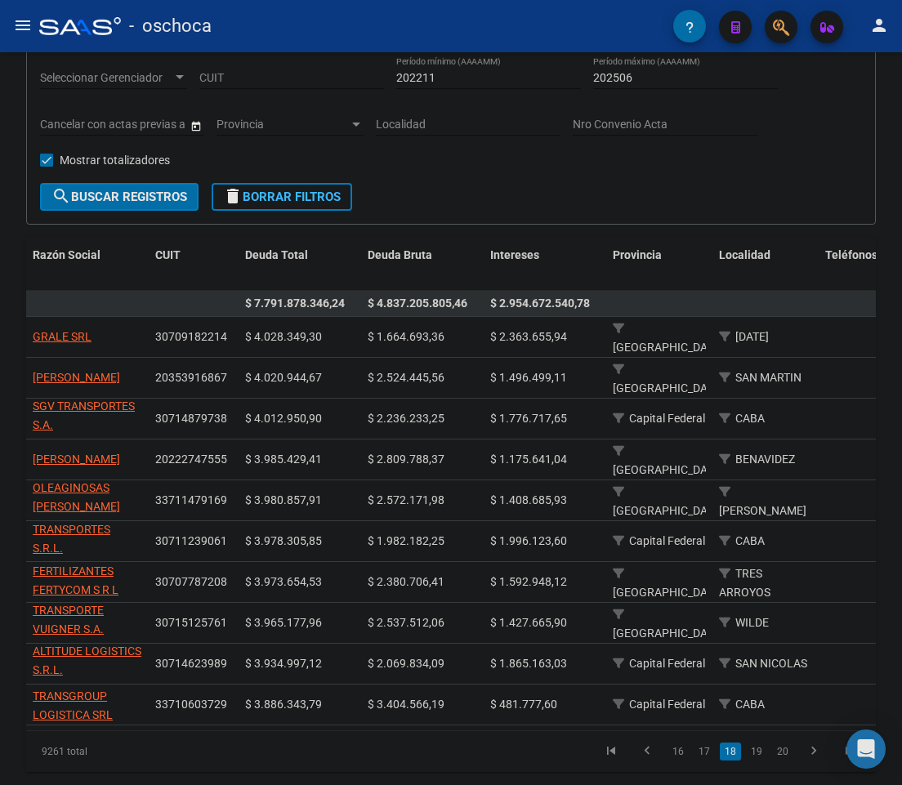
click at [0, 586] on div "FISCALIZACION REGIMEN GENERAL -> Listado de Empresas Deudoras (alt+d) cloud_dow…" at bounding box center [451, 374] width 902 height 900
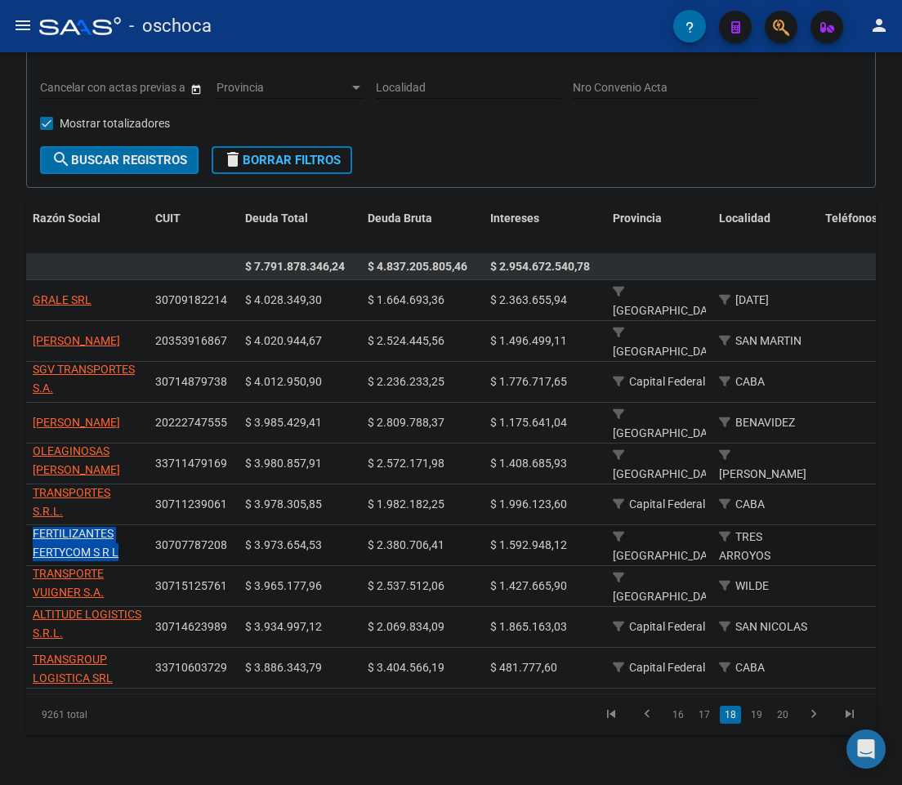
drag, startPoint x: 29, startPoint y: 520, endPoint x: 124, endPoint y: 543, distance: 97.5
click at [124, 543] on datatable-body-cell "AGROQUIMICOS Y FERTILIZANTES FERTYCOM S R L" at bounding box center [87, 545] width 123 height 40
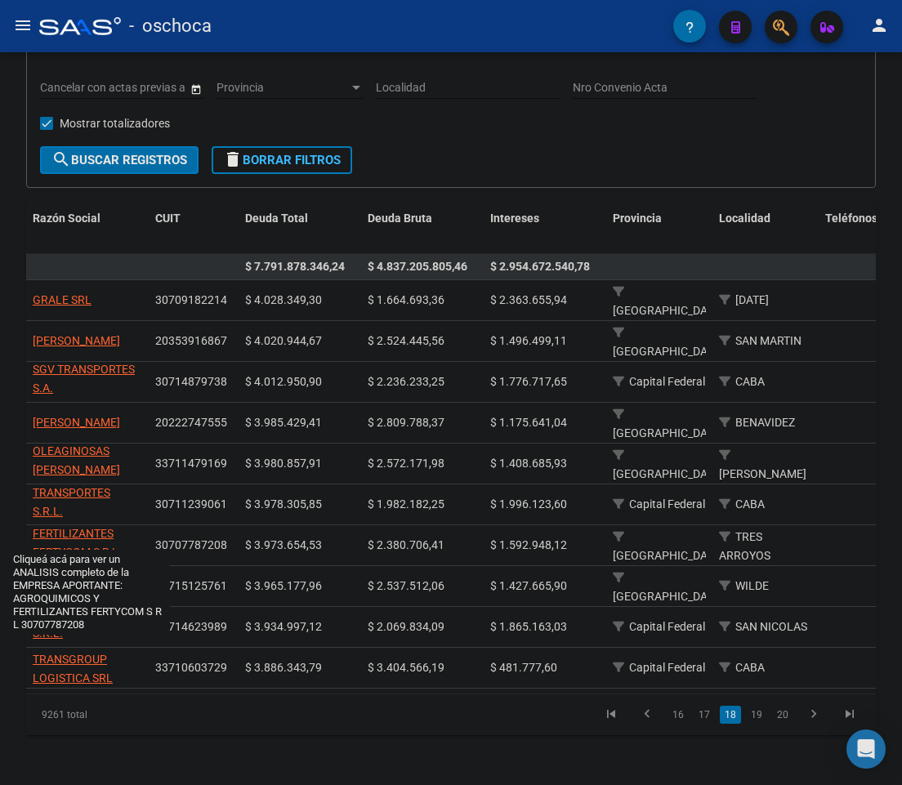
drag, startPoint x: 0, startPoint y: 542, endPoint x: 3, endPoint y: 533, distance: 10.3
click at [0, 542] on div "FISCALIZACION REGIMEN GENERAL -> Listado de Empresas Deudoras (alt+d) cloud_dow…" at bounding box center [451, 337] width 902 height 900
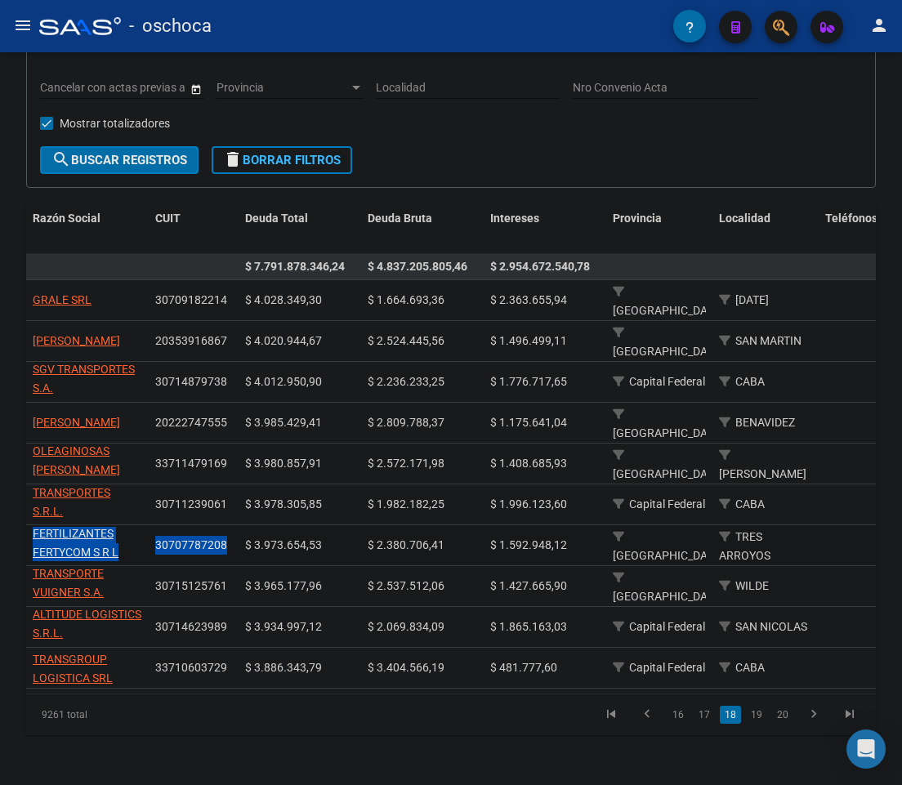
drag, startPoint x: 29, startPoint y: 520, endPoint x: 225, endPoint y: 540, distance: 197.1
click at [0, 560] on div "FISCALIZACION REGIMEN GENERAL -> Listado de Empresas Deudoras (alt+d) cloud_dow…" at bounding box center [451, 337] width 902 height 900
click at [753, 706] on link "19" at bounding box center [756, 715] width 21 height 18
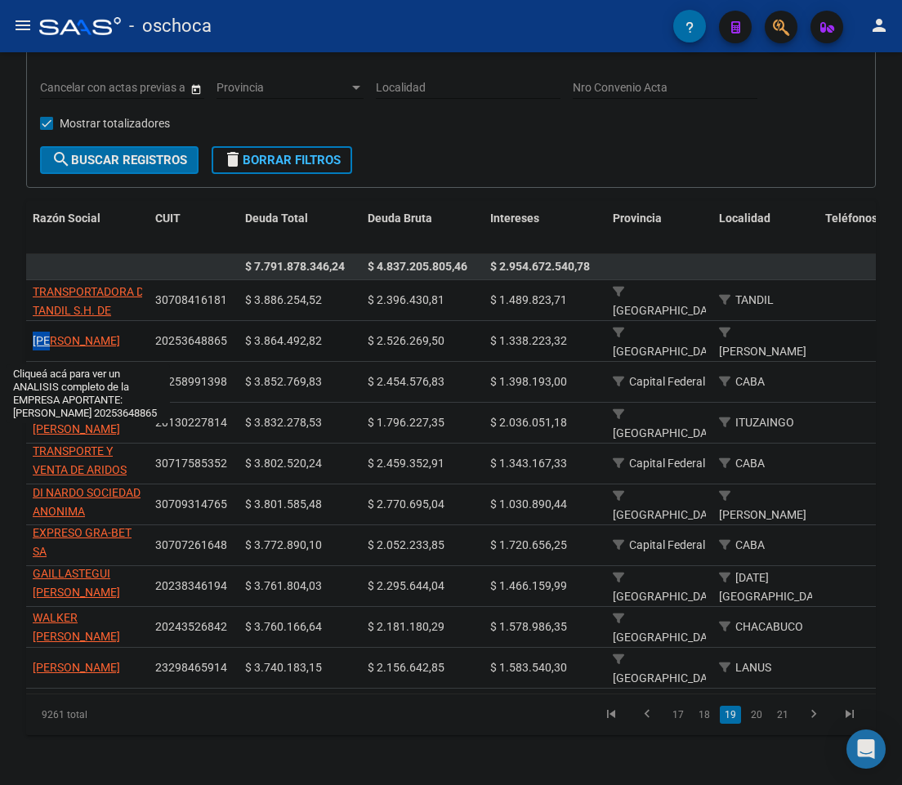
scroll to position [1, 0]
drag, startPoint x: 47, startPoint y: 336, endPoint x: 84, endPoint y: 353, distance: 40.6
click at [84, 350] on app-link-go-to "[PERSON_NAME]" at bounding box center [76, 341] width 87 height 19
drag, startPoint x: 0, startPoint y: 340, endPoint x: 24, endPoint y: 324, distance: 28.3
click at [0, 339] on div "FISCALIZACION REGIMEN GENERAL -> Listado de Empresas Deudoras (alt+d) cloud_dow…" at bounding box center [451, 337] width 902 height 900
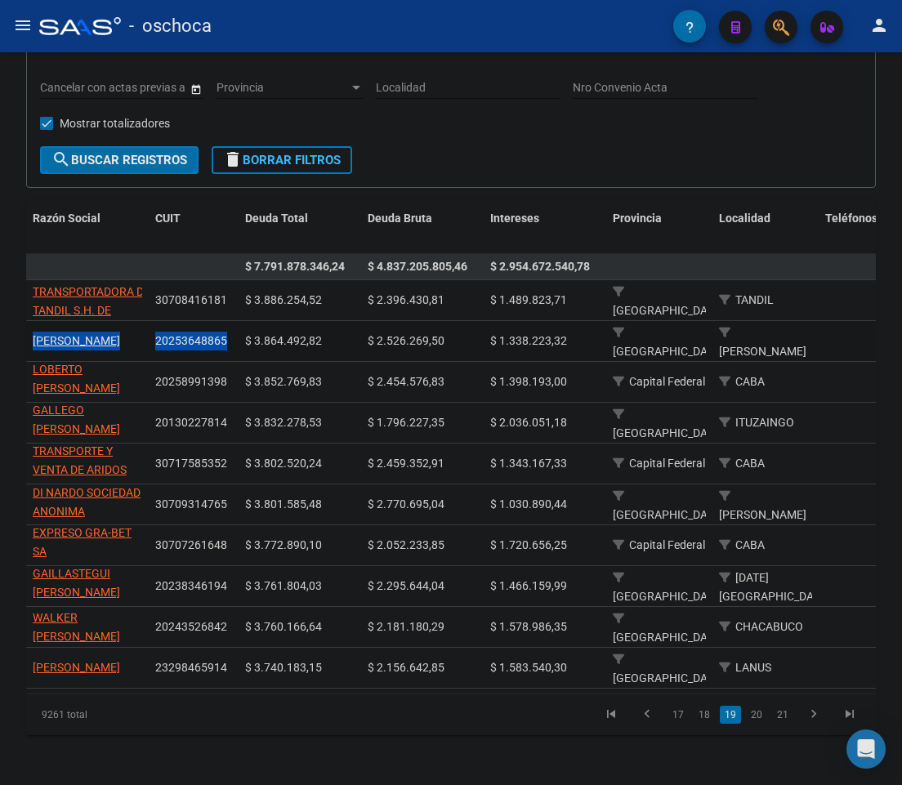
drag, startPoint x: 46, startPoint y: 335, endPoint x: 231, endPoint y: 358, distance: 186.9
click at [10, 403] on div "FISCALIZACION REGIMEN GENERAL -> Listado de Empresas Deudoras (alt+d) cloud_dow…" at bounding box center [451, 337] width 902 height 900
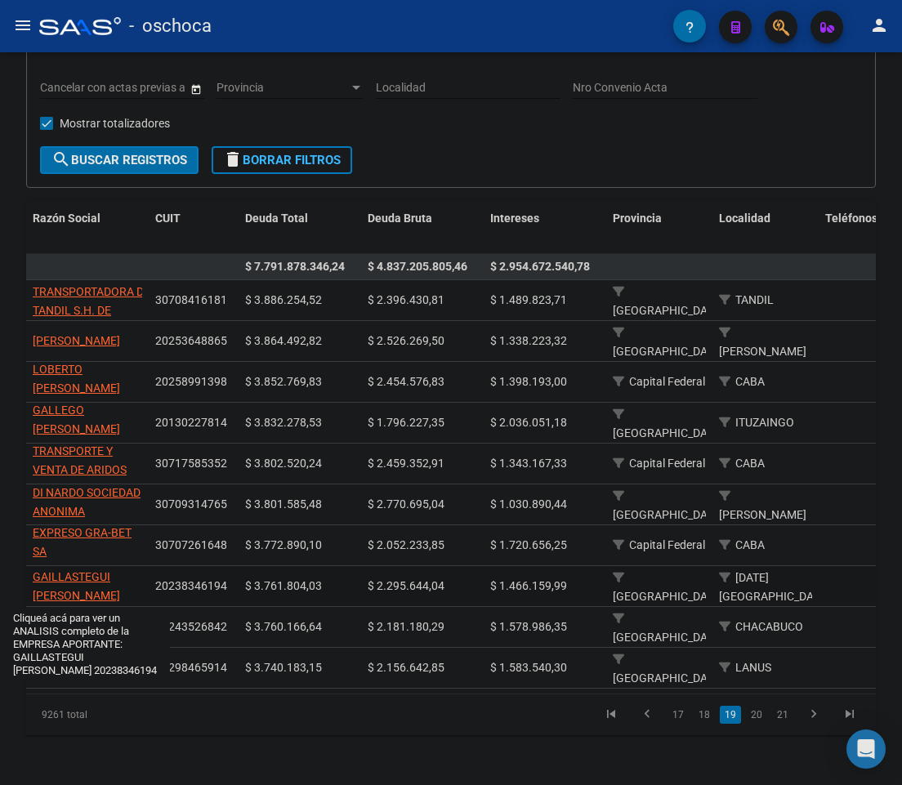
scroll to position [3, 0]
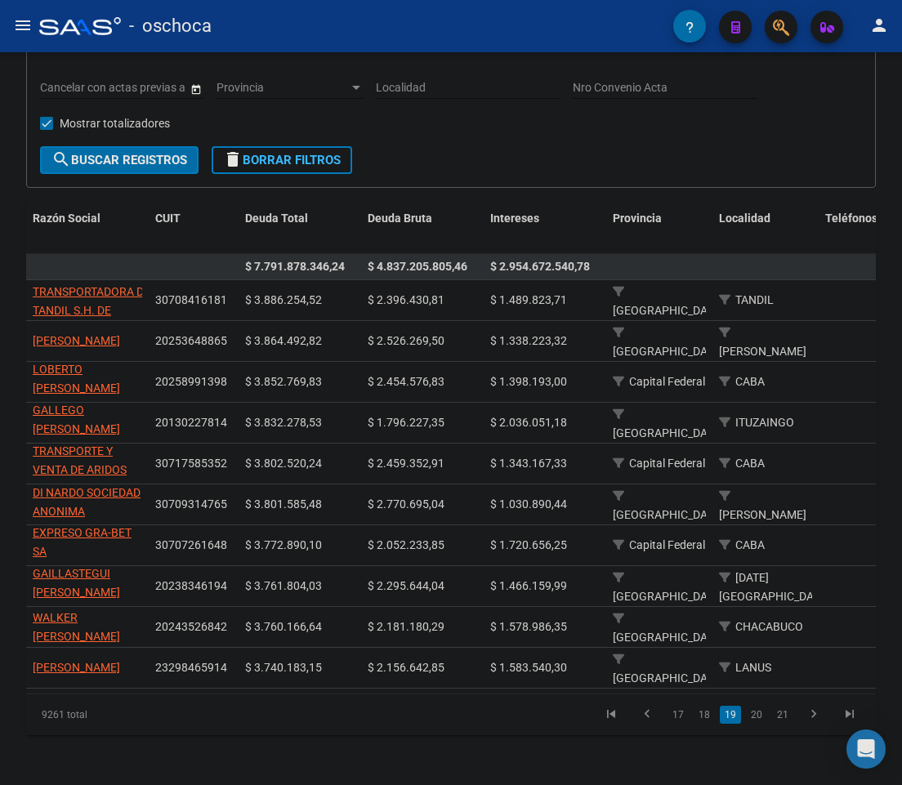
click at [23, 591] on div "FISCALIZACION REGIMEN GENERAL -> Listado de Empresas Deudoras (alt+d) cloud_dow…" at bounding box center [451, 337] width 902 height 900
click at [758, 724] on link "20" at bounding box center [756, 715] width 21 height 18
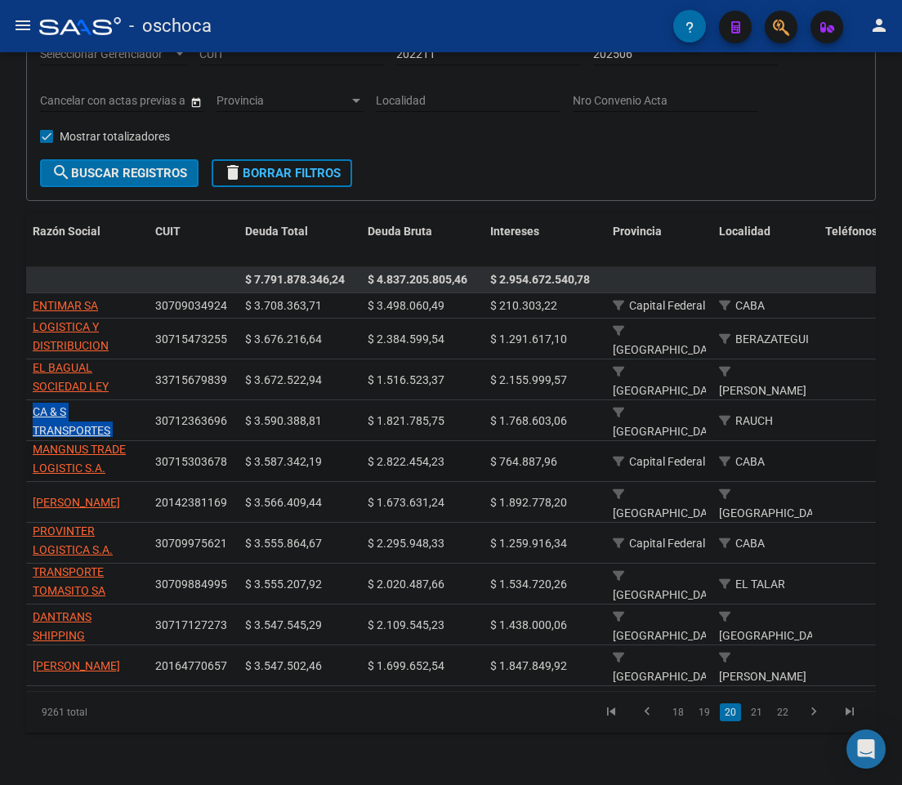
scroll to position [21, 0]
drag, startPoint x: 28, startPoint y: 398, endPoint x: 224, endPoint y: 409, distance: 196.4
click at [19, 444] on div "FISCALIZACION REGIMEN GENERAL -> Listado de Empresas Deudoras (alt+d) cloud_dow…" at bounding box center [451, 342] width 902 height 885
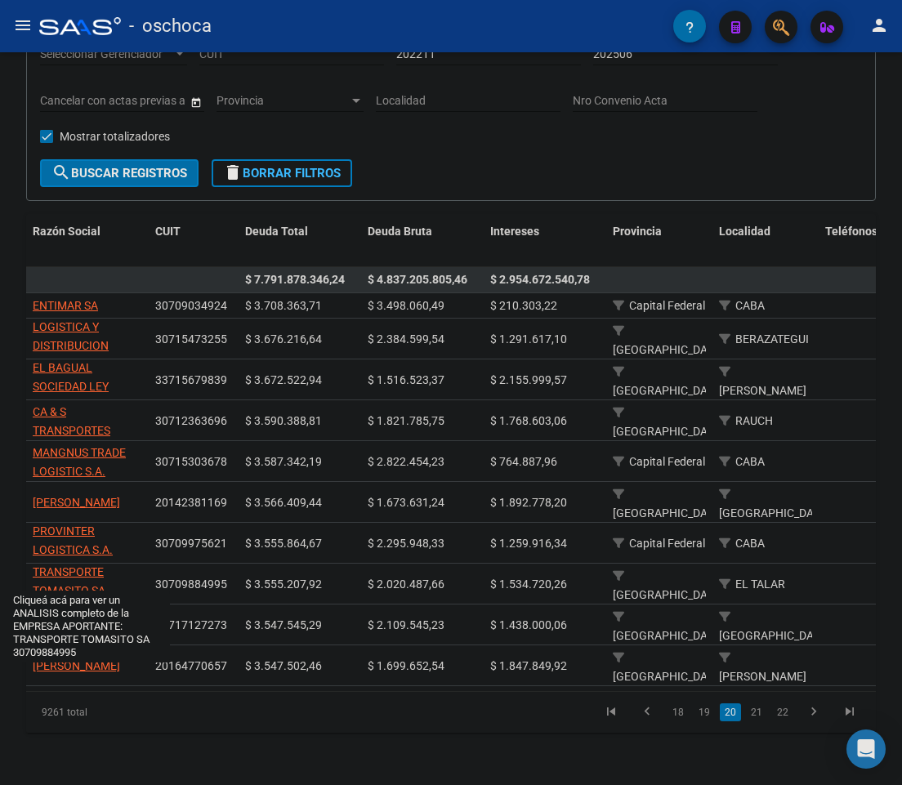
scroll to position [0, 0]
click at [0, 557] on div "FISCALIZACION REGIMEN GENERAL -> Listado de Empresas Deudoras (alt+d) cloud_dow…" at bounding box center [451, 342] width 902 height 885
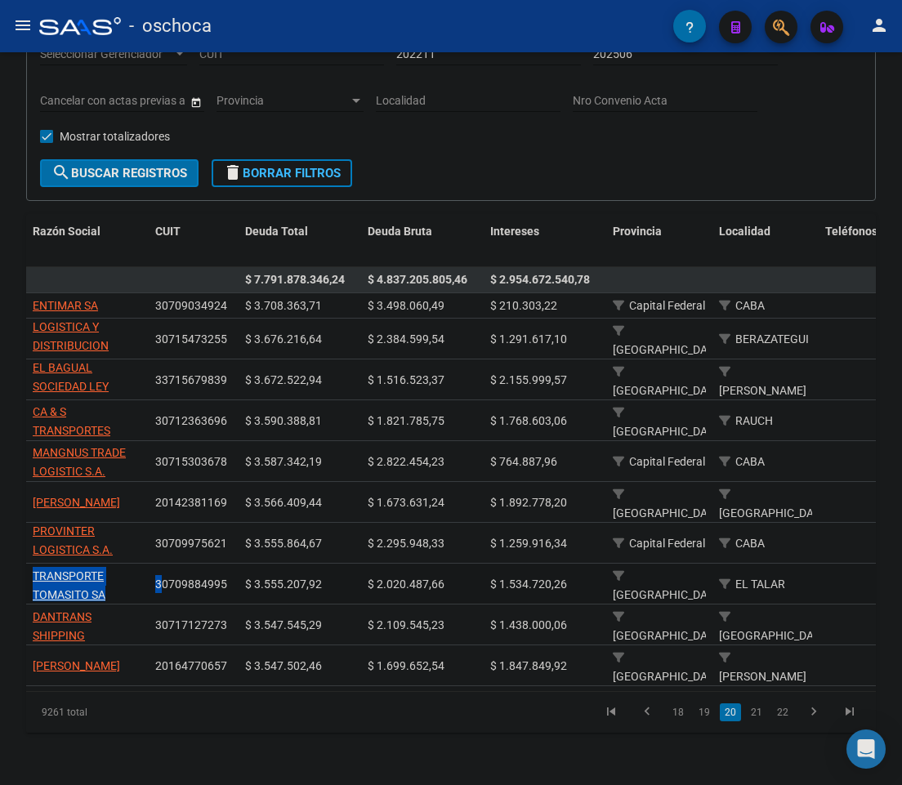
scroll to position [1, 0]
drag, startPoint x: 27, startPoint y: 556, endPoint x: 224, endPoint y: 578, distance: 198.1
click at [0, 626] on div "FISCALIZACION REGIMEN GENERAL -> Listado de Empresas Deudoras (alt+d) cloud_dow…" at bounding box center [451, 342] width 902 height 885
drag, startPoint x: 29, startPoint y: 603, endPoint x: 225, endPoint y: 621, distance: 196.9
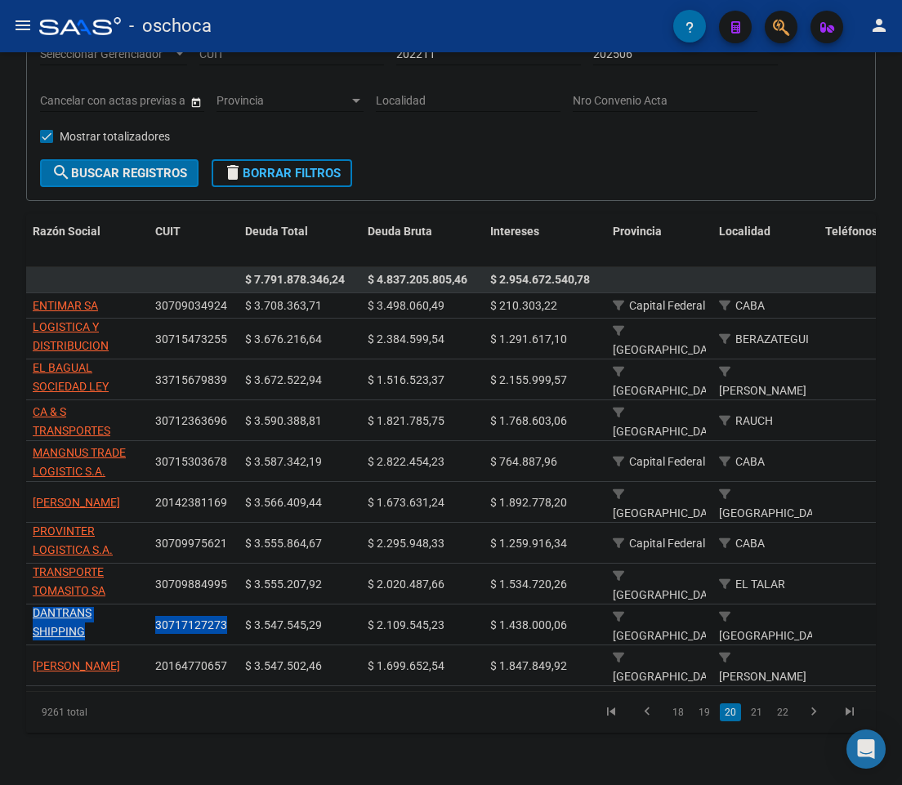
click at [216, 699] on datatable-pager "18 19 20 21 22" at bounding box center [535, 713] width 666 height 28
drag, startPoint x: 28, startPoint y: 644, endPoint x: 79, endPoint y: 664, distance: 55.4
click at [80, 664] on datatable-body-cell "[PERSON_NAME]" at bounding box center [87, 665] width 123 height 40
click at [0, 654] on div "FISCALIZACION REGIMEN GENERAL -> Listado de Empresas Deudoras (alt+d) cloud_dow…" at bounding box center [451, 342] width 902 height 885
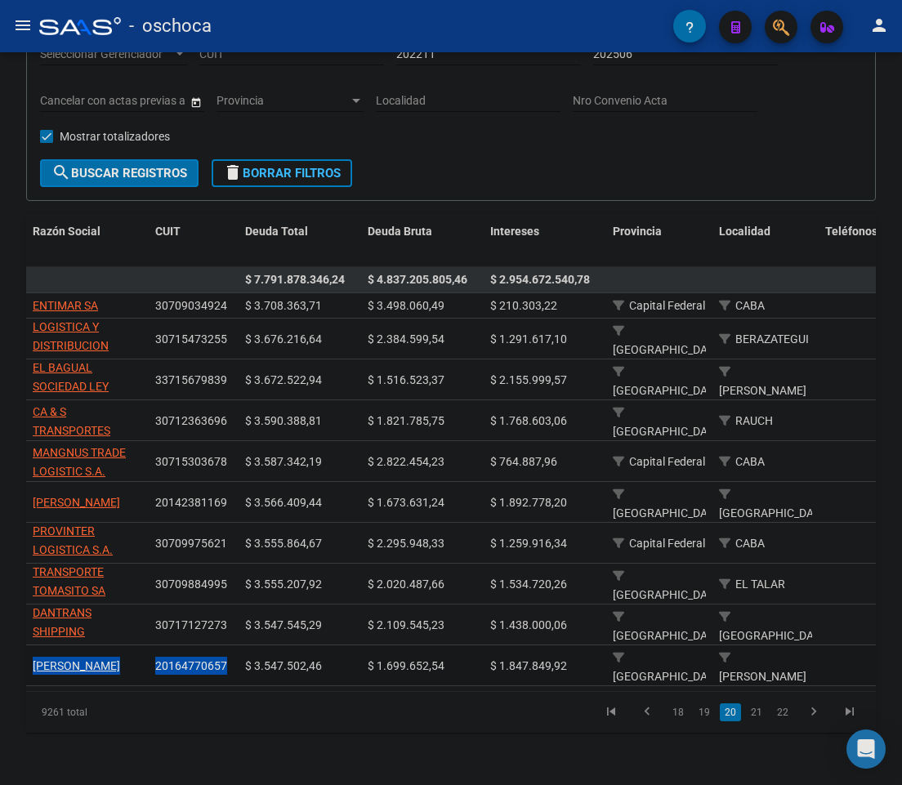
drag, startPoint x: 29, startPoint y: 641, endPoint x: 227, endPoint y: 661, distance: 198.7
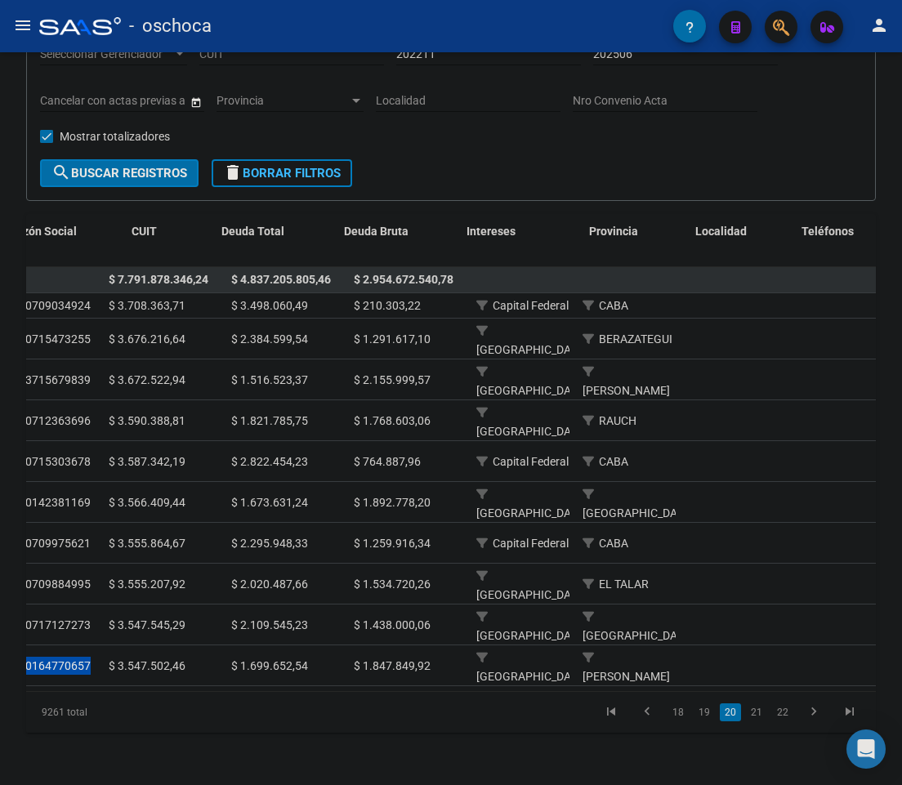
scroll to position [0, 0]
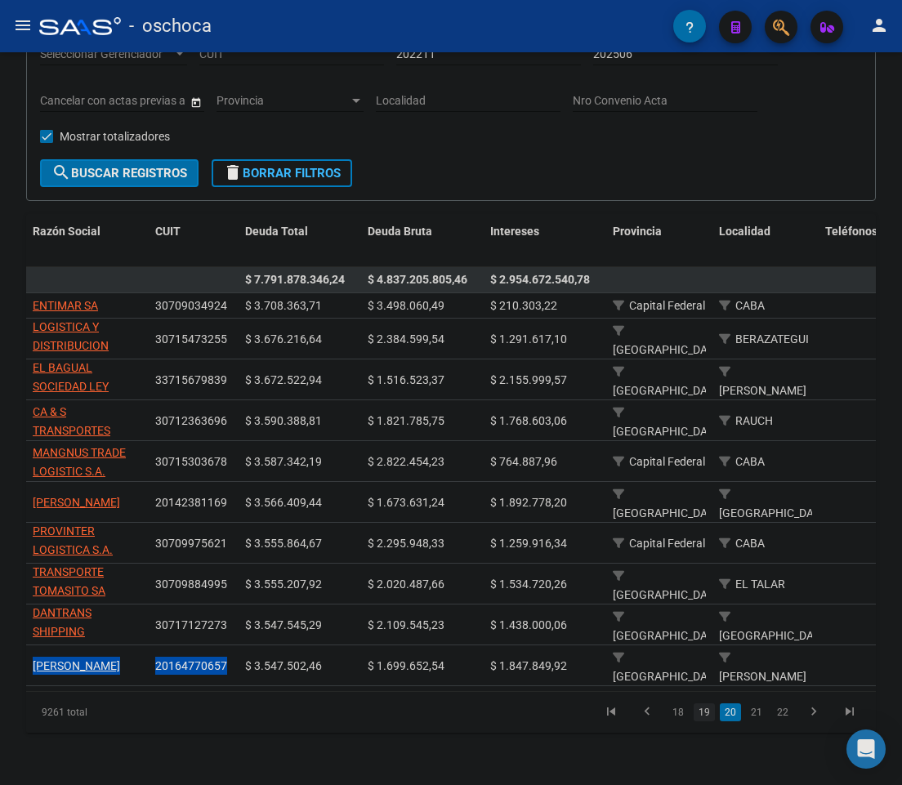
click at [702, 714] on link "19" at bounding box center [704, 712] width 21 height 18
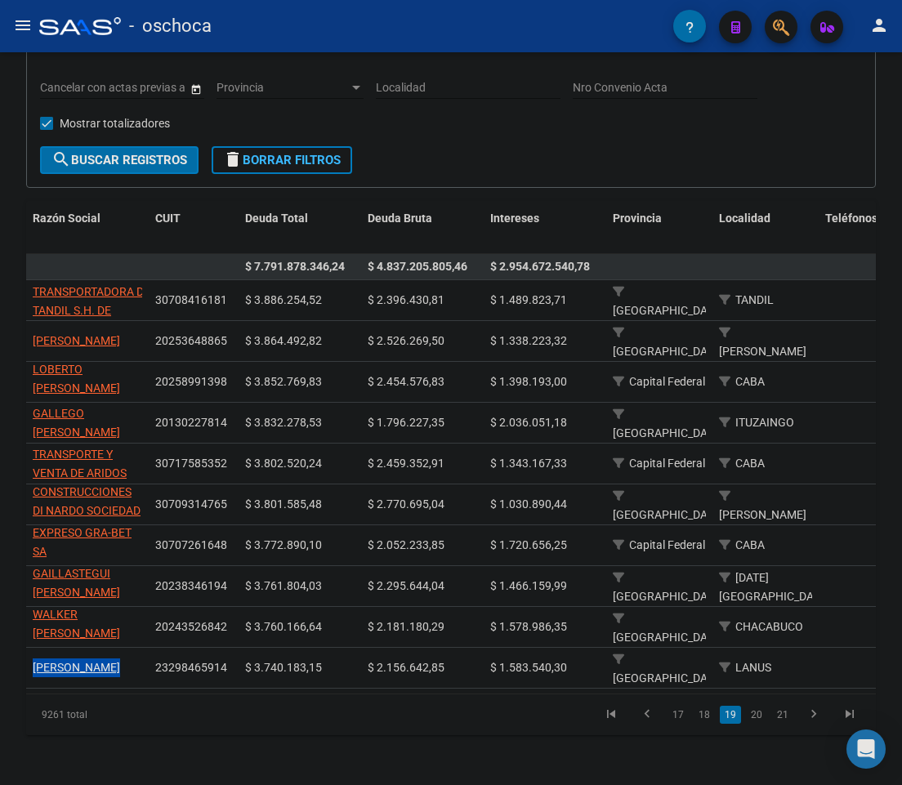
scroll to position [21, 0]
click at [4, 693] on div "FISCALIZACION REGIMEN GENERAL -> Listado de Empresas Deudoras (alt+d) cloud_dow…" at bounding box center [451, 337] width 902 height 900
click at [704, 724] on link "18" at bounding box center [704, 715] width 21 height 18
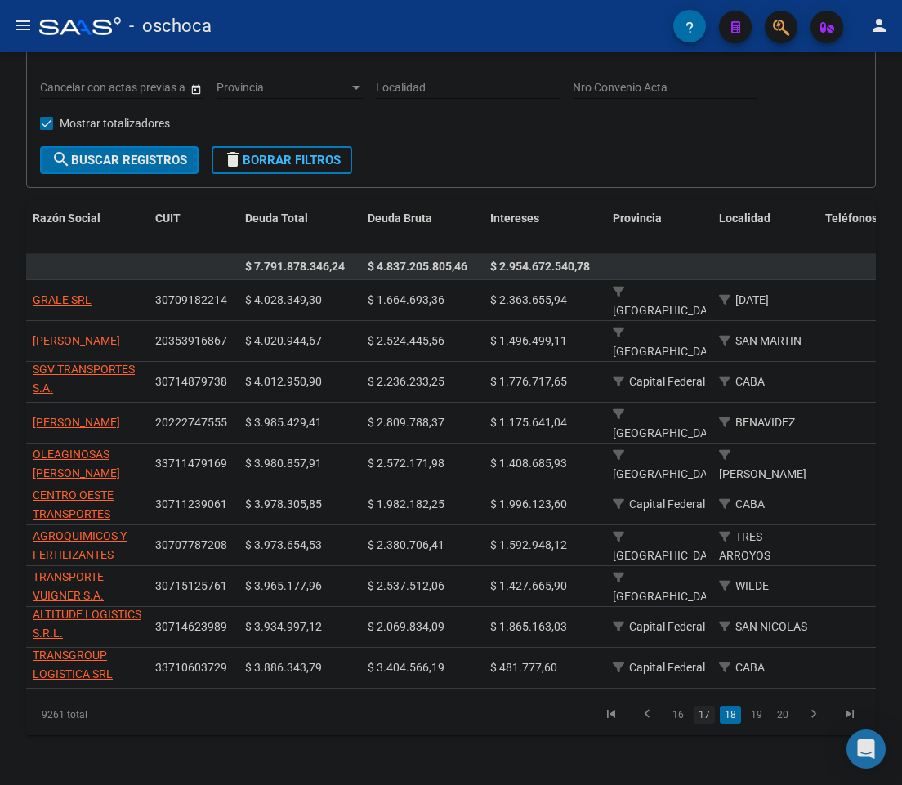
click at [710, 715] on link "17" at bounding box center [704, 715] width 21 height 18
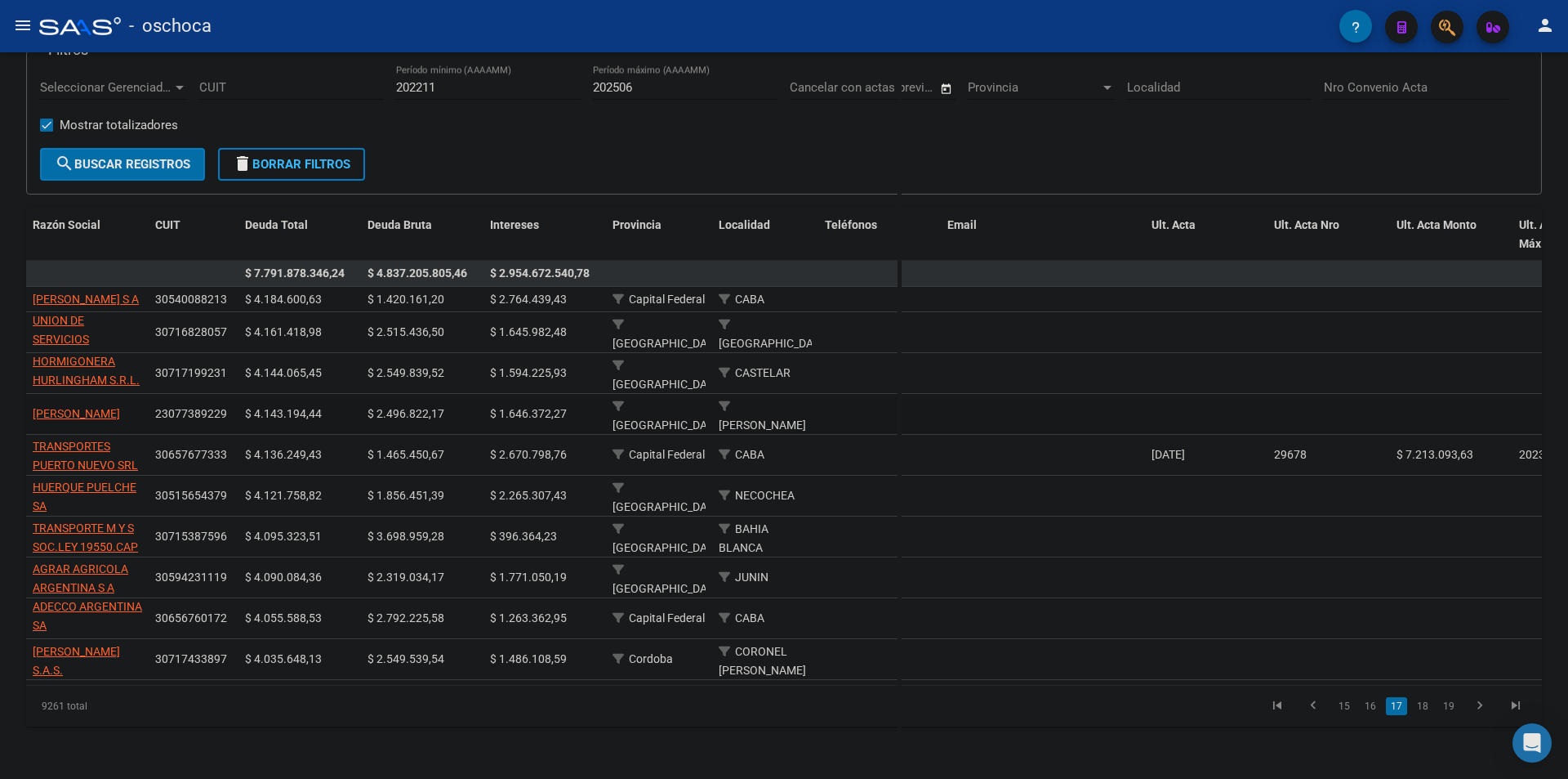
scroll to position [137, 0]
click at [1426, 704] on link "18" at bounding box center [1422, 706] width 21 height 18
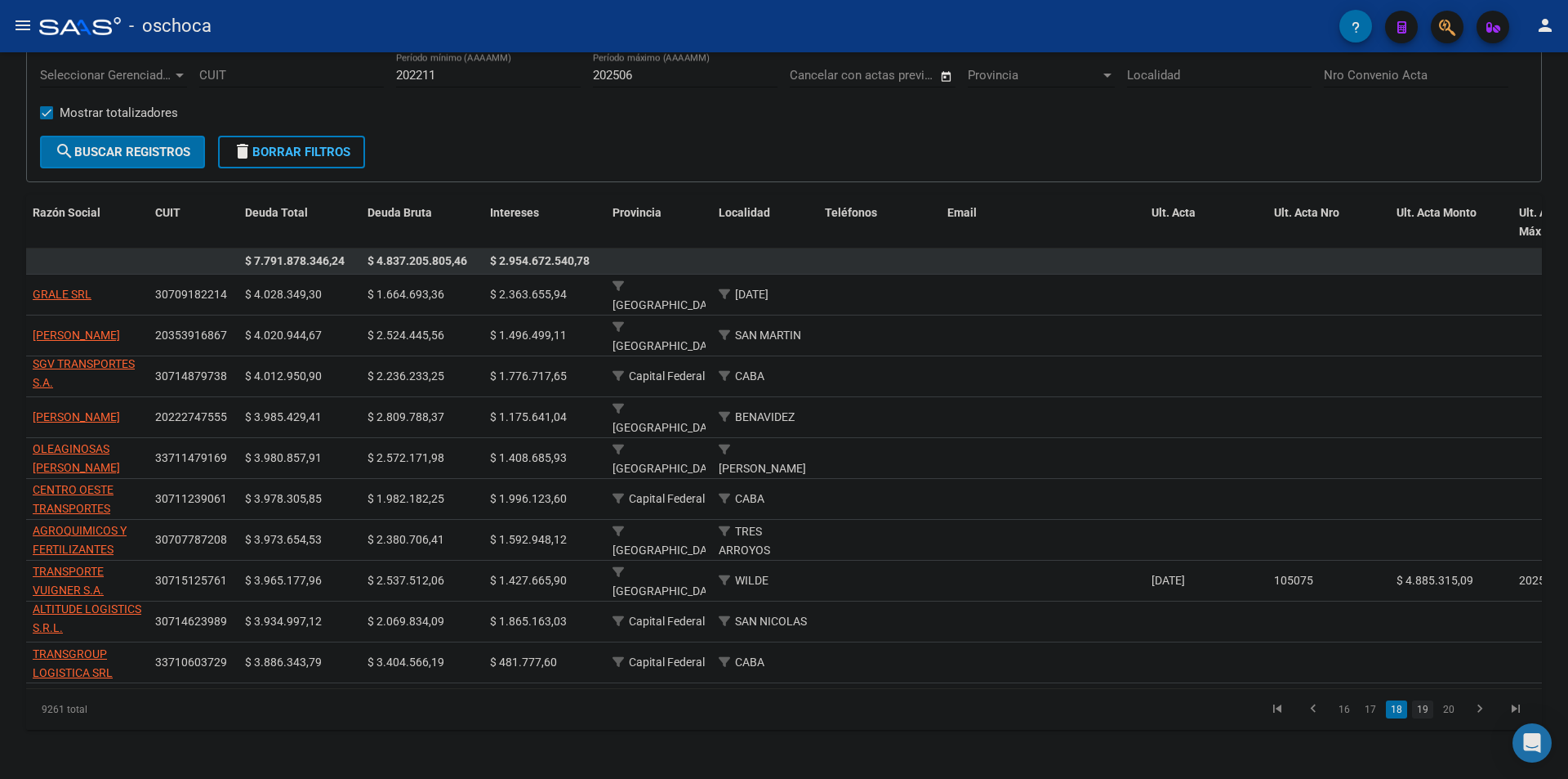
click at [1423, 708] on link "19" at bounding box center [1422, 709] width 21 height 18
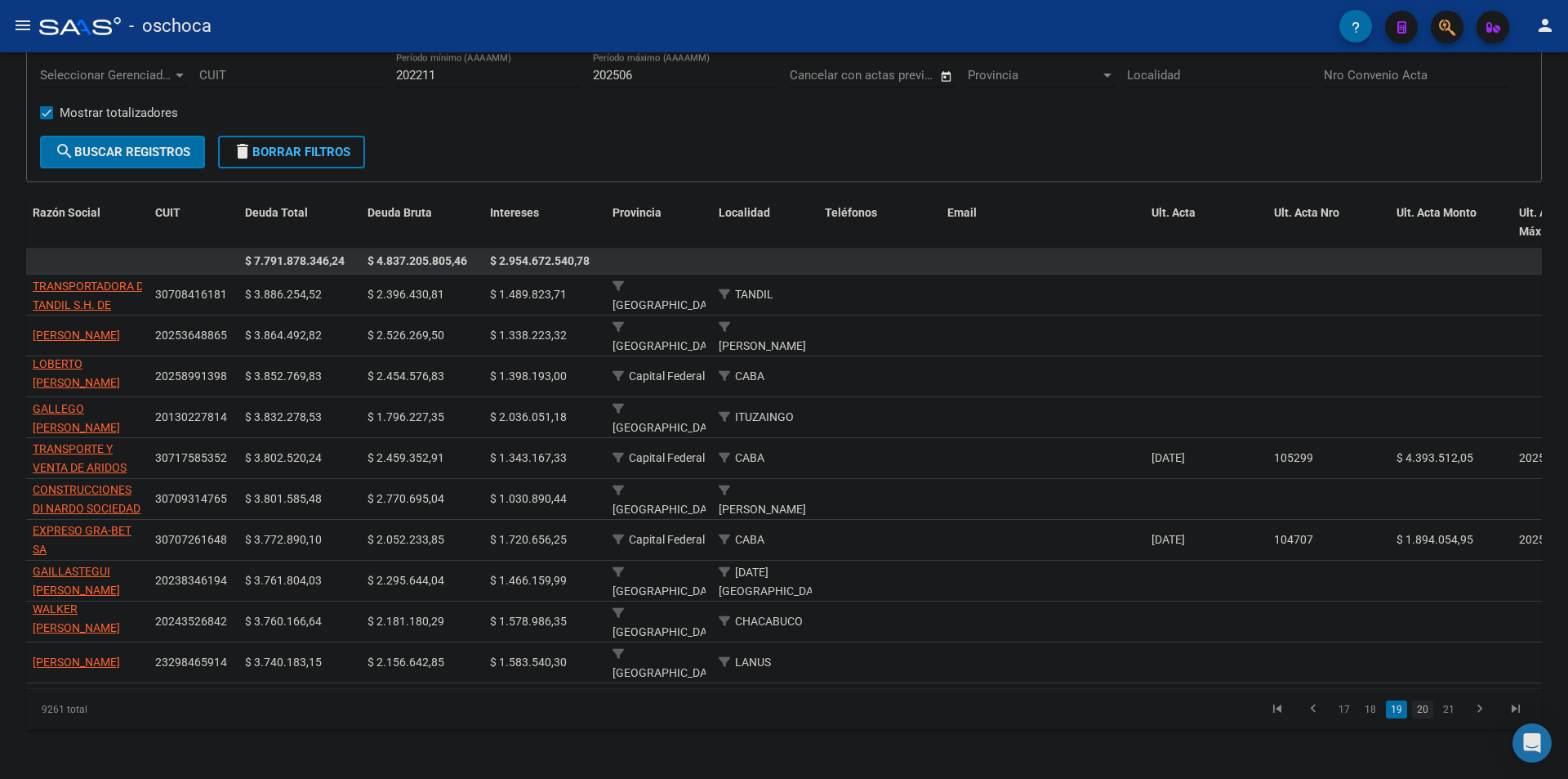
click at [1428, 717] on link "20" at bounding box center [1422, 709] width 21 height 18
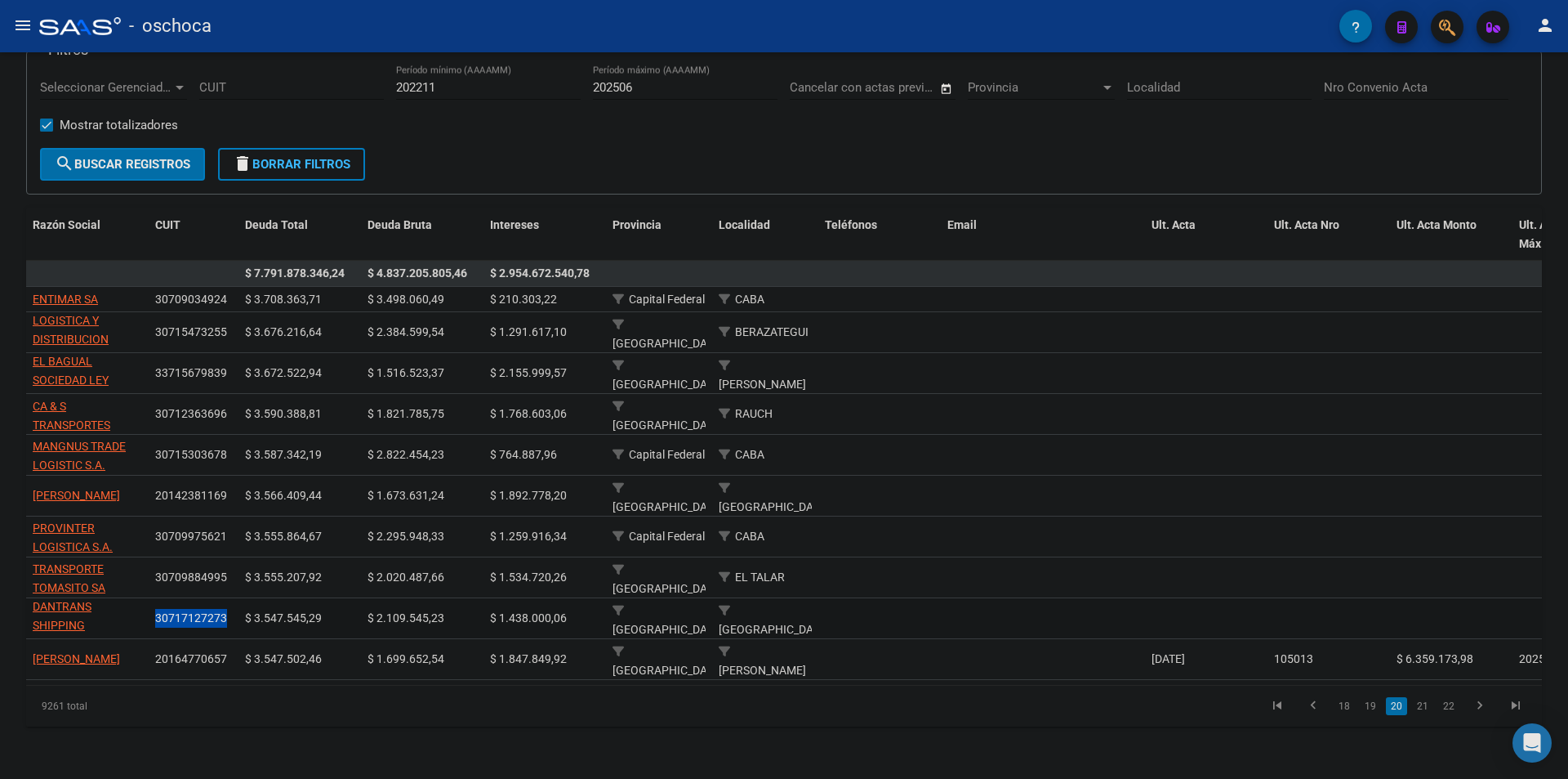
drag, startPoint x: 164, startPoint y: 605, endPoint x: 228, endPoint y: 602, distance: 64.1
click at [228, 602] on datatable-body-cell "30717127273" at bounding box center [194, 618] width 90 height 40
